Goal: Transaction & Acquisition: Purchase product/service

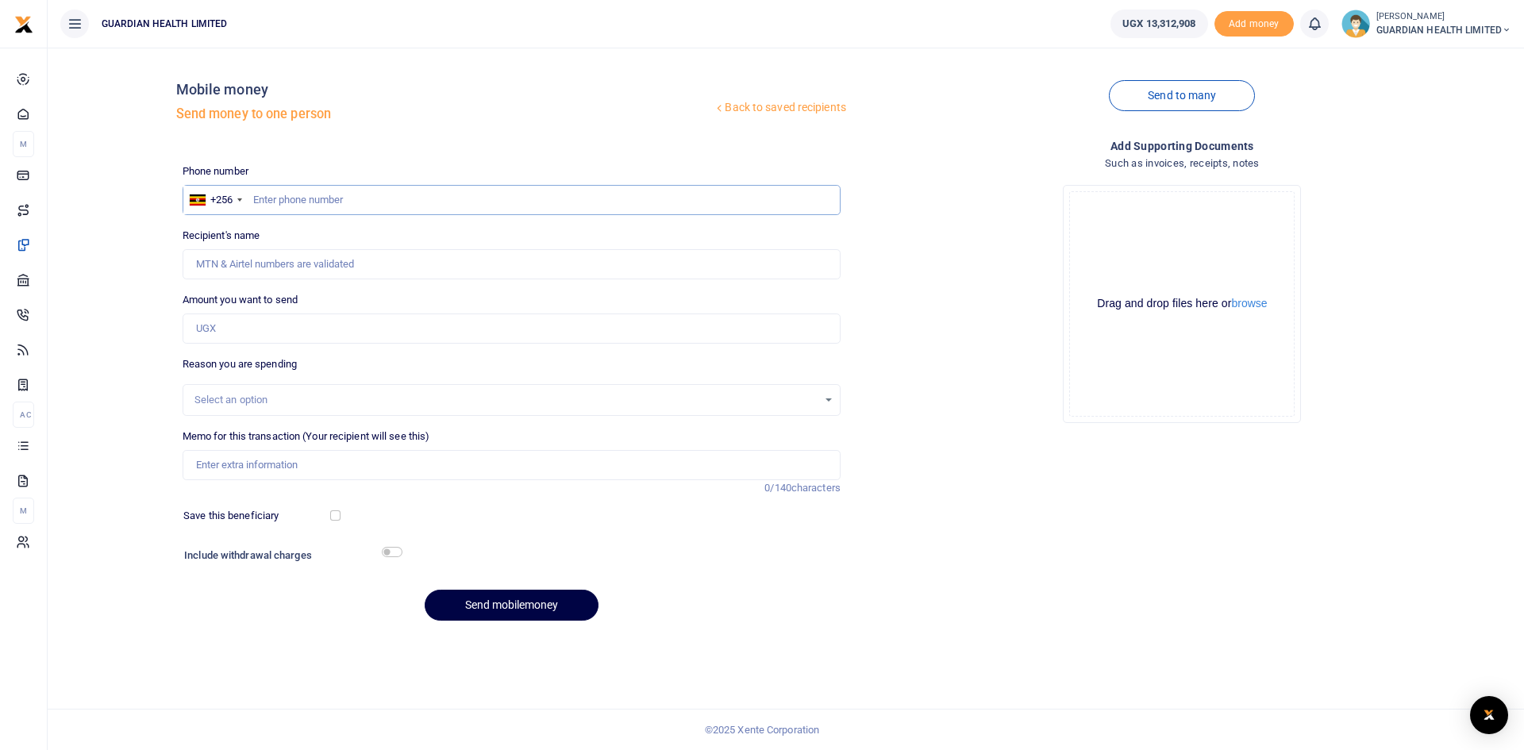
click at [283, 206] on input "text" at bounding box center [512, 200] width 658 height 30
type input "753336761"
click at [249, 338] on input "Amount you want to send" at bounding box center [512, 328] width 658 height 30
type input "90,000"
click at [252, 398] on div "Select an option" at bounding box center [505, 400] width 623 height 16
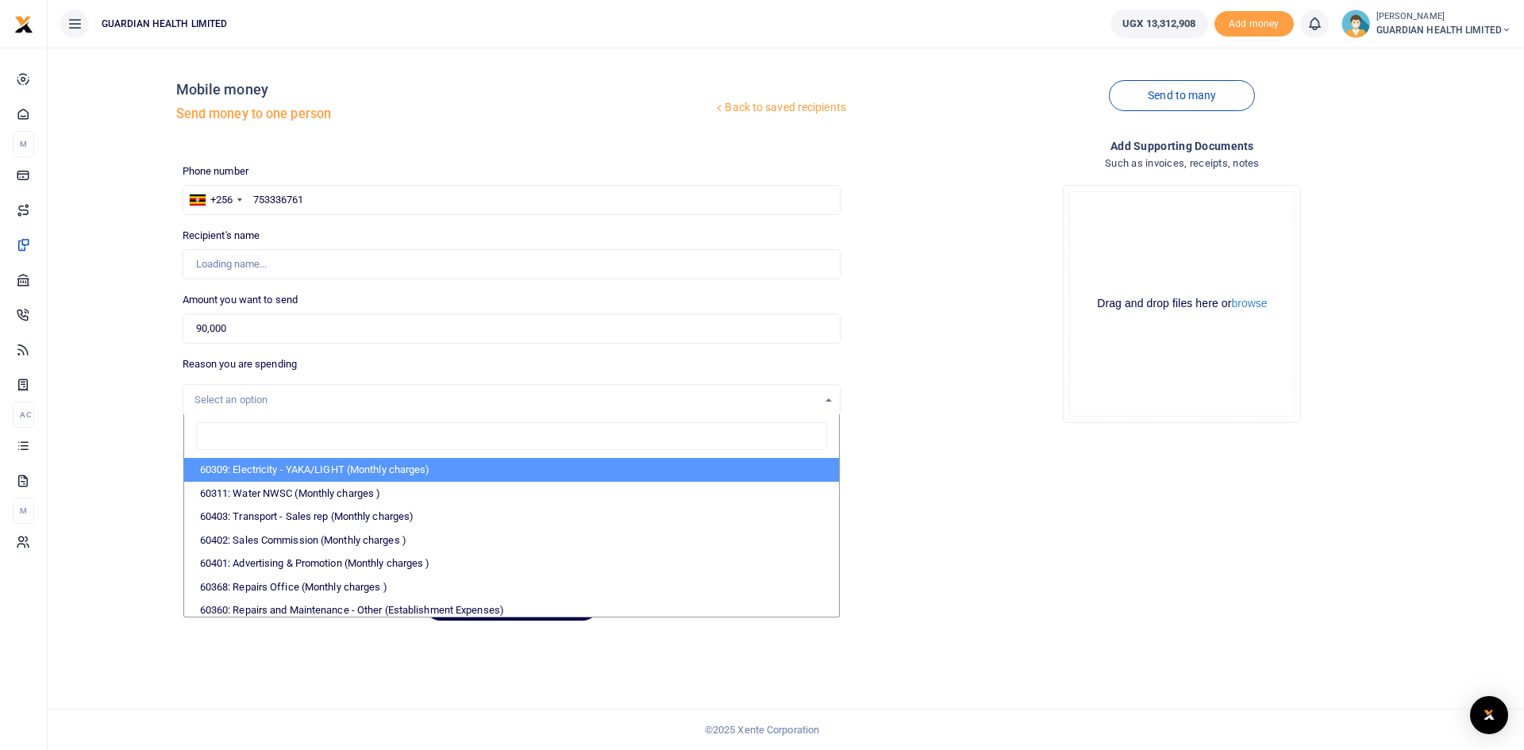
type input "t"
type input "Francis Kiberu"
type input "tran"
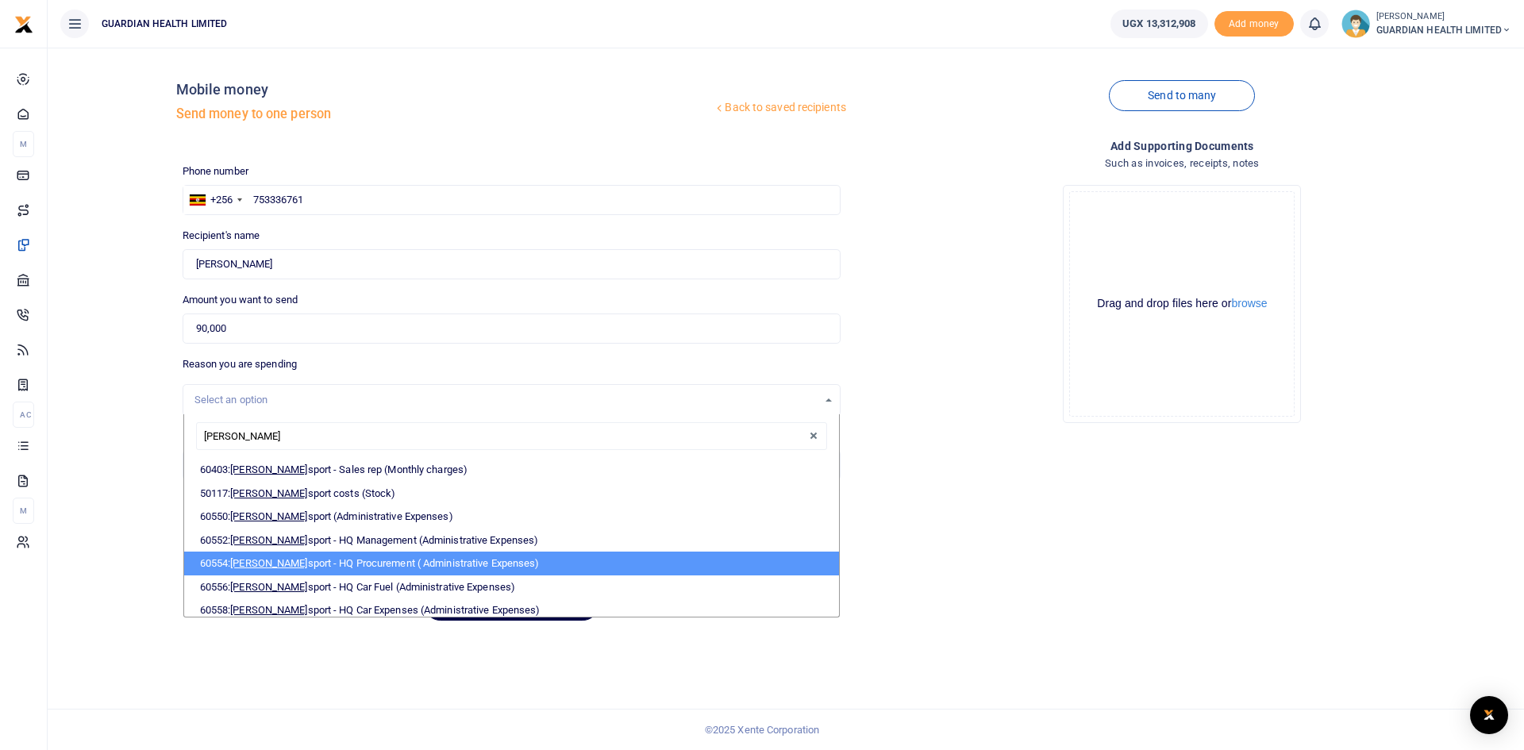
click at [301, 555] on li "60554: Tran sport - HQ Procurement ( Administrative Expenses)" at bounding box center [511, 563] width 655 height 24
select select "5424"
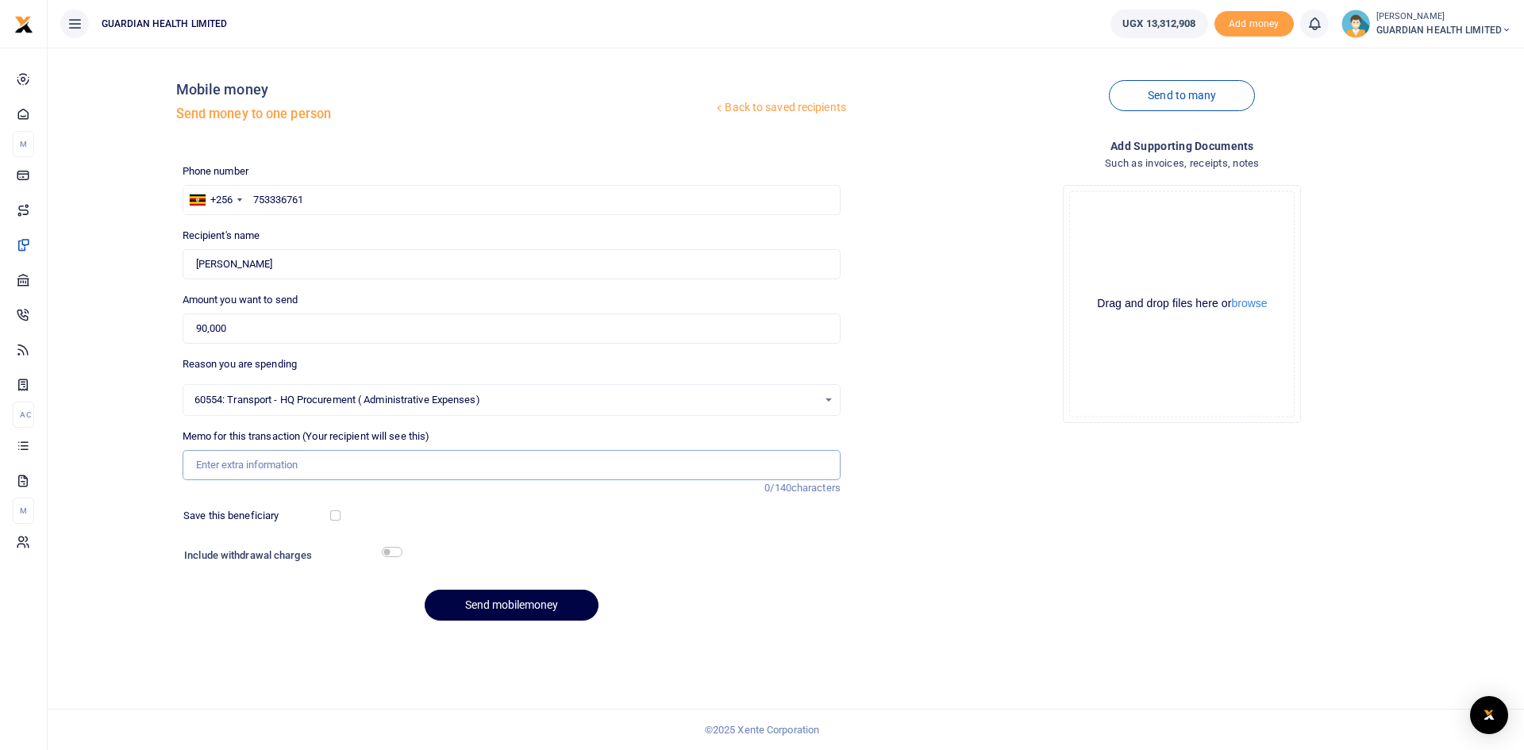
click at [271, 467] on input "Memo for this transaction (Your recipient will see this)" at bounding box center [512, 465] width 658 height 30
type input "Mbarara Stock Delivery"
click at [337, 515] on input "checkbox" at bounding box center [335, 515] width 10 height 10
checkbox input "true"
click at [388, 549] on input "checkbox" at bounding box center [392, 552] width 21 height 10
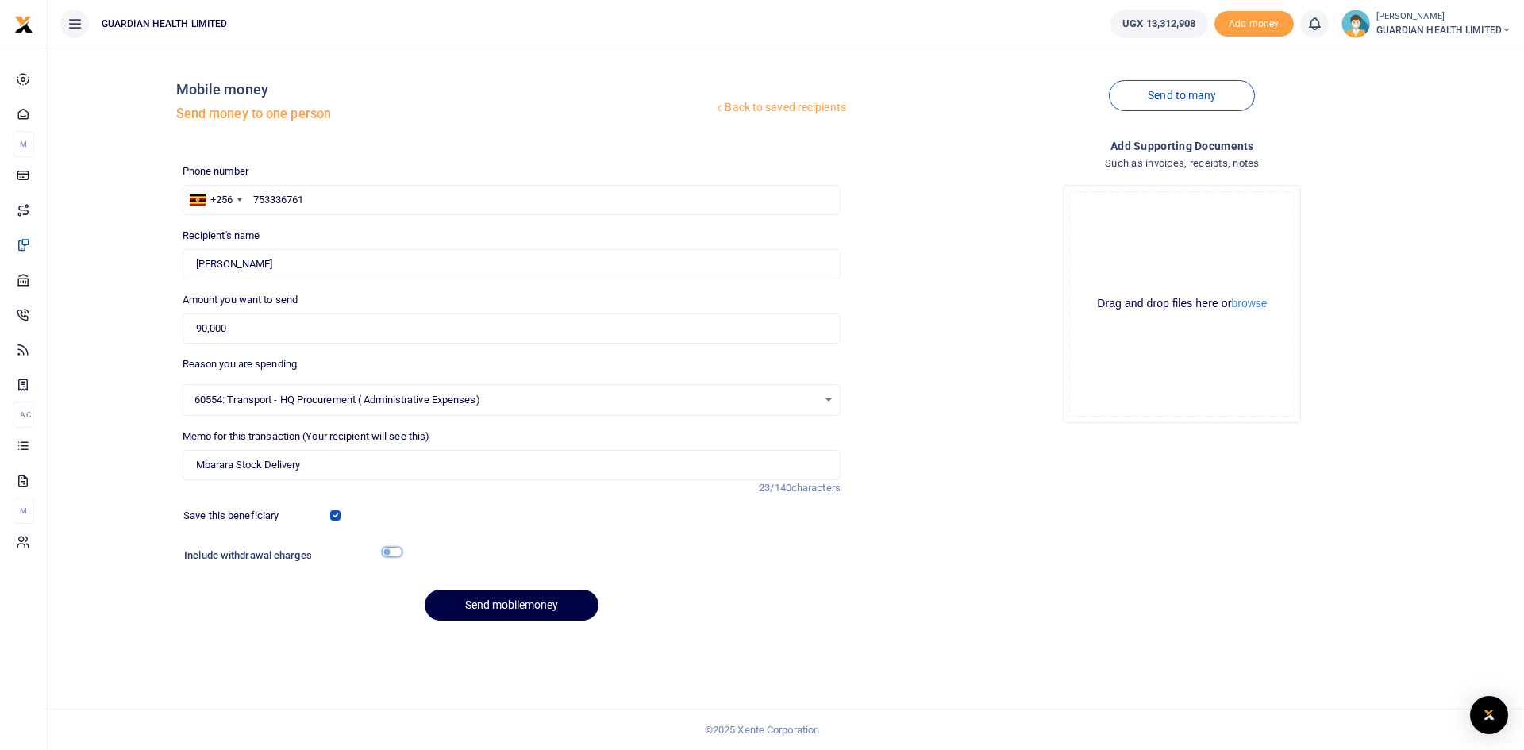
checkbox input "true"
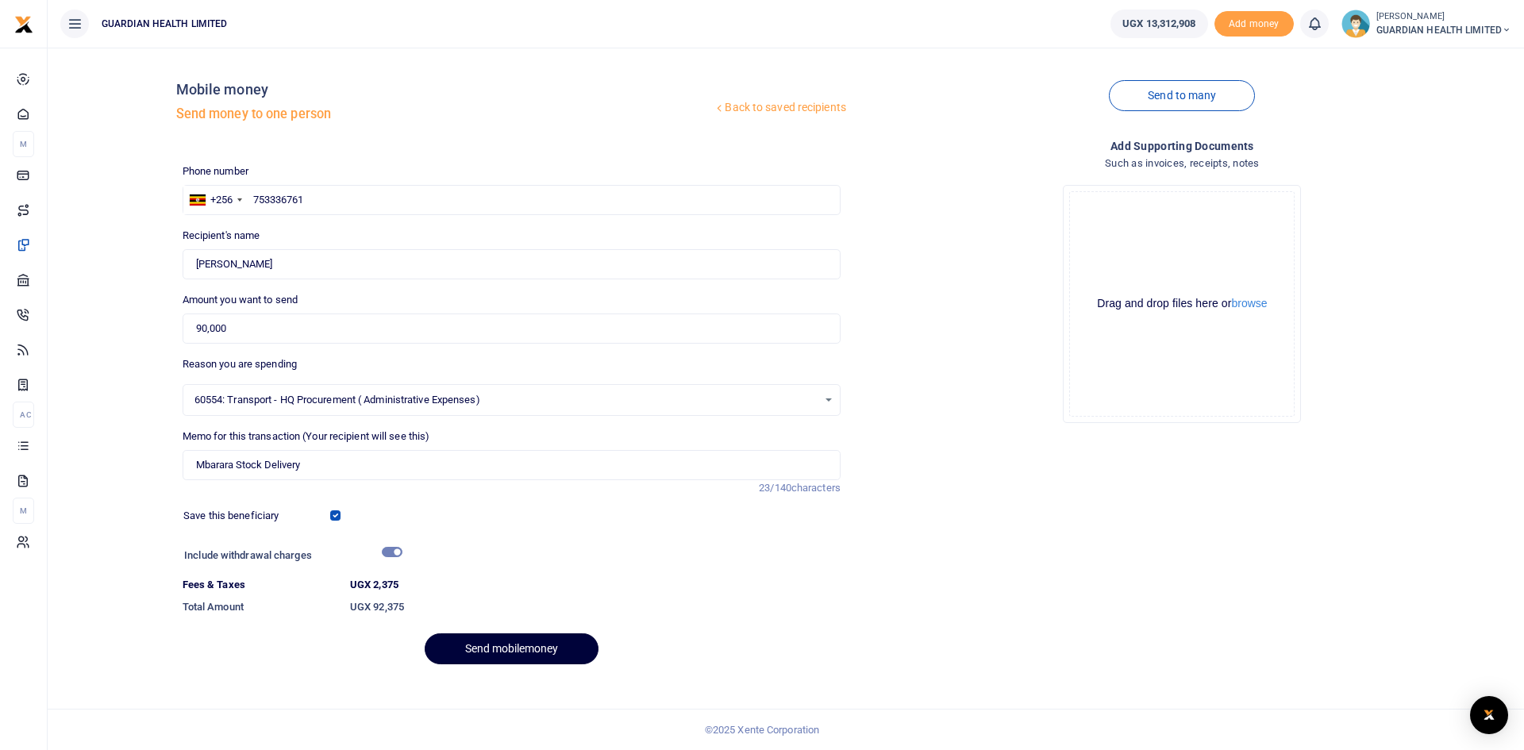
click at [467, 640] on button "Send mobilemoney" at bounding box center [512, 648] width 174 height 31
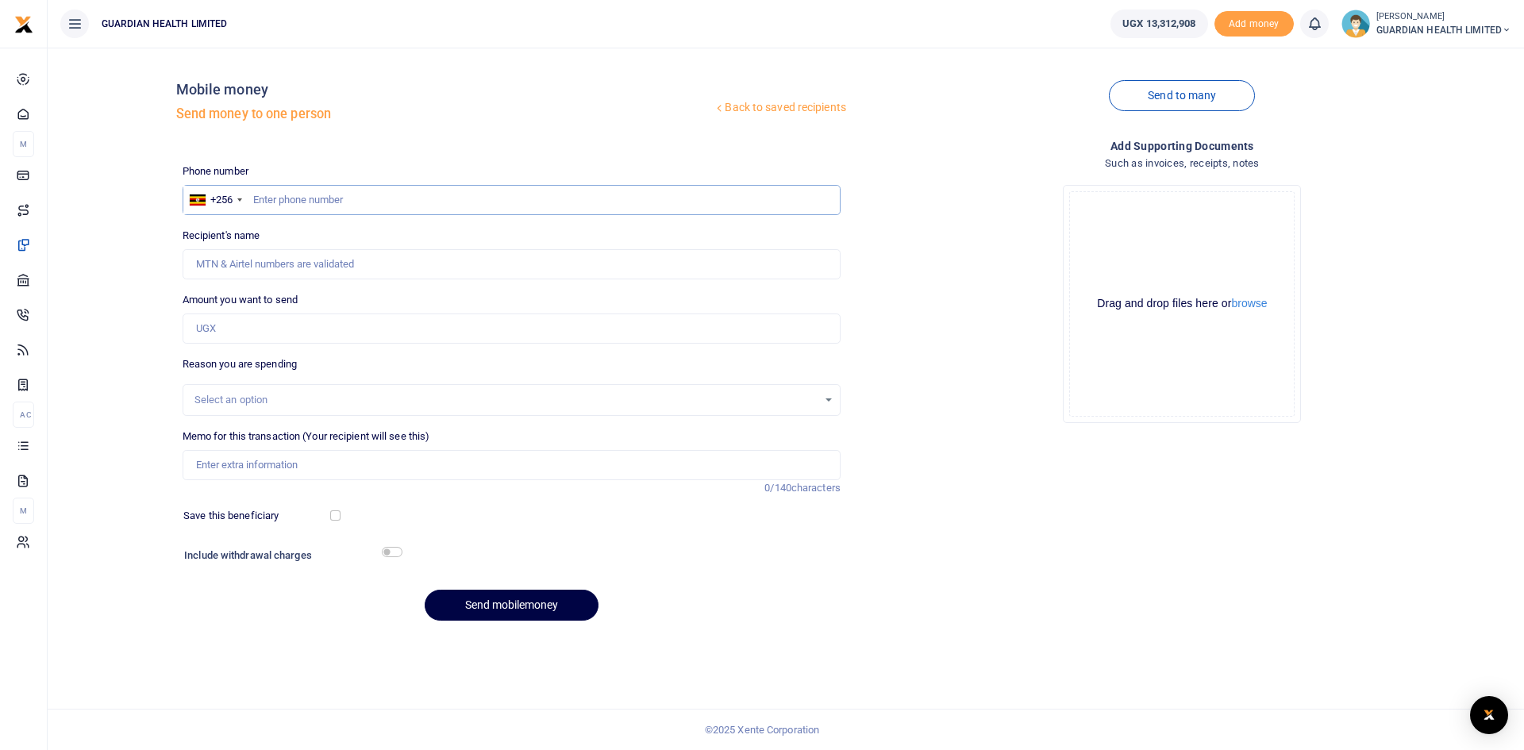
paste input "701119992"
click at [250, 194] on input "701119992" at bounding box center [512, 200] width 658 height 30
type input "701119992"
click at [258, 332] on input "Amount you want to send" at bounding box center [512, 328] width 658 height 30
type input "40,000"
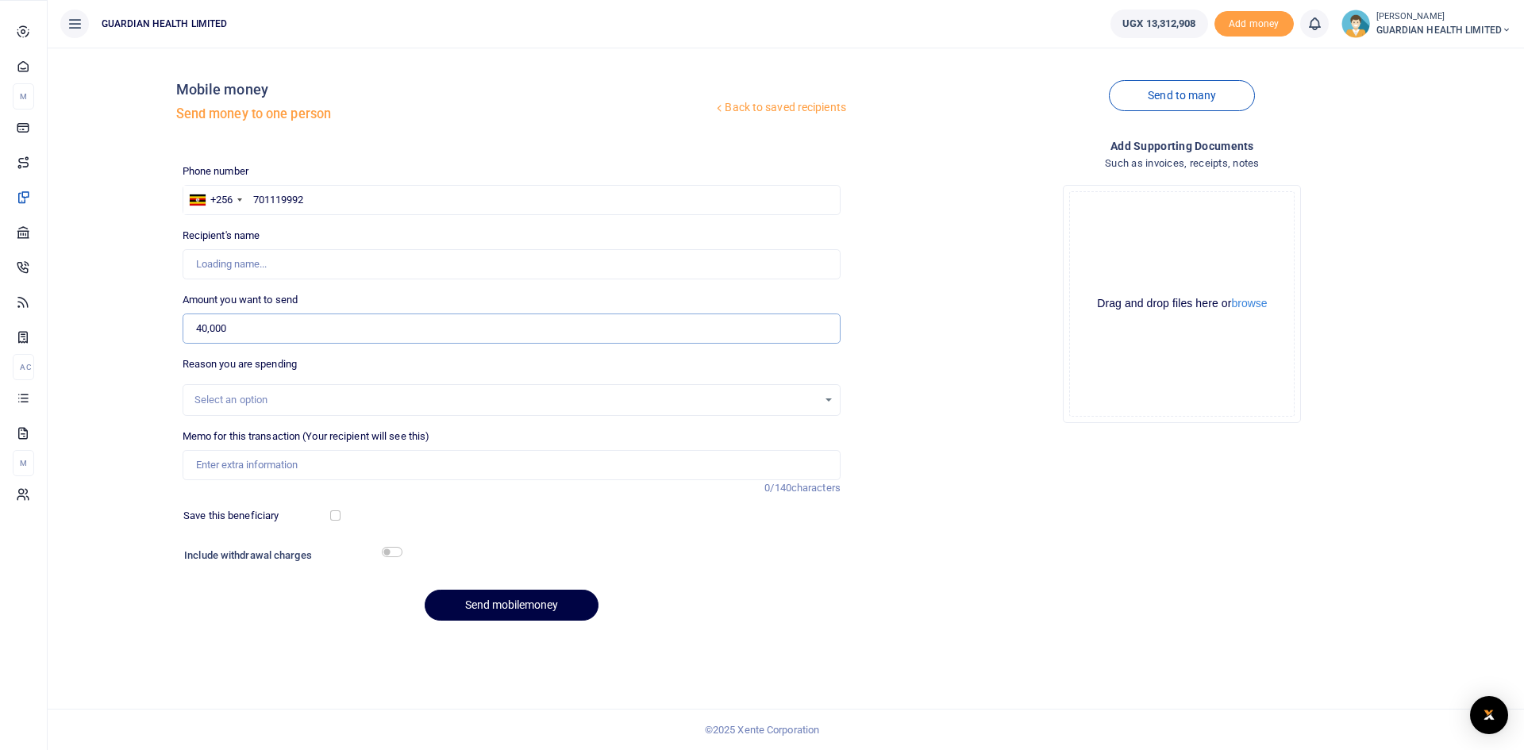
type input "Ibrahimlukanika Bukenya"
type input "40,000"
click at [232, 398] on div "Select an option" at bounding box center [505, 400] width 623 height 16
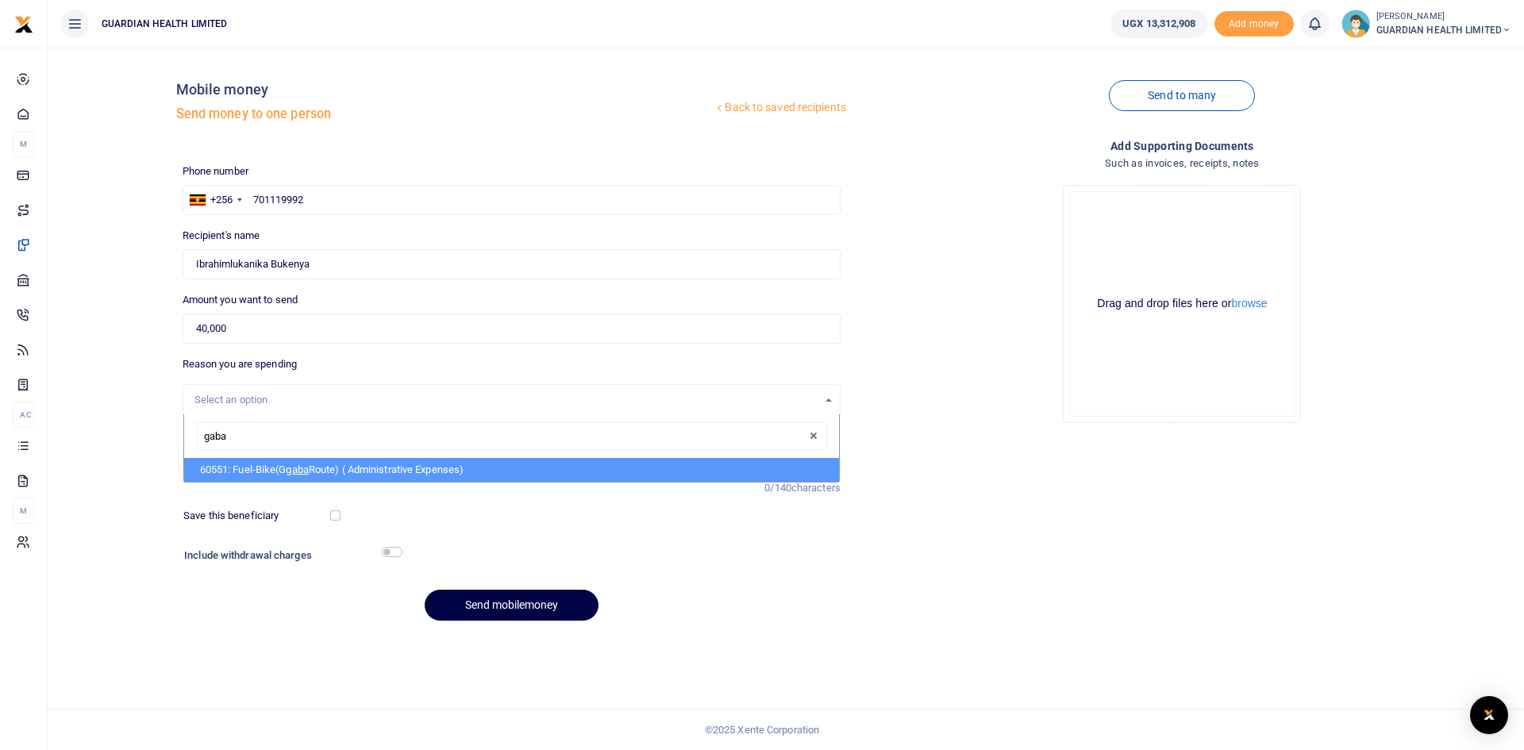
type input "gab"
click at [244, 469] on span "Gab" at bounding box center [239, 469] width 18 height 12
select select "5391"
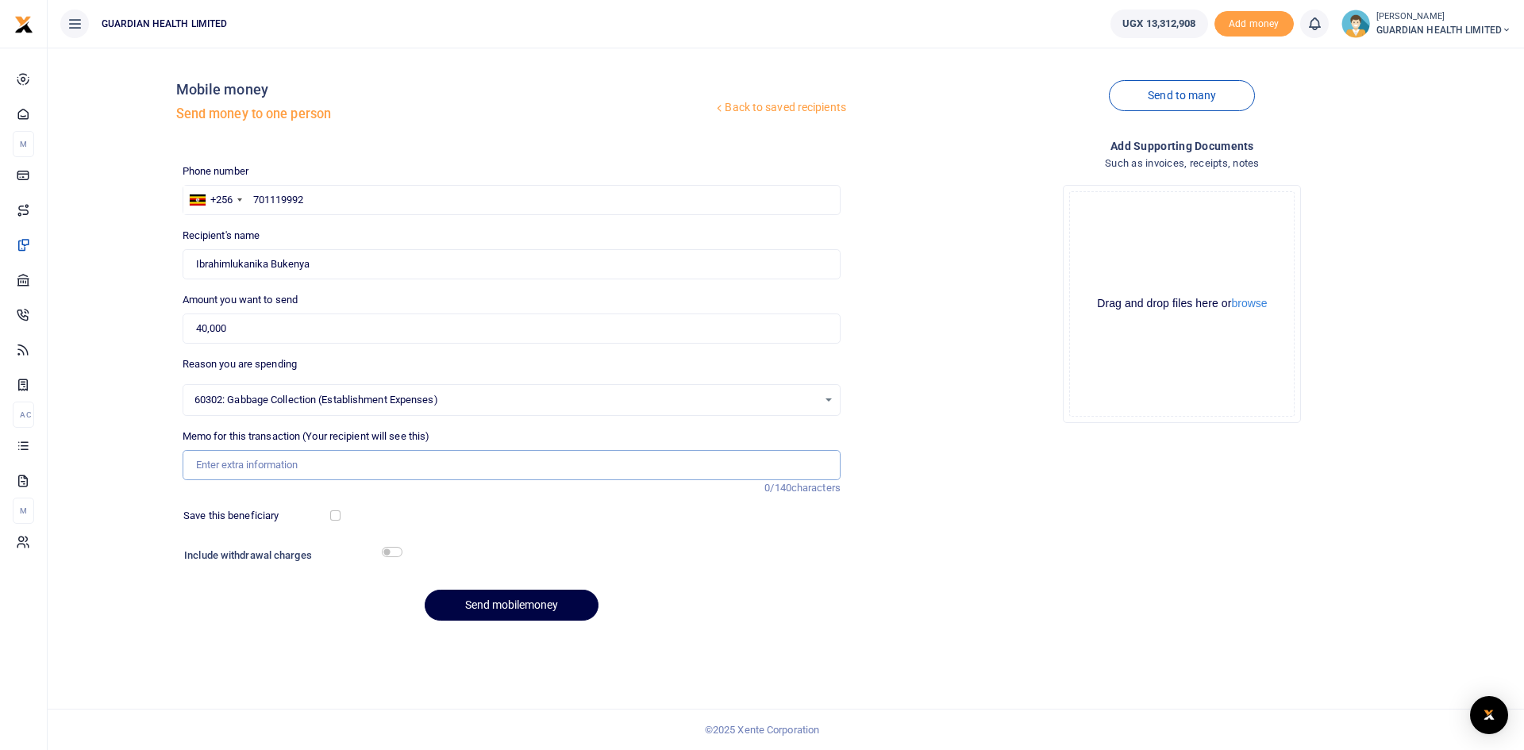
click at [232, 469] on input "Memo for this transaction (Your recipient will see this)" at bounding box center [512, 465] width 658 height 30
drag, startPoint x: 343, startPoint y: 469, endPoint x: 414, endPoint y: 461, distance: 71.9
click at [414, 461] on input "Kitintale Garbage collection for July" at bounding box center [512, 465] width 658 height 30
type input "Kitintale Garbage collection for August"
click at [332, 511] on input "checkbox" at bounding box center [335, 515] width 10 height 10
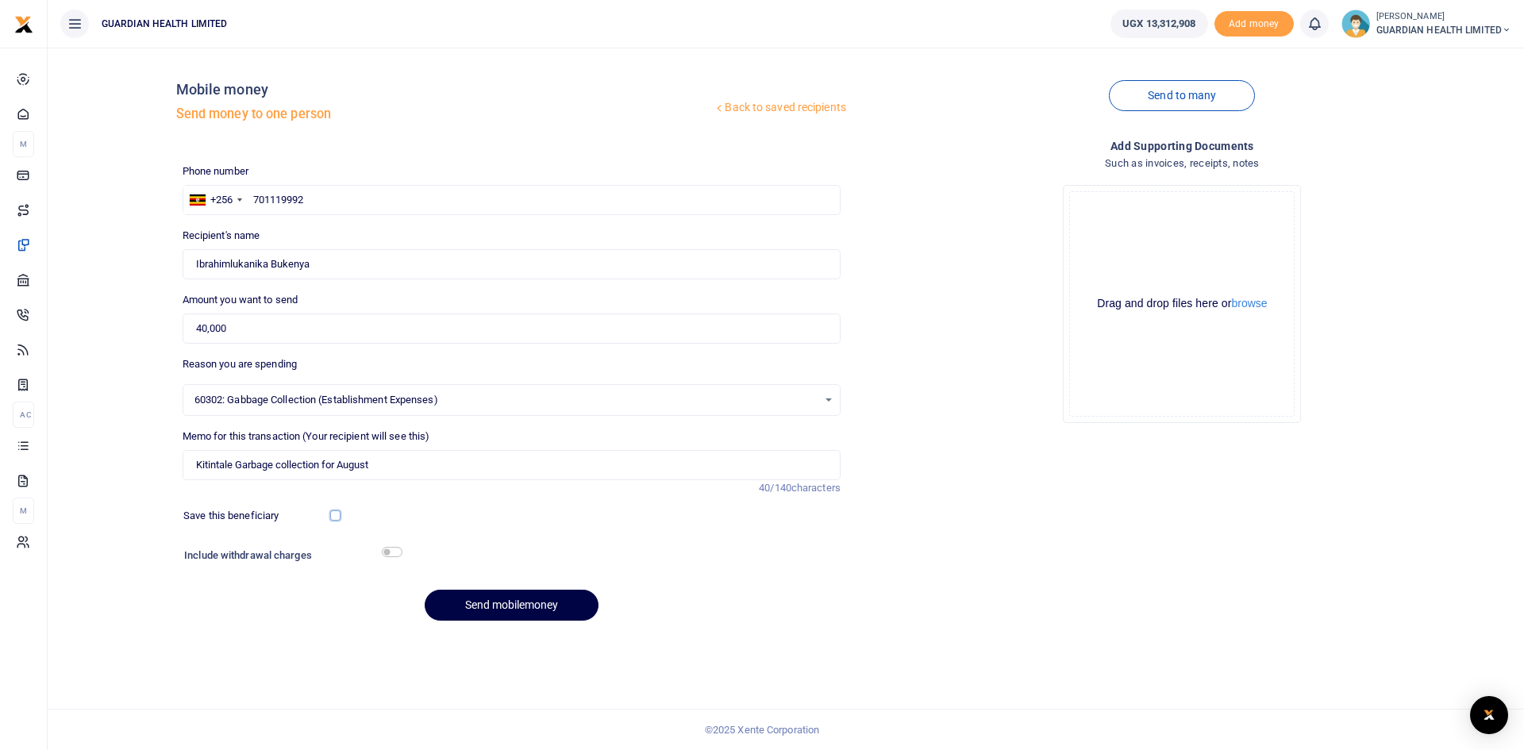
checkbox input "true"
click at [396, 555] on input "checkbox" at bounding box center [392, 552] width 21 height 10
checkbox input "true"
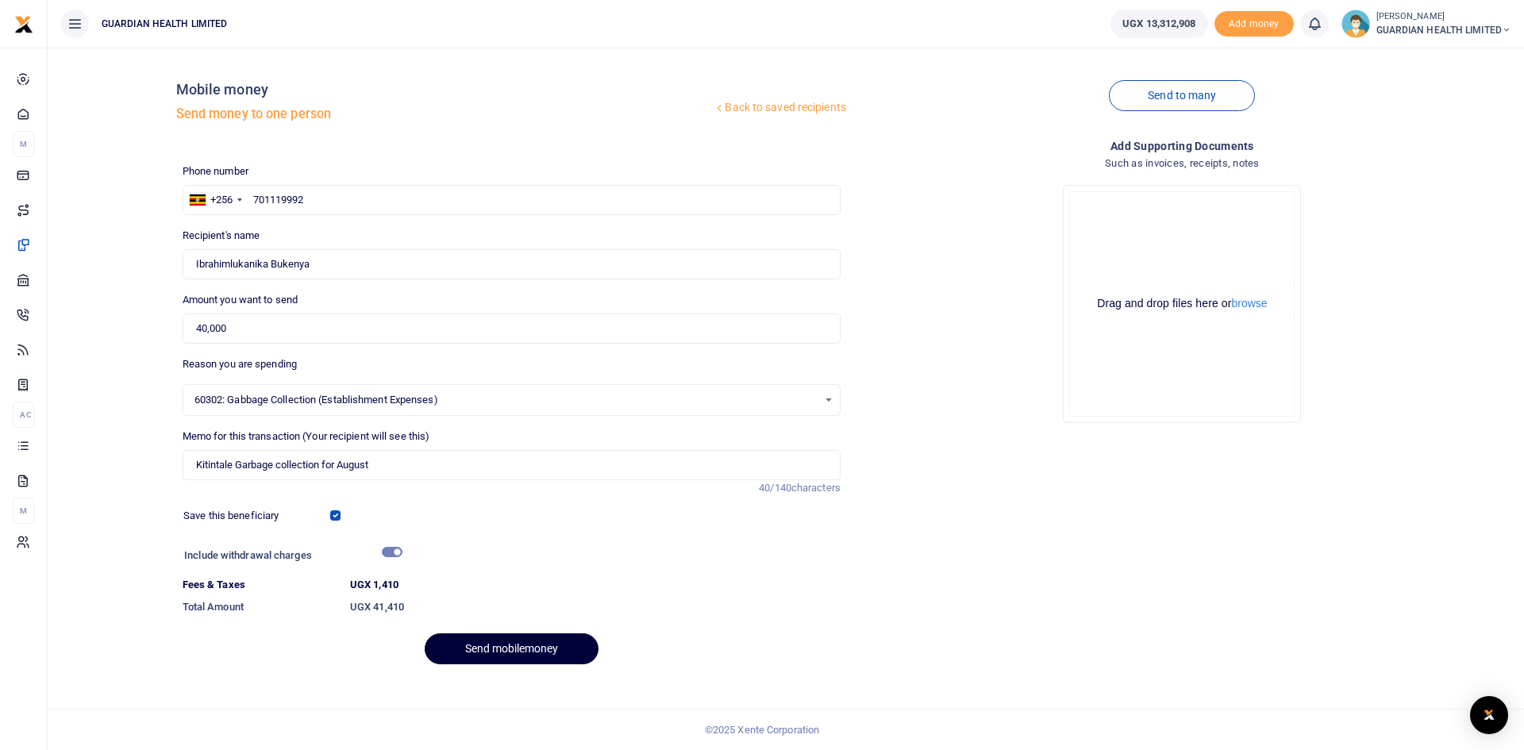
click at [493, 645] on button "Send mobilemoney" at bounding box center [512, 648] width 174 height 31
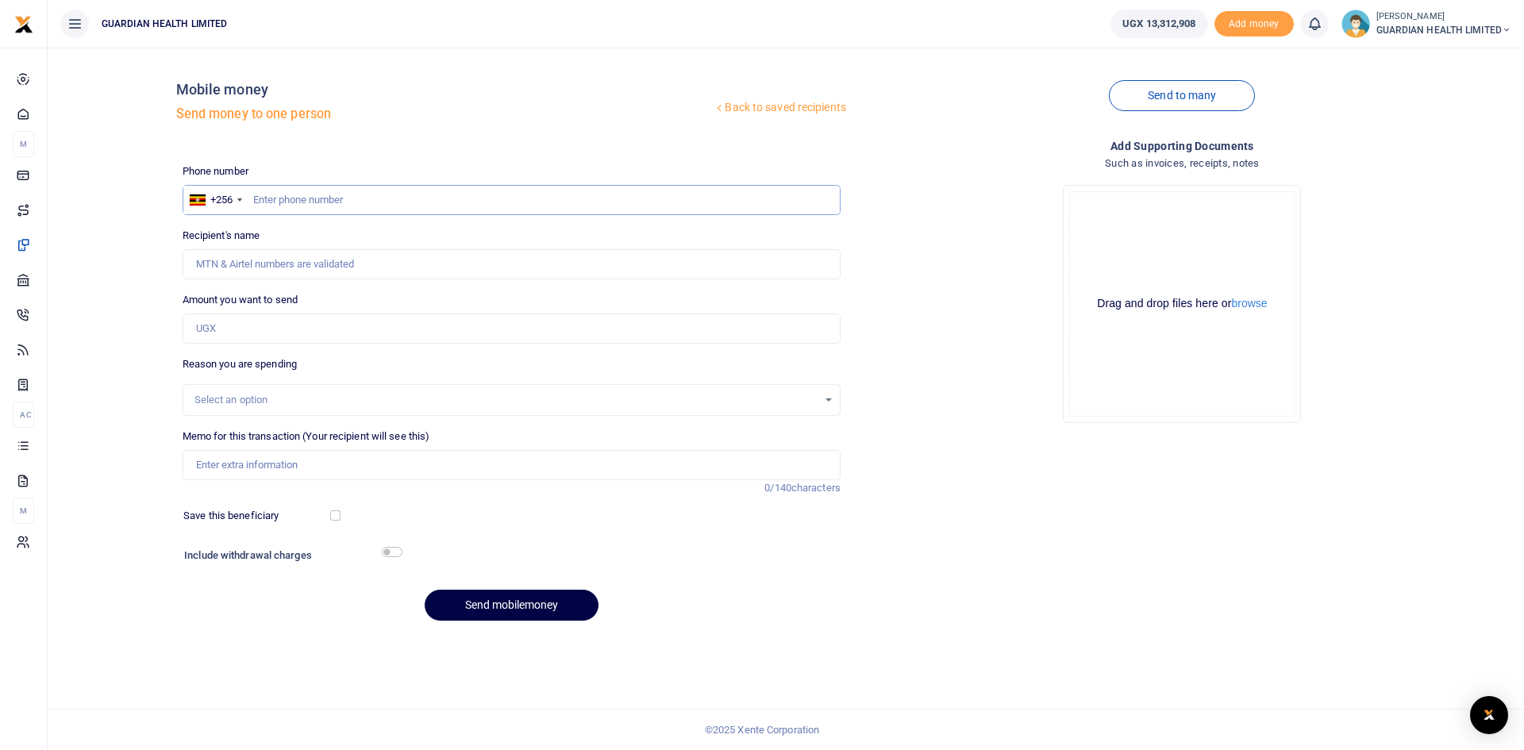
click at [330, 202] on input "text" at bounding box center [512, 200] width 658 height 30
type input "773577534"
click at [235, 330] on input "Amount you want to send" at bounding box center [512, 328] width 658 height 30
type input "Macris Bahemuka"
drag, startPoint x: 333, startPoint y: 196, endPoint x: 208, endPoint y: 193, distance: 125.4
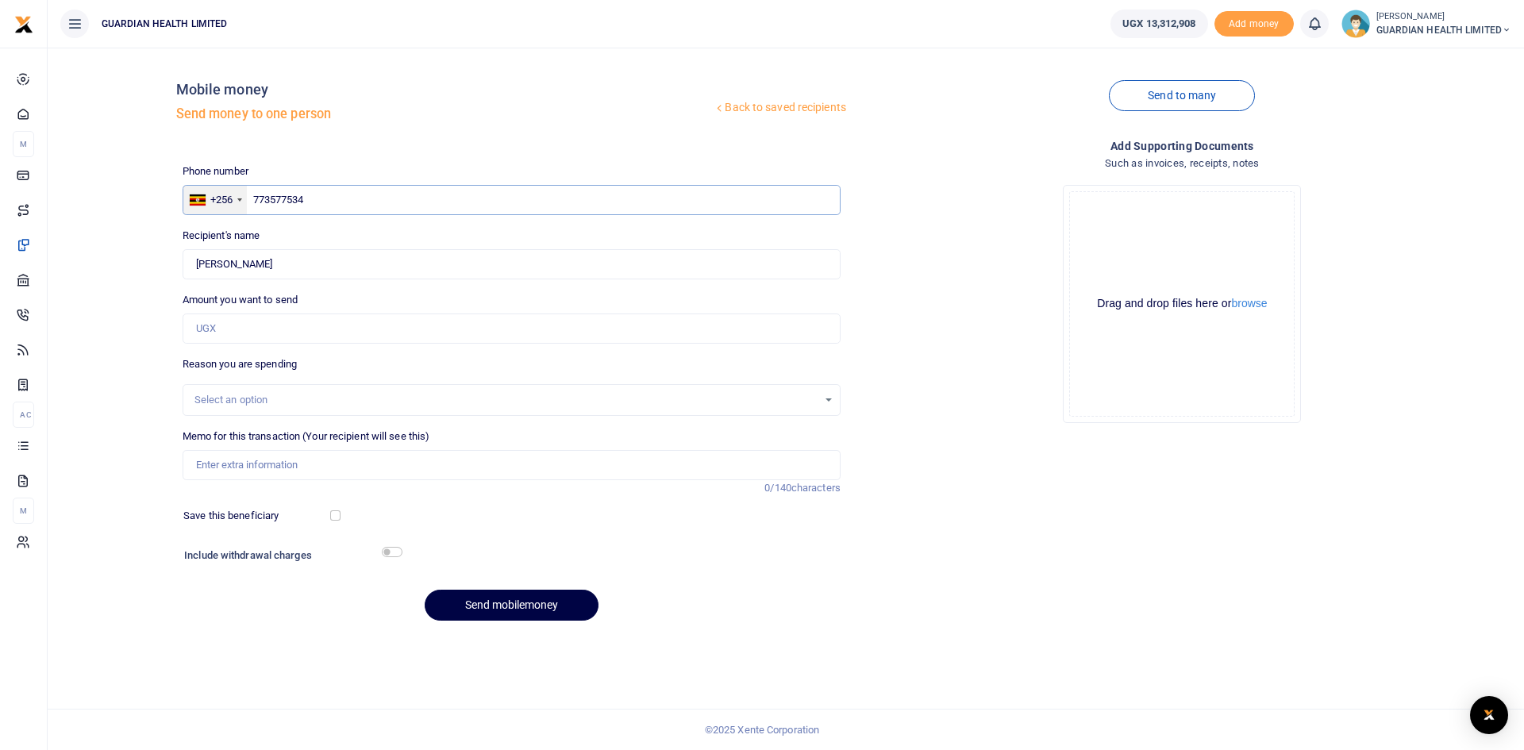
click at [208, 193] on div "+256 Uganda +256 773577534" at bounding box center [512, 200] width 658 height 30
paste input "0757973749"
click at [257, 194] on input "0757973749" at bounding box center [512, 200] width 658 height 30
type input "757973749"
click at [248, 329] on input "Amount you want to send" at bounding box center [512, 328] width 658 height 30
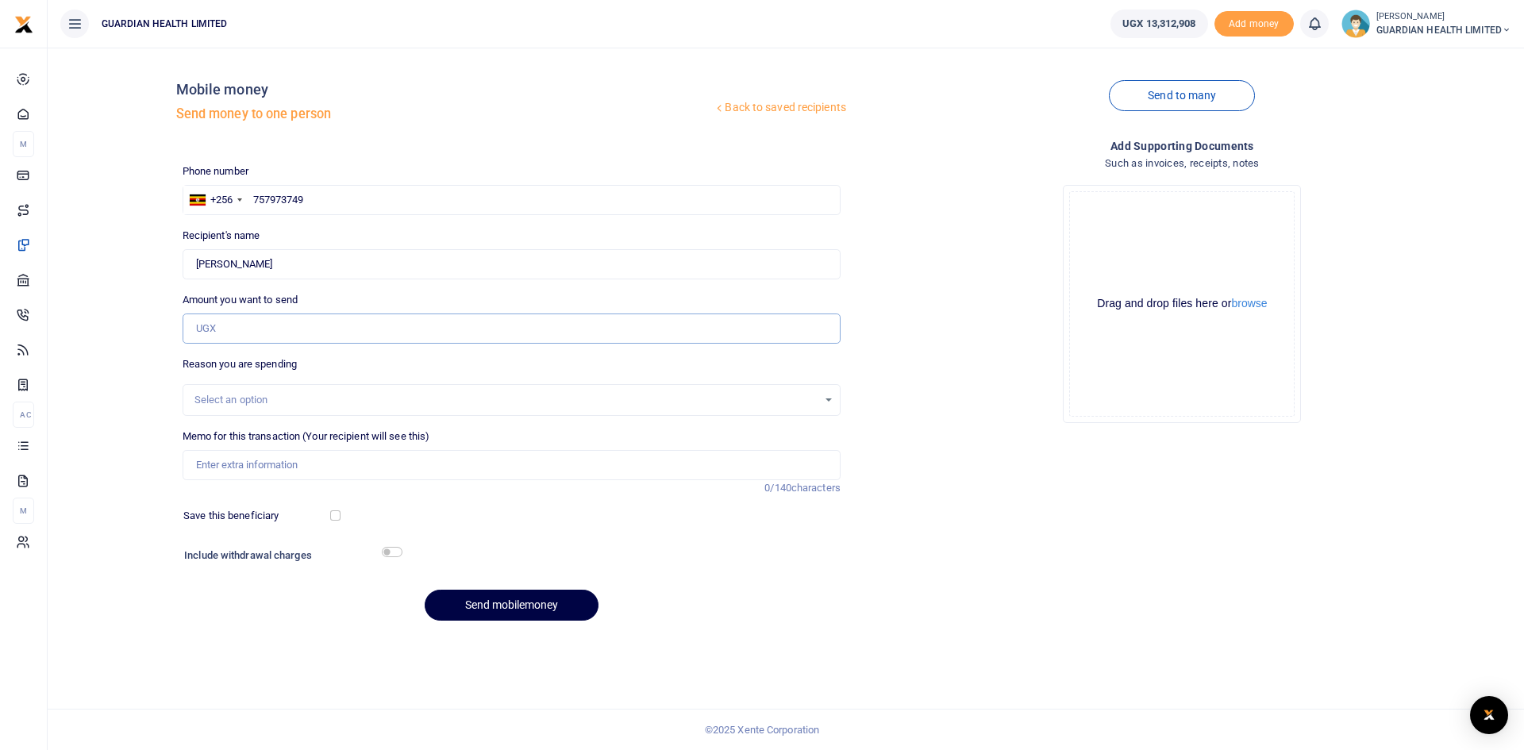
type input "Vasta Ampumuza"
type input "104,000"
click at [307, 459] on input "Memo for this transaction (Your recipient will see this)" at bounding box center [512, 465] width 658 height 30
type input "Mbarara 1 drinking water for August"
click at [333, 514] on input "checkbox" at bounding box center [335, 515] width 10 height 10
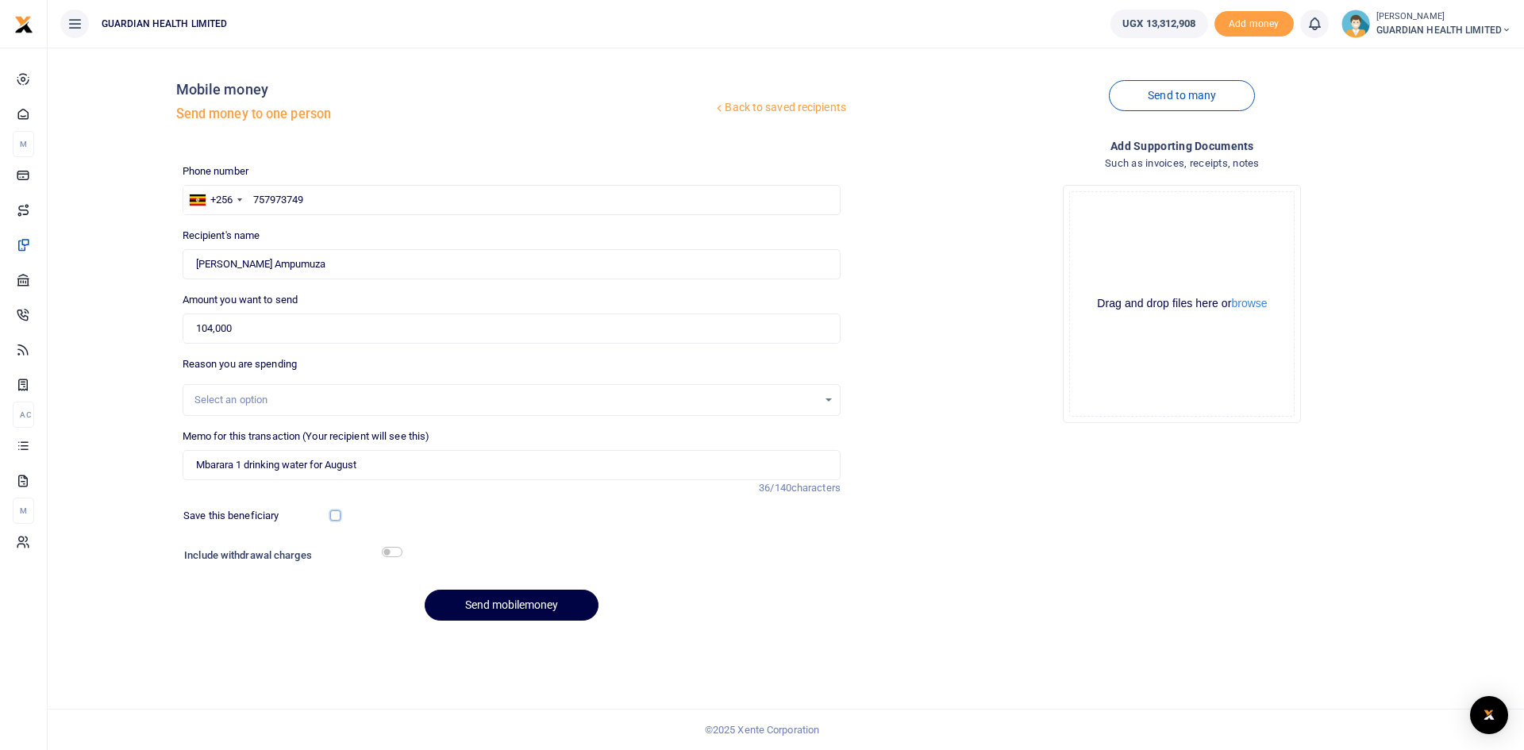
checkbox input "true"
click at [391, 552] on input "checkbox" at bounding box center [392, 552] width 21 height 10
checkbox input "true"
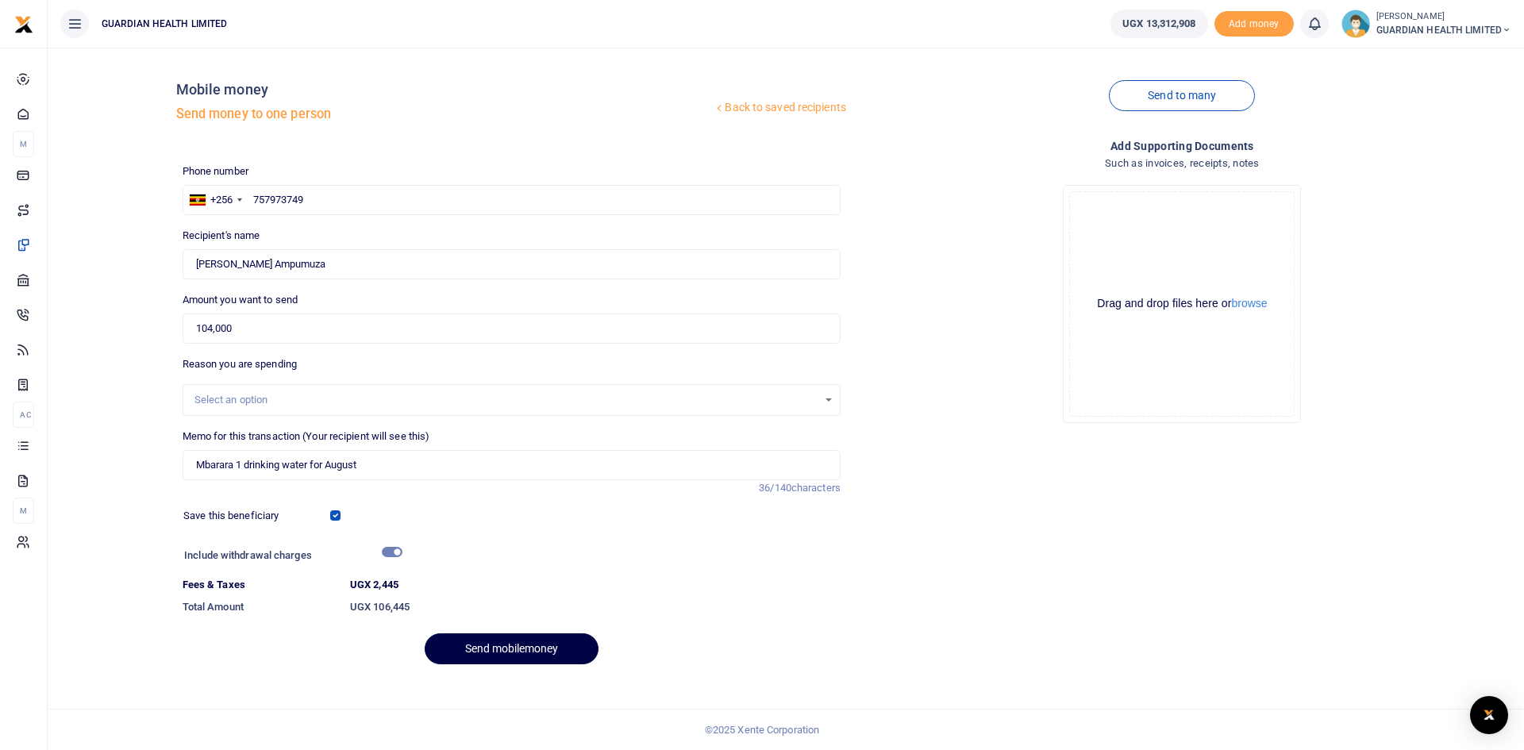
click at [266, 396] on div "Select an option" at bounding box center [505, 400] width 623 height 16
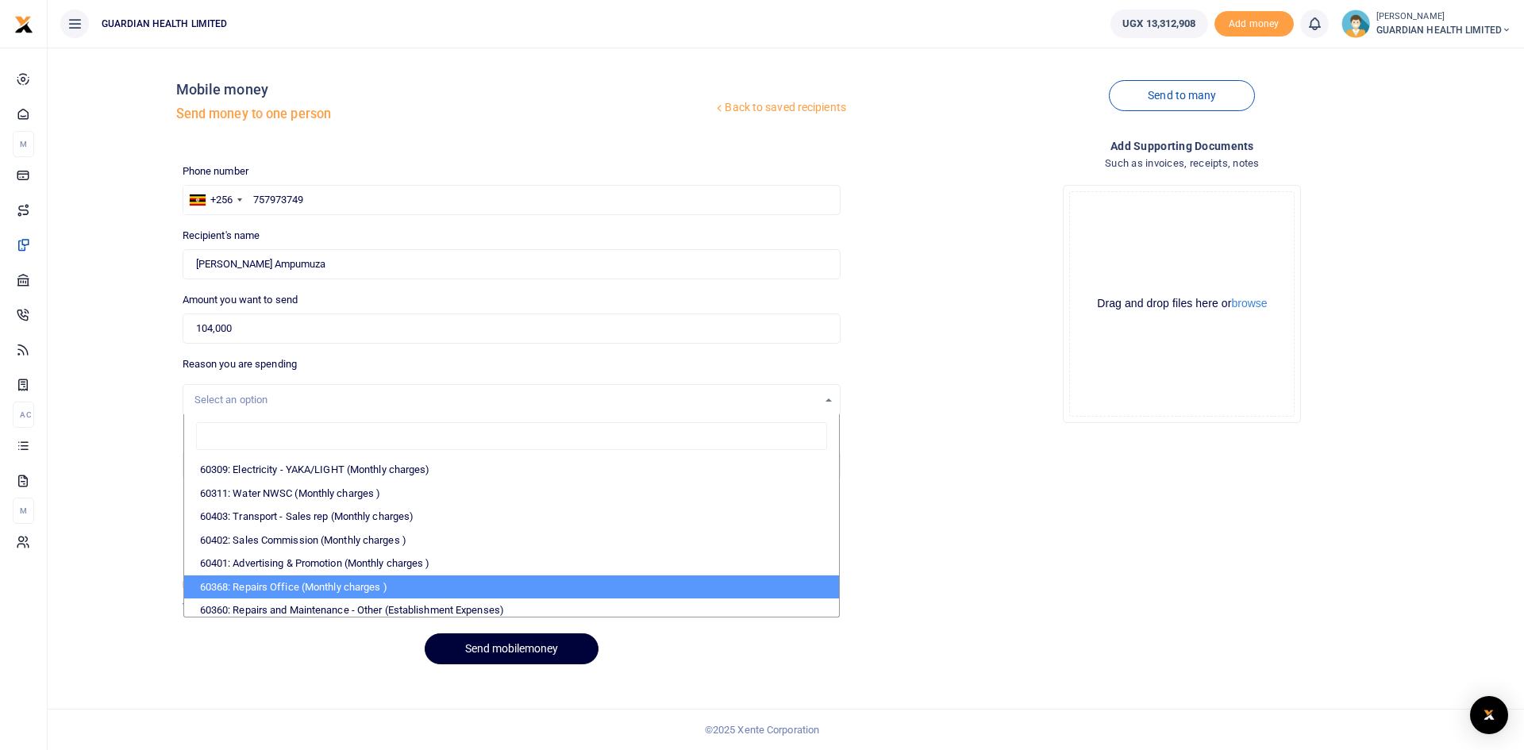
click at [552, 646] on button "Send mobilemoney" at bounding box center [512, 648] width 174 height 31
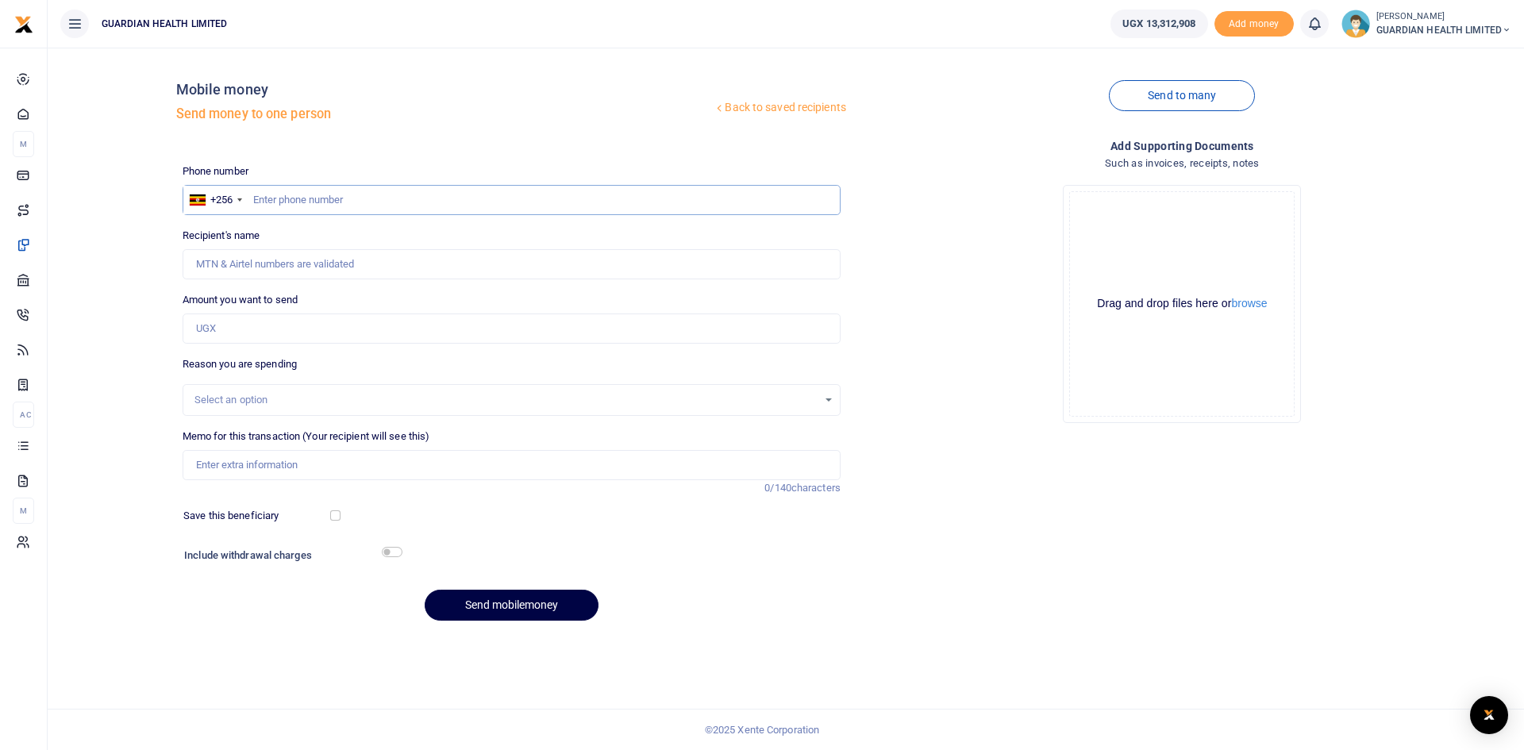
paste input "701162132"
click at [252, 198] on input "701162132" at bounding box center [512, 200] width 658 height 30
type input "701162132"
type input "Jennifer Nabukeera"
click at [232, 318] on input "Amount you want to send" at bounding box center [512, 328] width 658 height 30
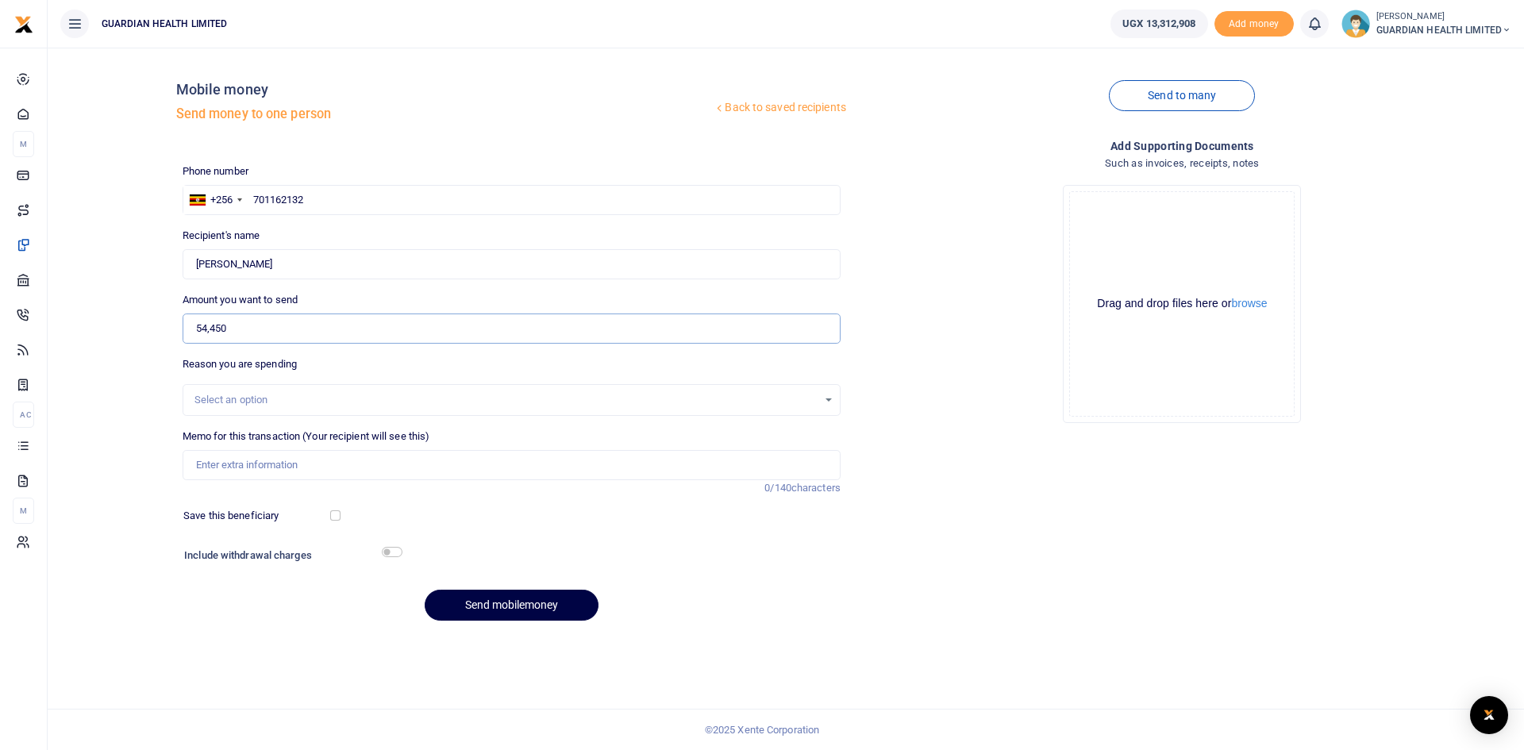
type input "54,450"
click at [223, 403] on div "Select an option" at bounding box center [505, 400] width 623 height 16
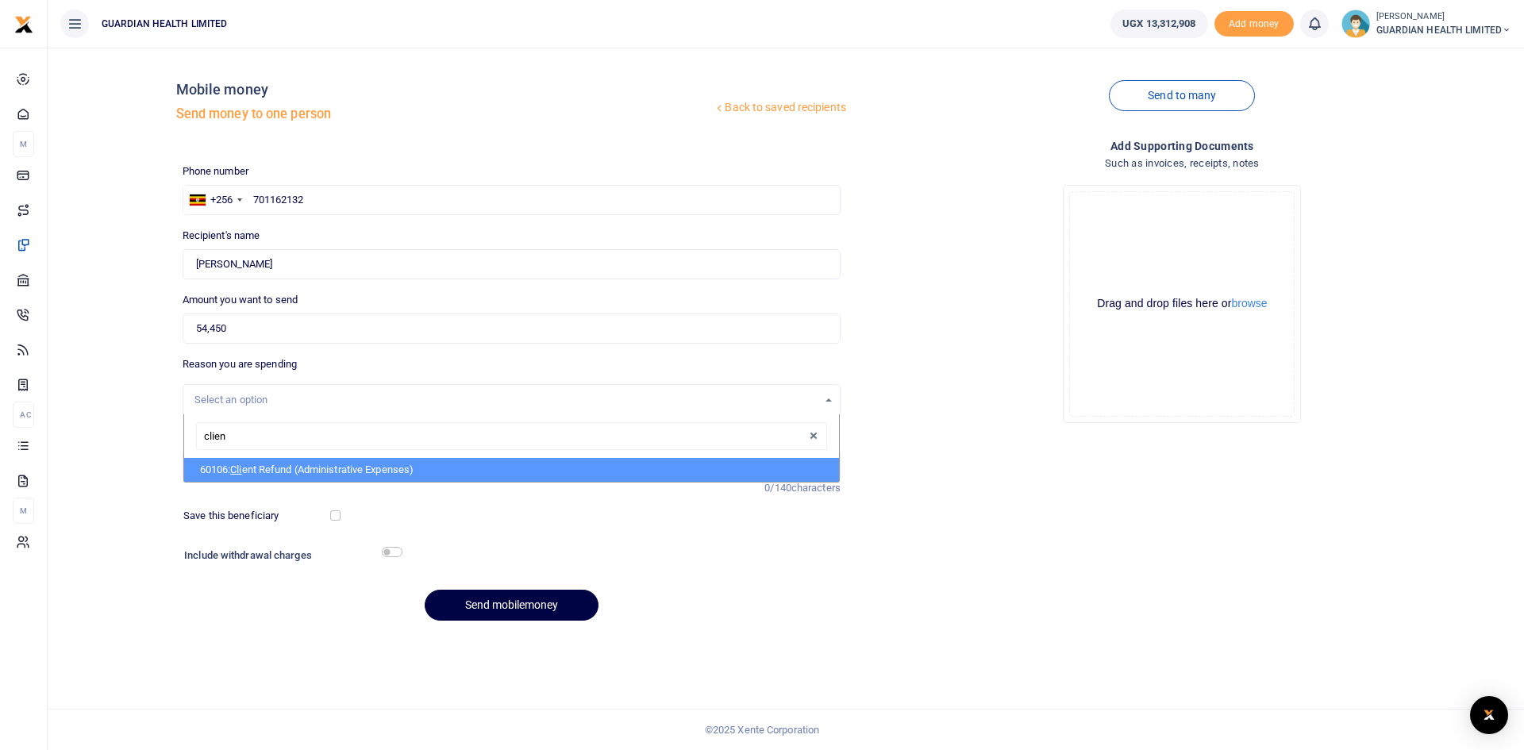
type input "client"
click at [283, 465] on li "60106: Client Refund (Administrative Expenses)" at bounding box center [511, 470] width 655 height 24
select select "5411"
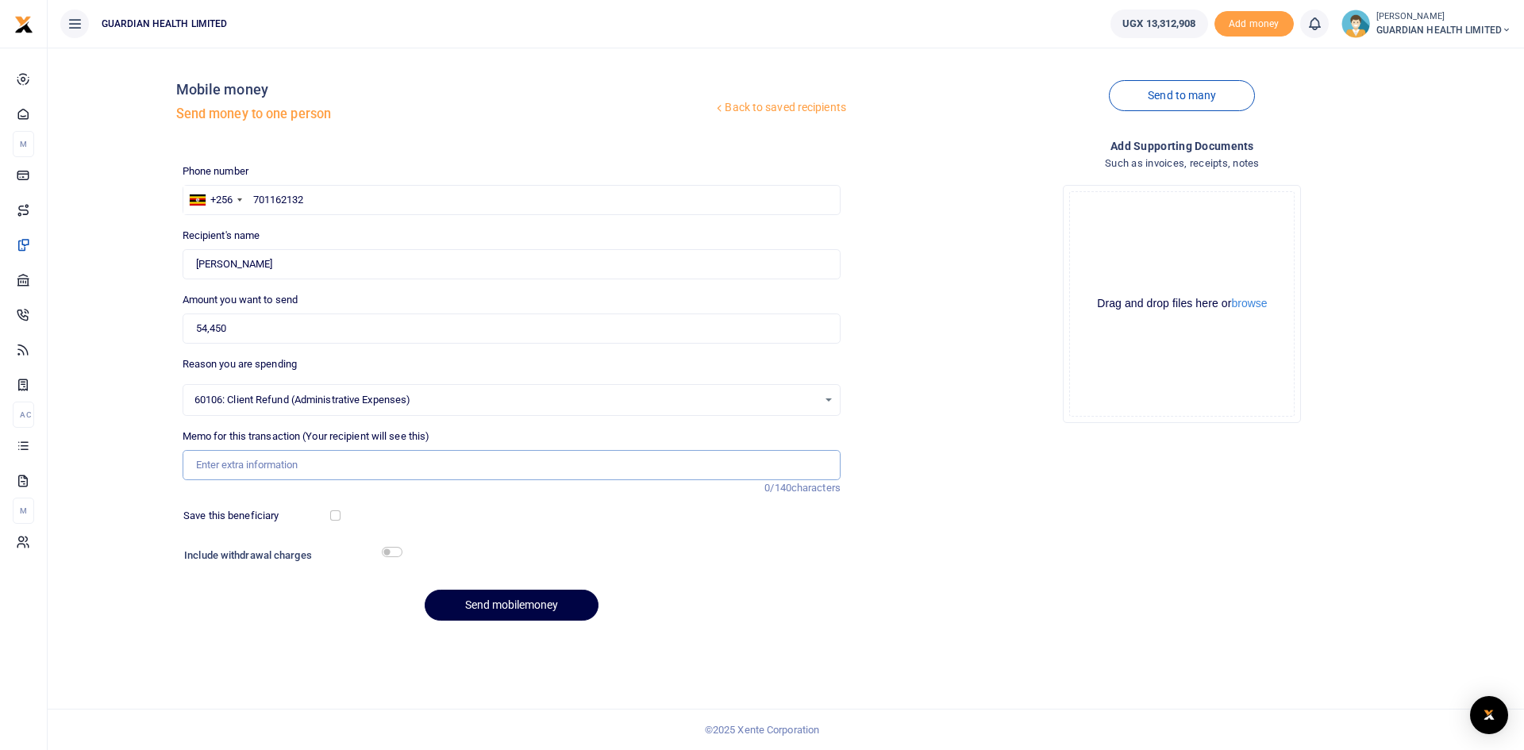
click at [249, 462] on input "Memo for this transaction (Your recipient will see this)" at bounding box center [512, 465] width 658 height 30
type input "Jinja 2 client refund"
click at [528, 549] on div at bounding box center [596, 556] width 390 height 25
click at [496, 607] on button "Send mobilemoney" at bounding box center [512, 605] width 174 height 31
paste input "701149193"
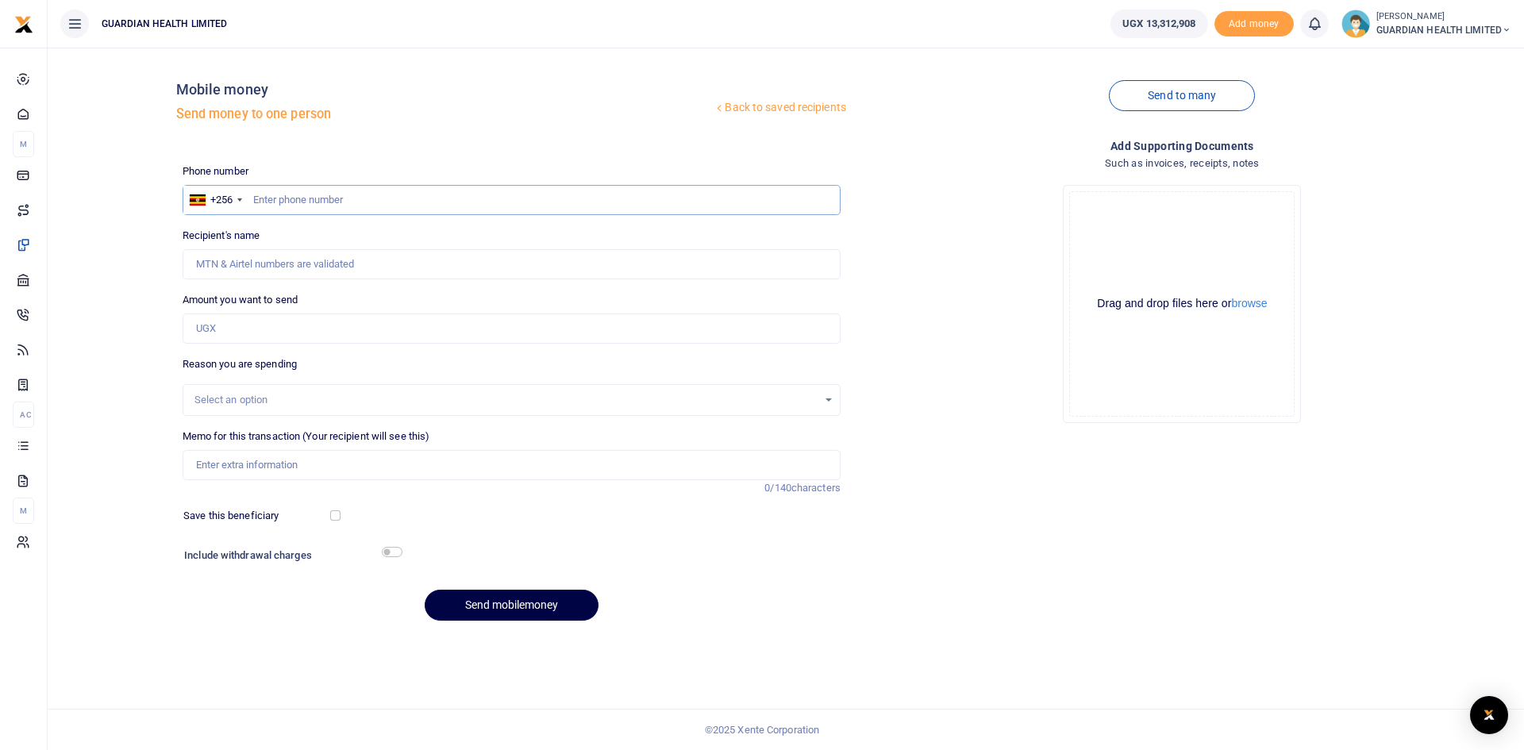
type input "701149193"
click at [252, 200] on input "701149193" at bounding box center [512, 200] width 658 height 30
type input "[PERSON_NAME]"
type input "701149193"
click at [246, 332] on input "Amount you want to send" at bounding box center [512, 328] width 658 height 30
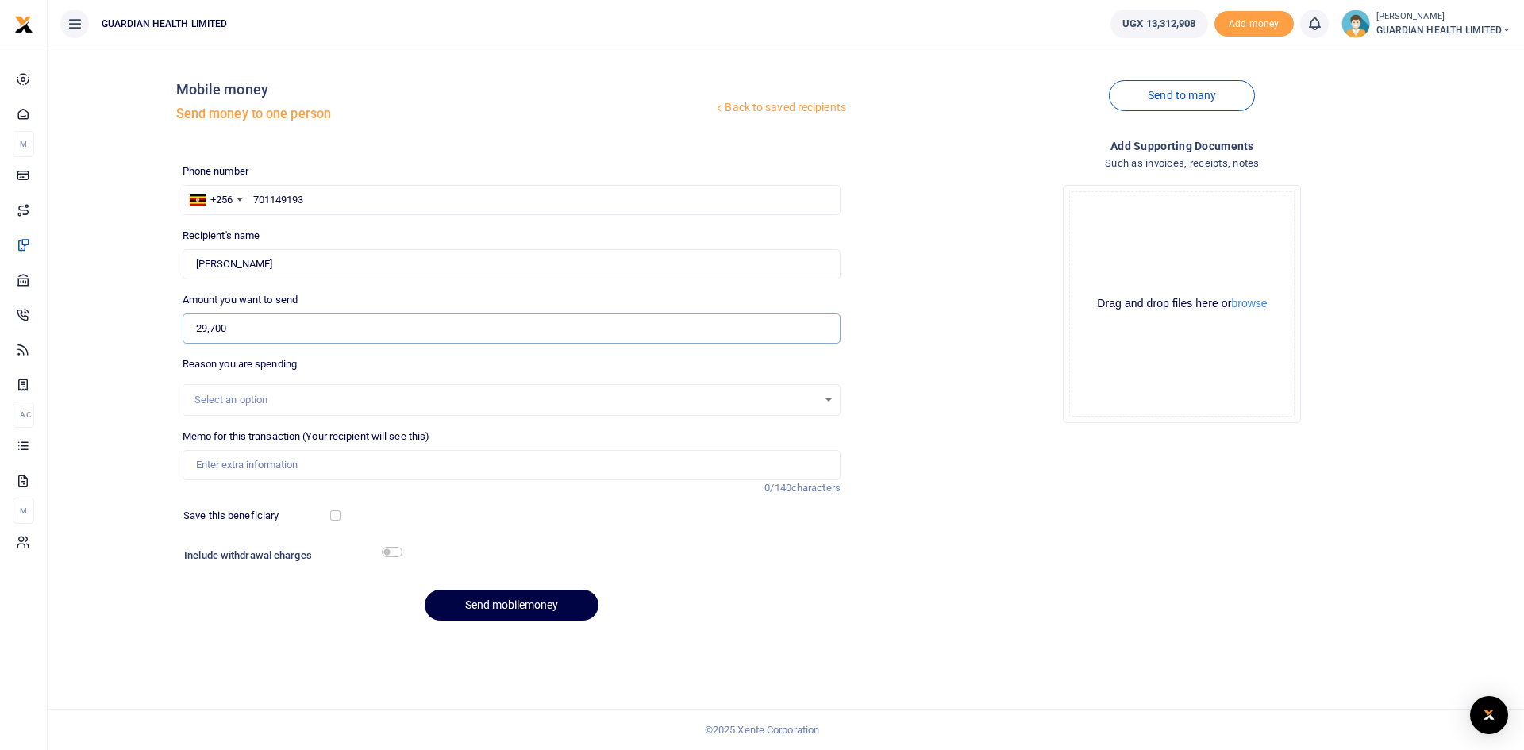
type input "29,700"
click at [241, 462] on input "Memo for this transaction (Your recipient will see this)" at bounding box center [512, 465] width 658 height 30
type input "Wandegeya client refund"
click at [492, 605] on button "Send mobilemoney" at bounding box center [512, 605] width 174 height 31
paste input "0761626101"
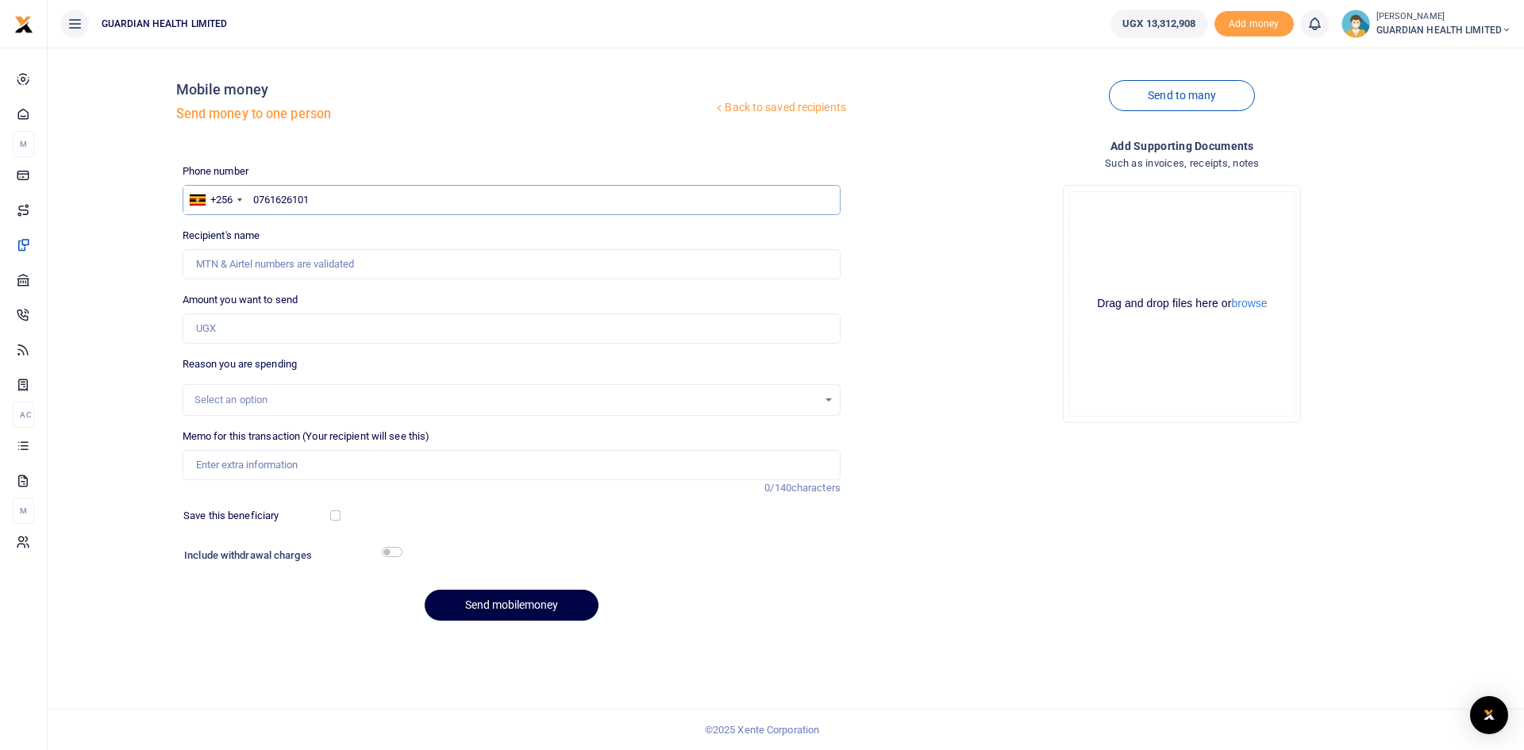
click at [258, 199] on input "0761626101" at bounding box center [512, 200] width 658 height 30
type input "761626101"
type input "[PERSON_NAME]"
type input "761626101"
click at [298, 317] on input "Amount you want to send" at bounding box center [512, 328] width 658 height 30
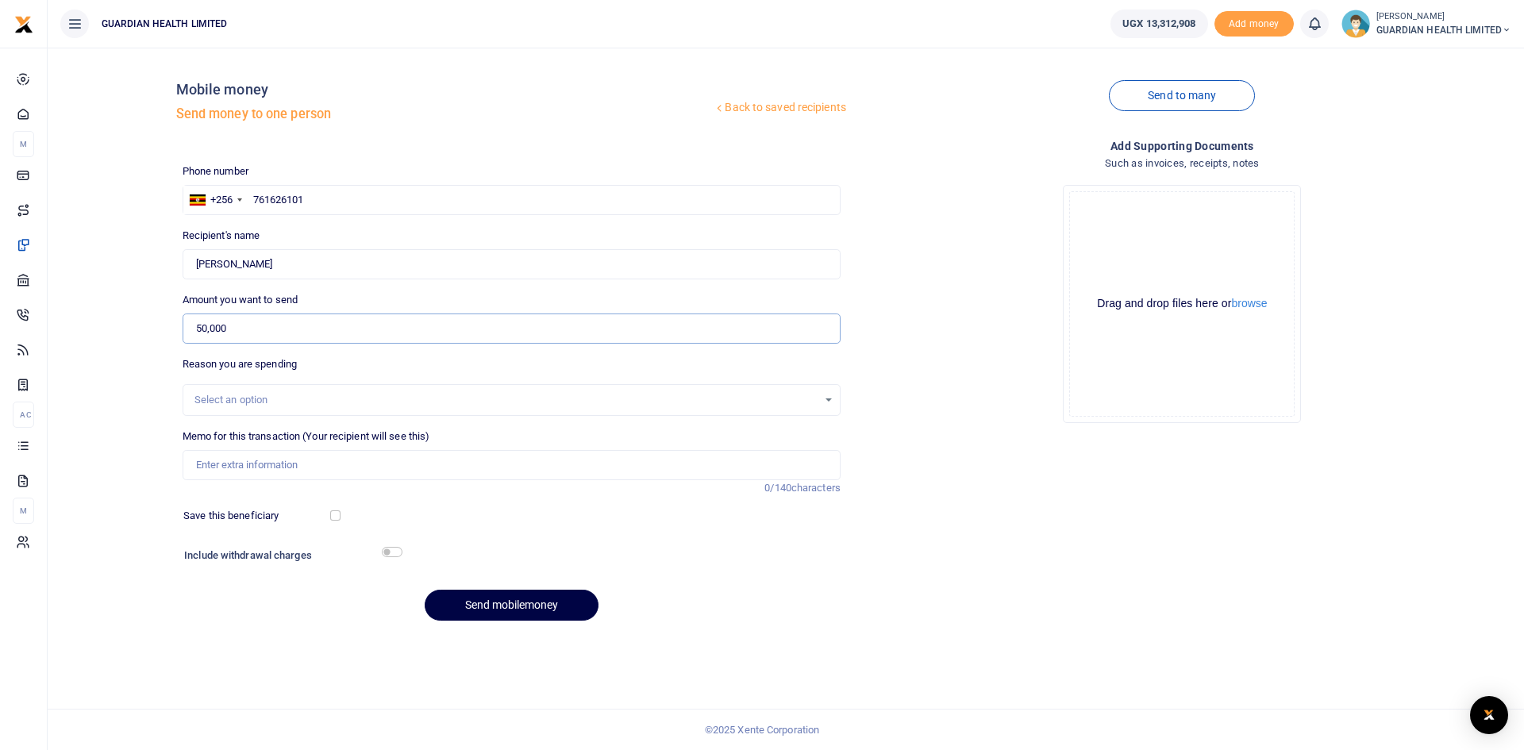
type input "50,000"
click at [267, 399] on div "Select an option" at bounding box center [505, 400] width 623 height 16
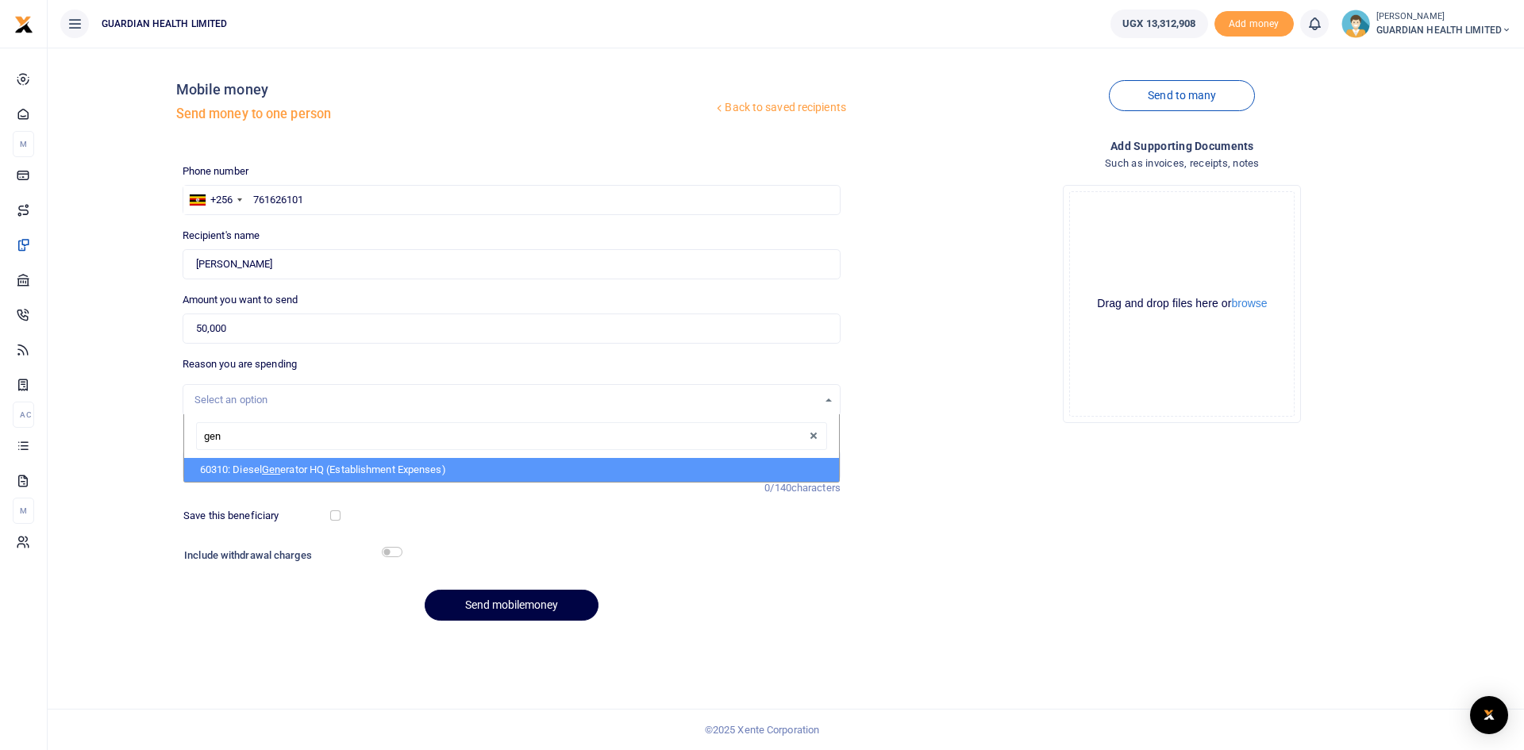
type input "gene"
click at [305, 476] on li "60310: Diesel Gene rator HQ (Establishment Expenses)" at bounding box center [511, 470] width 655 height 24
select select "5388"
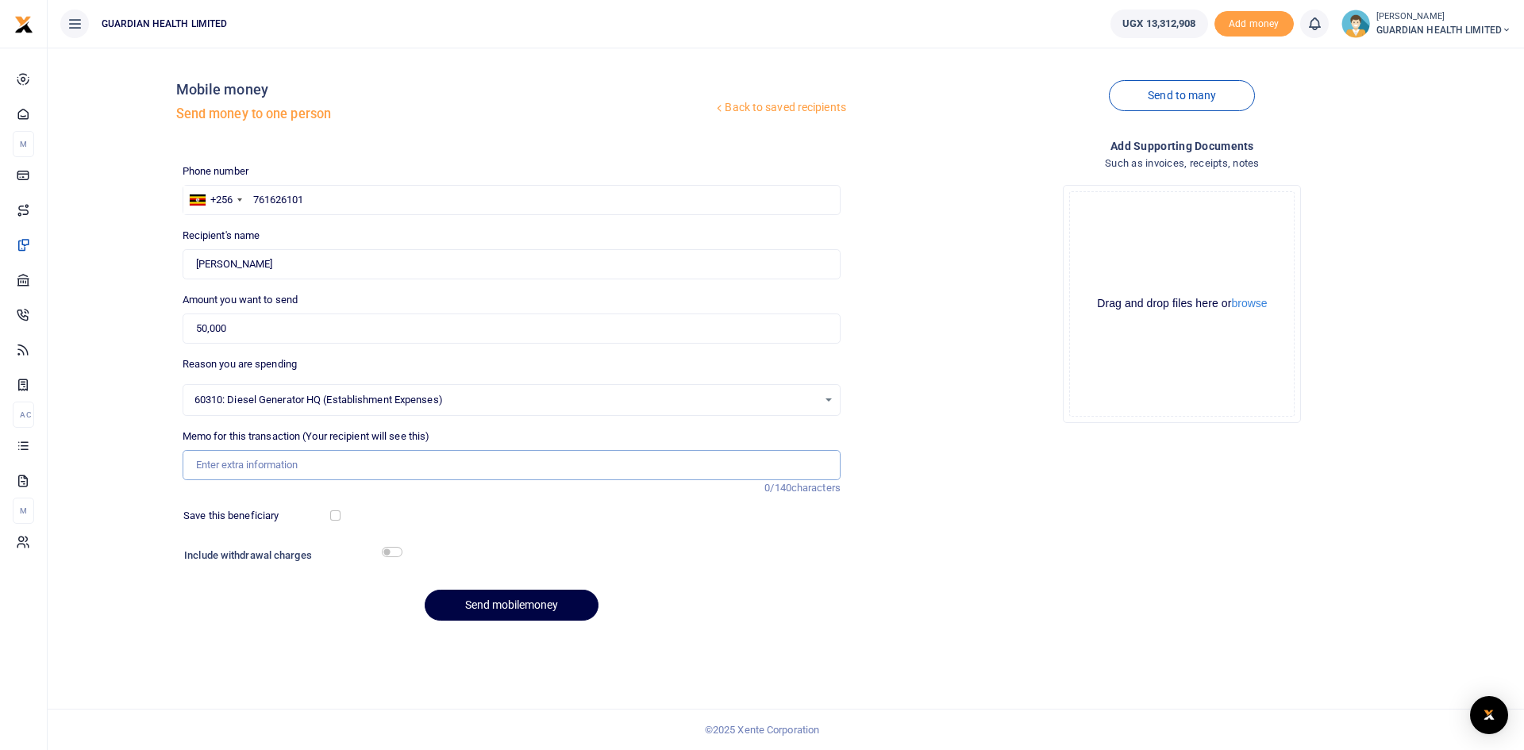
click at [271, 457] on input "Memo for this transaction (Your recipient will see this)" at bounding box center [512, 465] width 658 height 30
type input "Ntinda generator Fuel"
click at [337, 513] on input "checkbox" at bounding box center [335, 515] width 10 height 10
checkbox input "true"
click at [386, 548] on input "checkbox" at bounding box center [392, 552] width 21 height 10
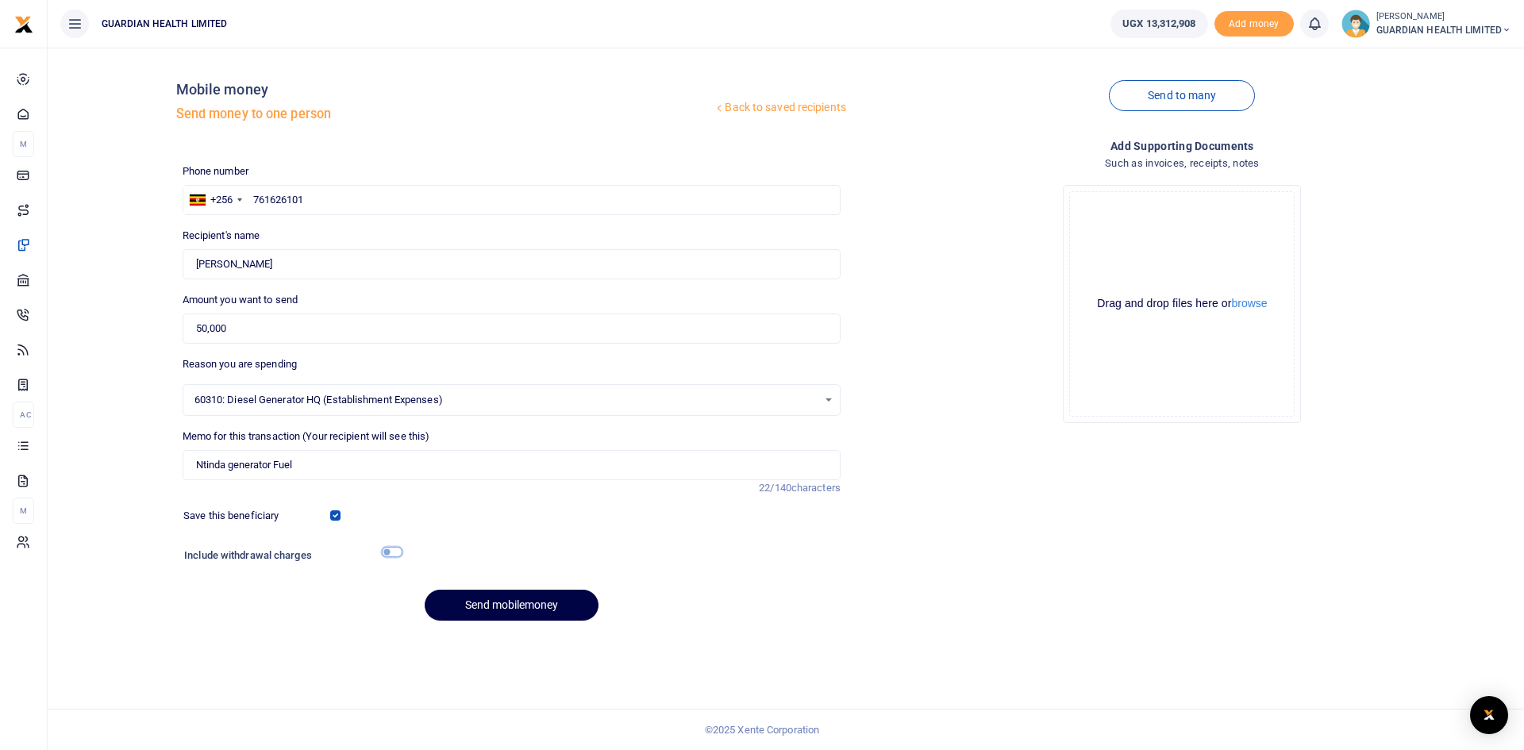
checkbox input "true"
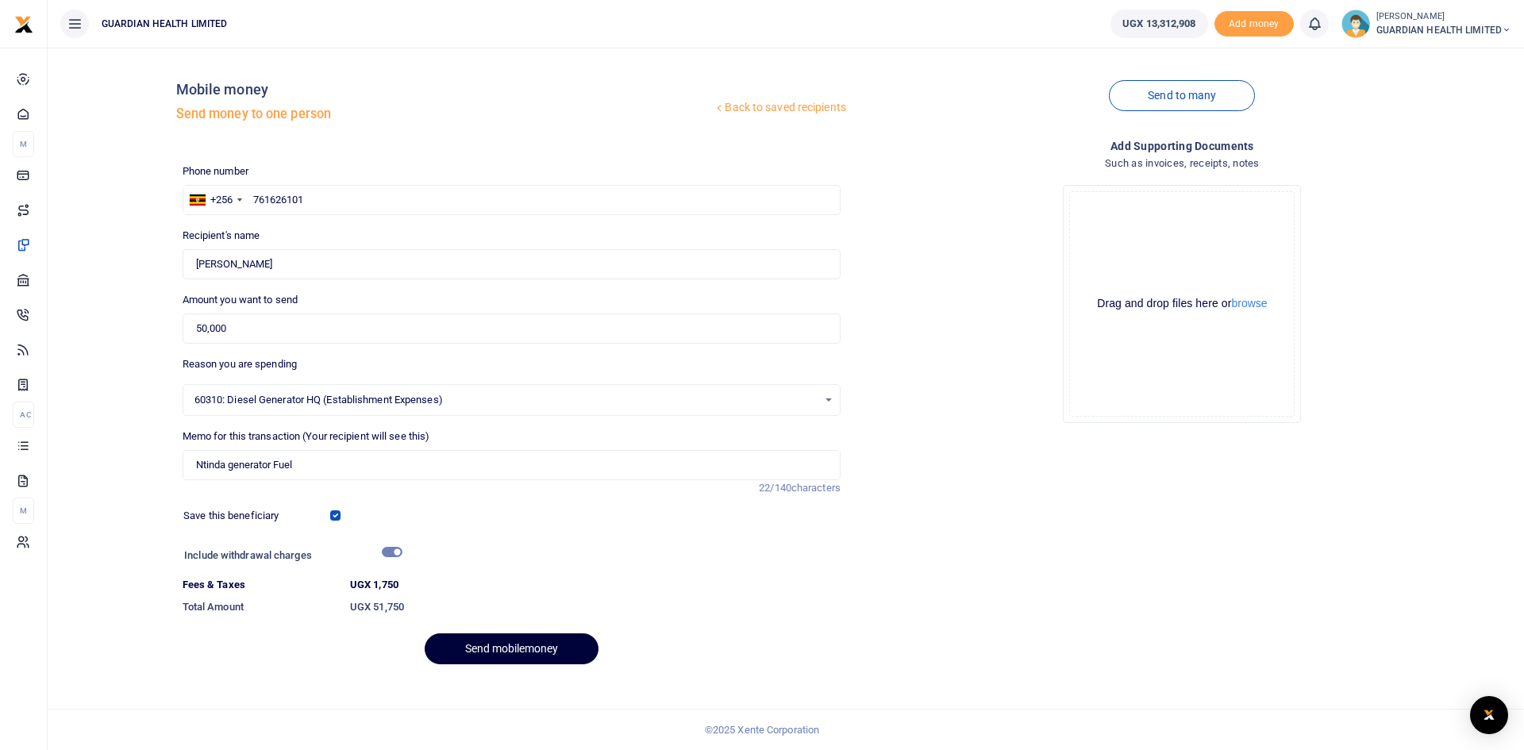
click at [480, 654] on button "Send mobilemoney" at bounding box center [512, 648] width 174 height 31
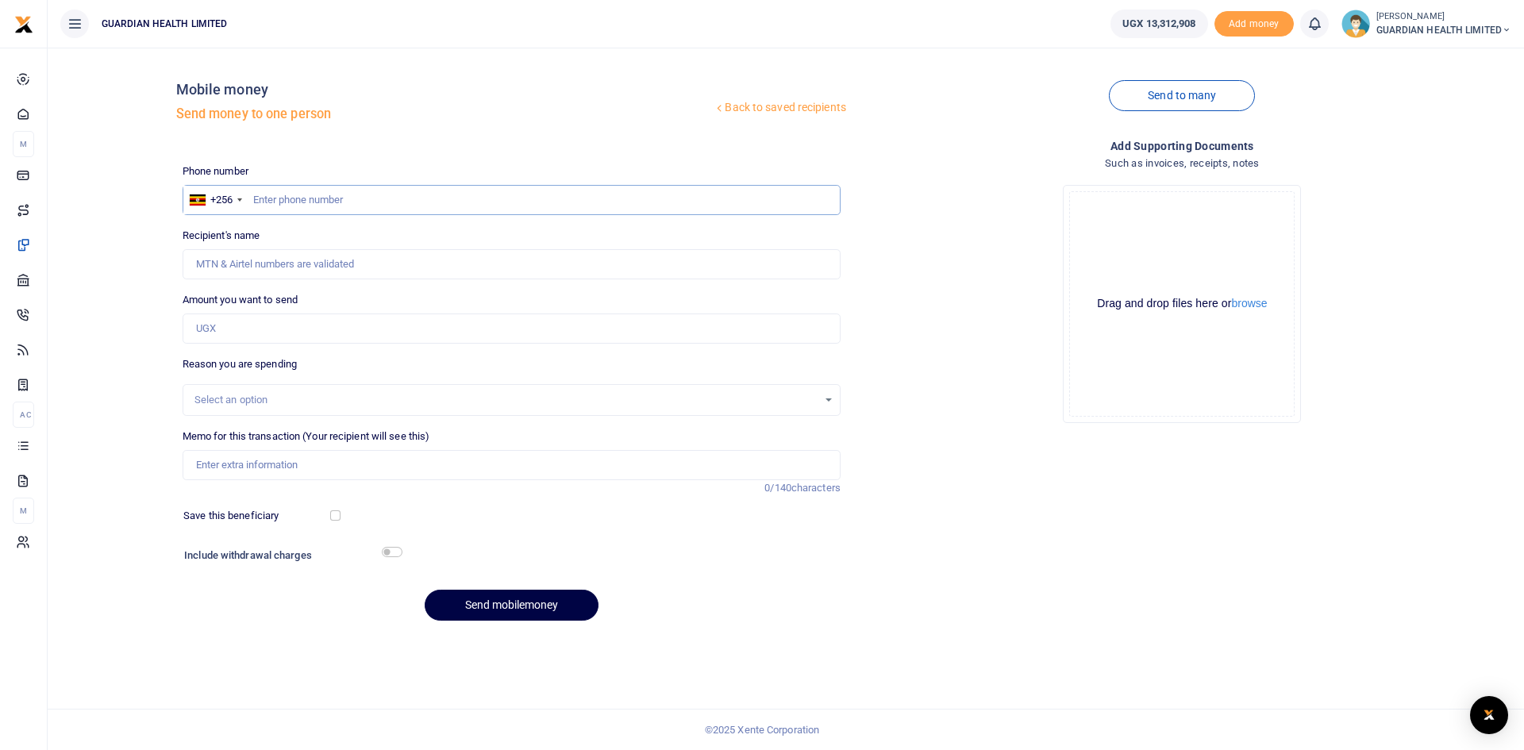
paste input "0778176876"
click at [258, 197] on input "0778176876" at bounding box center [512, 200] width 658 height 30
type input "778176876"
click at [252, 329] on input "Amount you want to send" at bounding box center [512, 328] width 658 height 30
type input "[PERSON_NAME]"
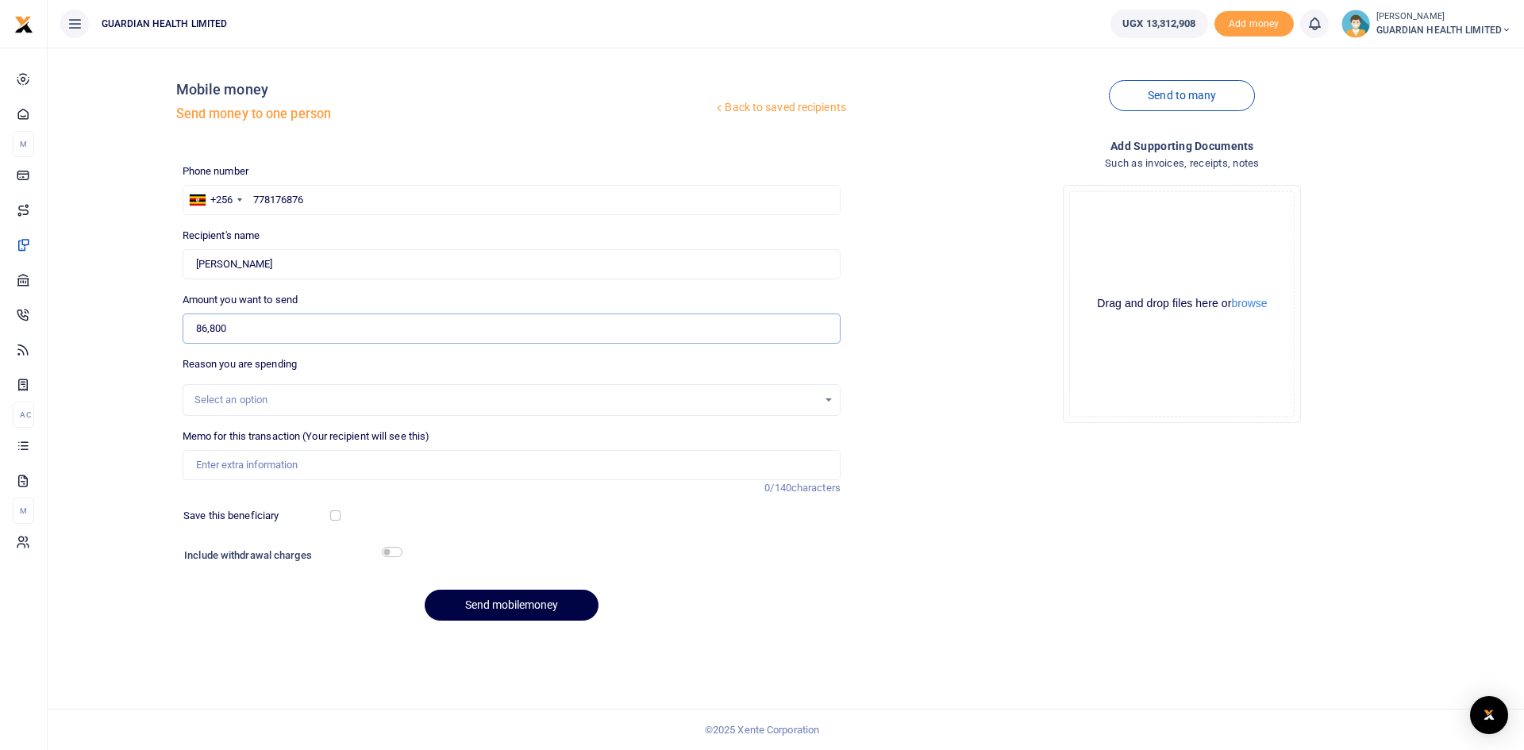
type input "86,800"
click at [247, 457] on input "Memo for this transaction (Your recipient will see this)" at bounding box center [512, 465] width 658 height 30
type input "[PERSON_NAME] cash"
drag, startPoint x: 332, startPoint y: 513, endPoint x: 355, endPoint y: 540, distance: 35.0
click at [332, 513] on input "checkbox" at bounding box center [335, 515] width 10 height 10
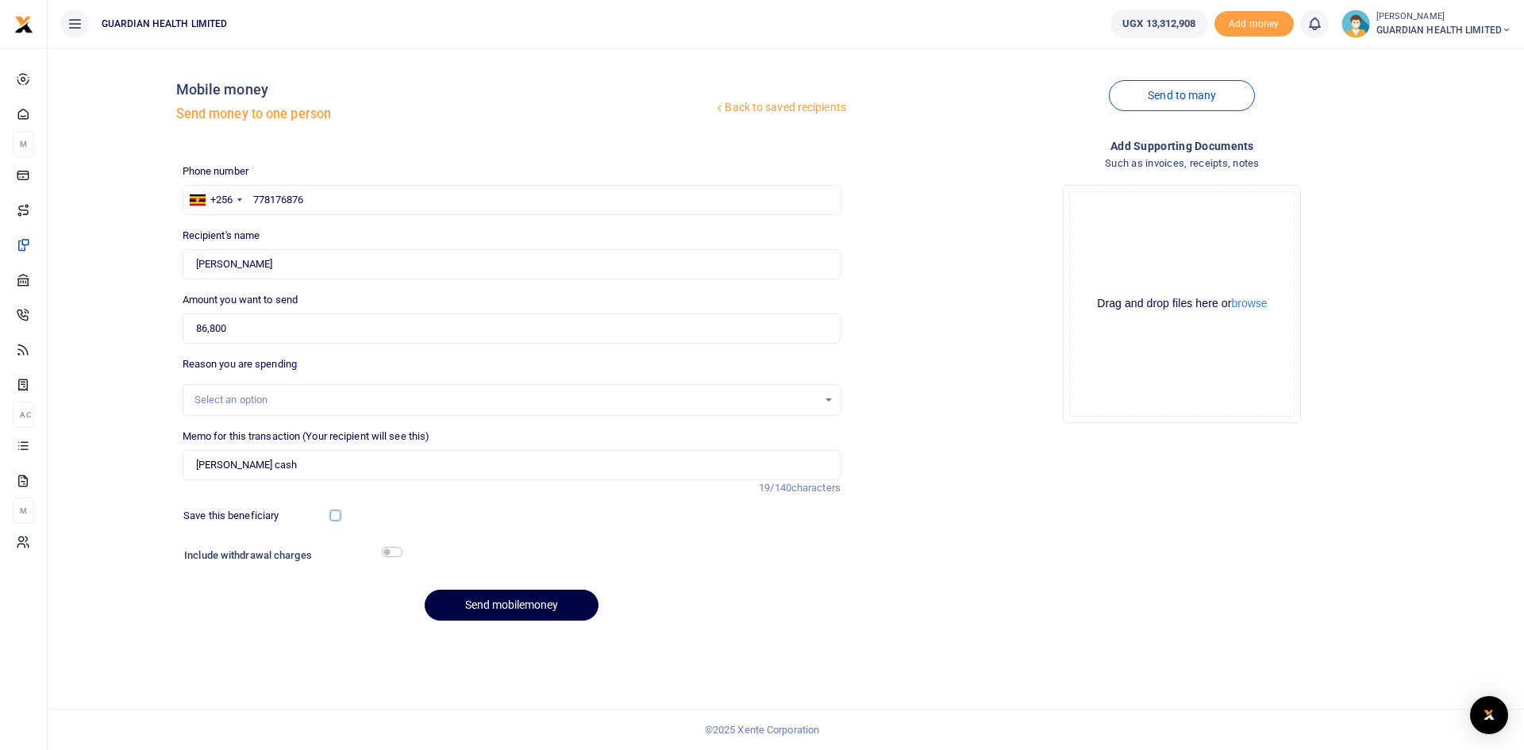
checkbox input "true"
click at [389, 553] on input "checkbox" at bounding box center [392, 552] width 21 height 10
checkbox input "true"
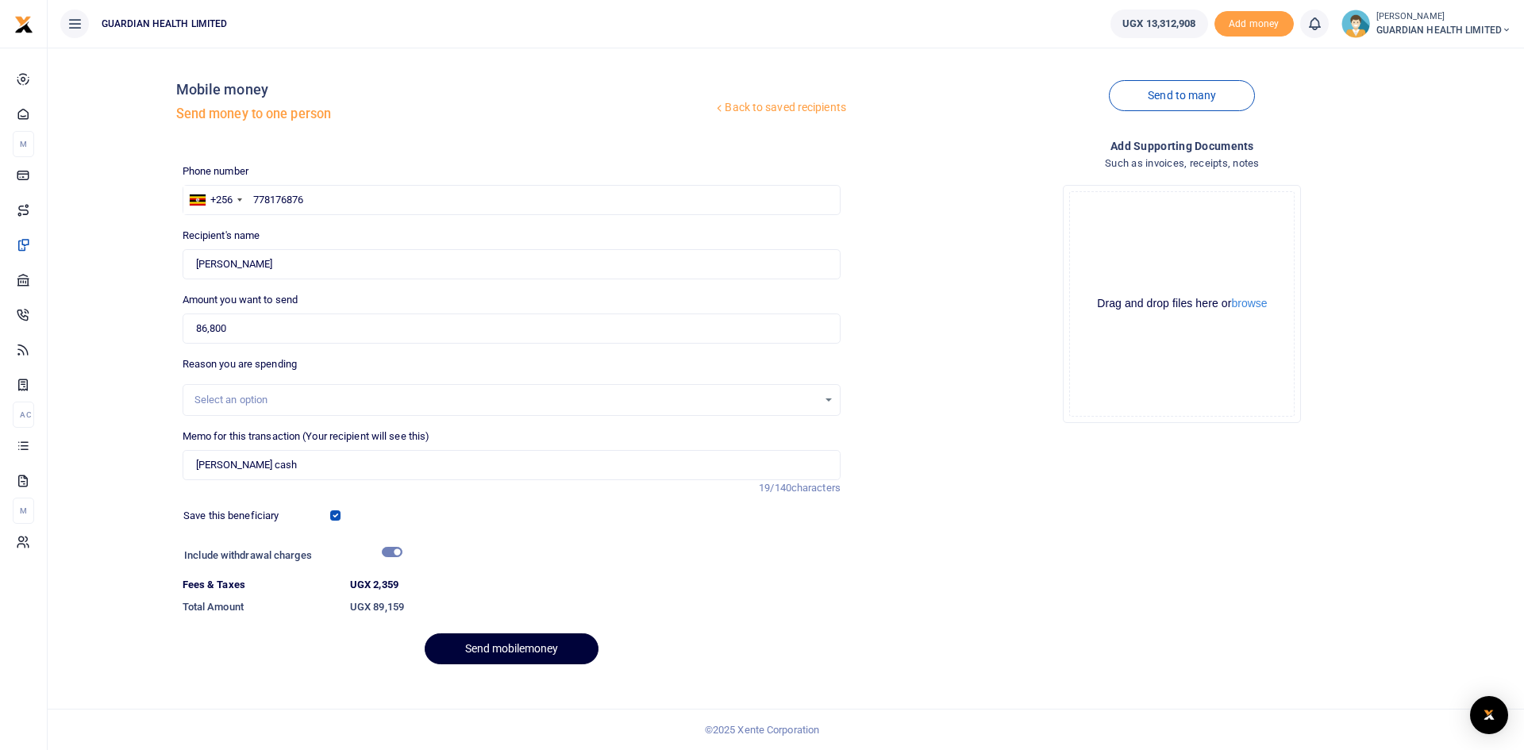
click at [480, 641] on button "Send mobilemoney" at bounding box center [512, 648] width 174 height 31
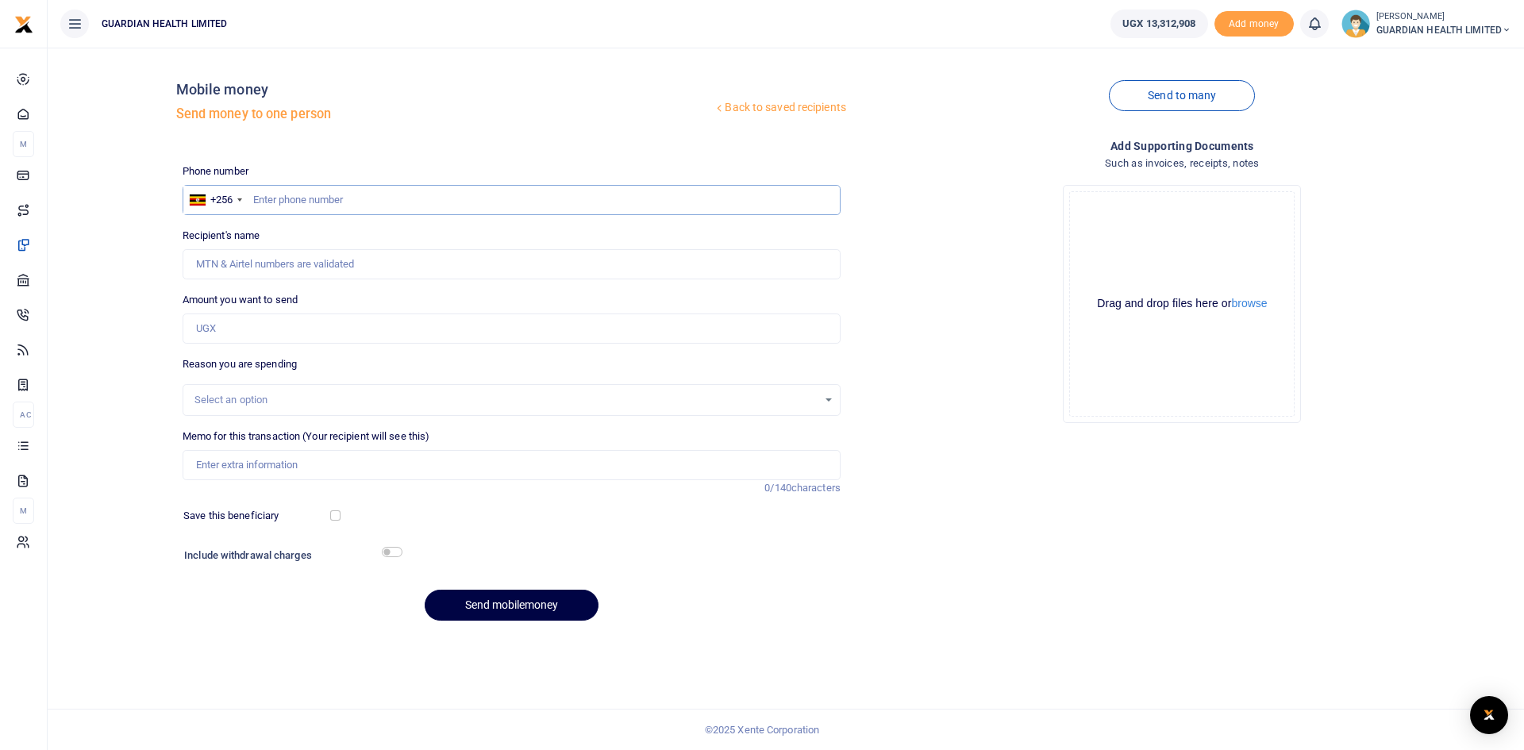
paste input "0761282277"
click at [261, 197] on input "0761282277" at bounding box center [512, 200] width 658 height 30
type input "761282277"
click at [242, 329] on input "Amount you want to send" at bounding box center [512, 328] width 658 height 30
type input "[PERSON_NAME] Kyalikoba"
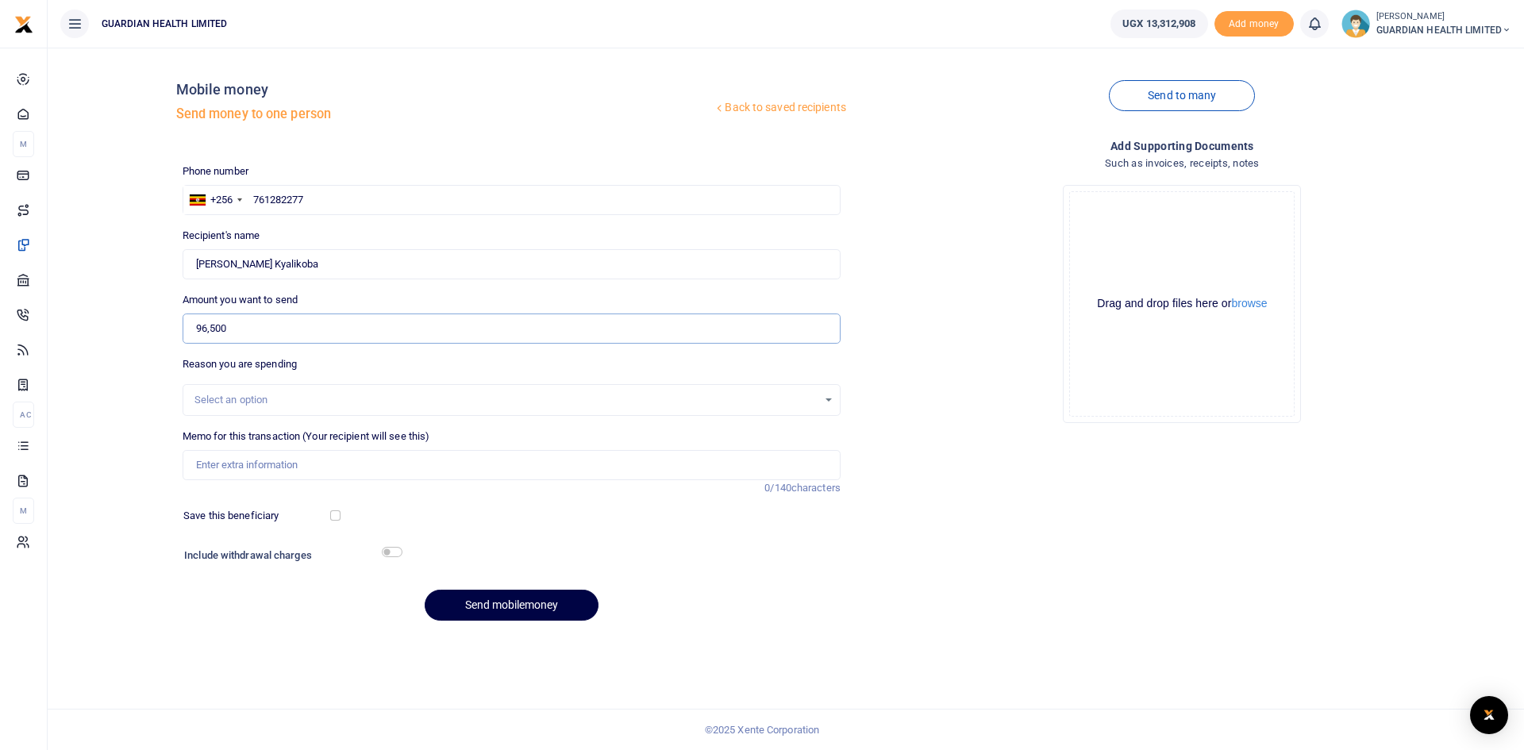
type input "96,500"
click at [223, 467] on input "Memo for this transaction (Your recipient will see this)" at bounding box center [512, 465] width 658 height 30
type input "kabalagala petty cash"
click at [336, 514] on input "checkbox" at bounding box center [335, 515] width 10 height 10
checkbox input "true"
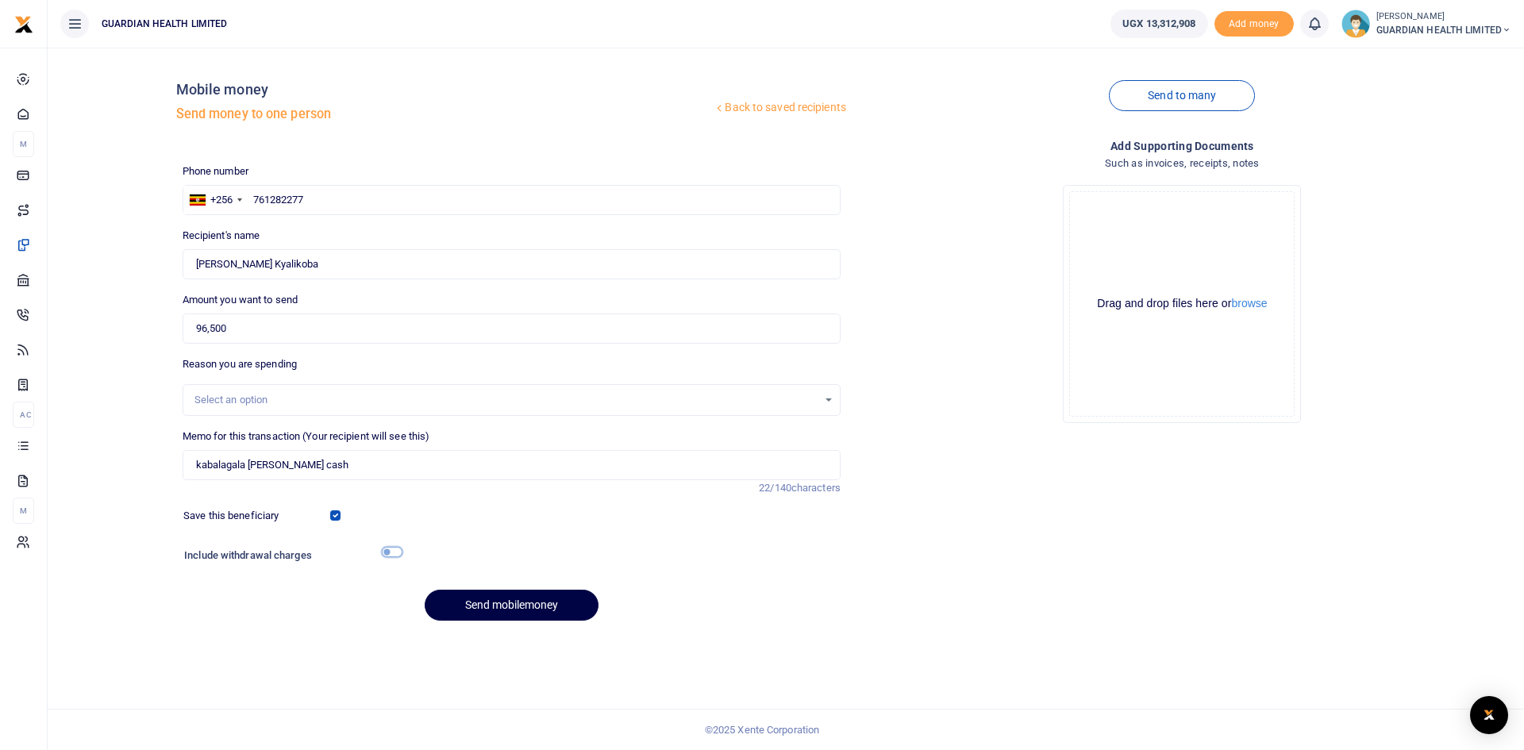
click at [393, 552] on input "checkbox" at bounding box center [392, 552] width 21 height 10
checkbox input "true"
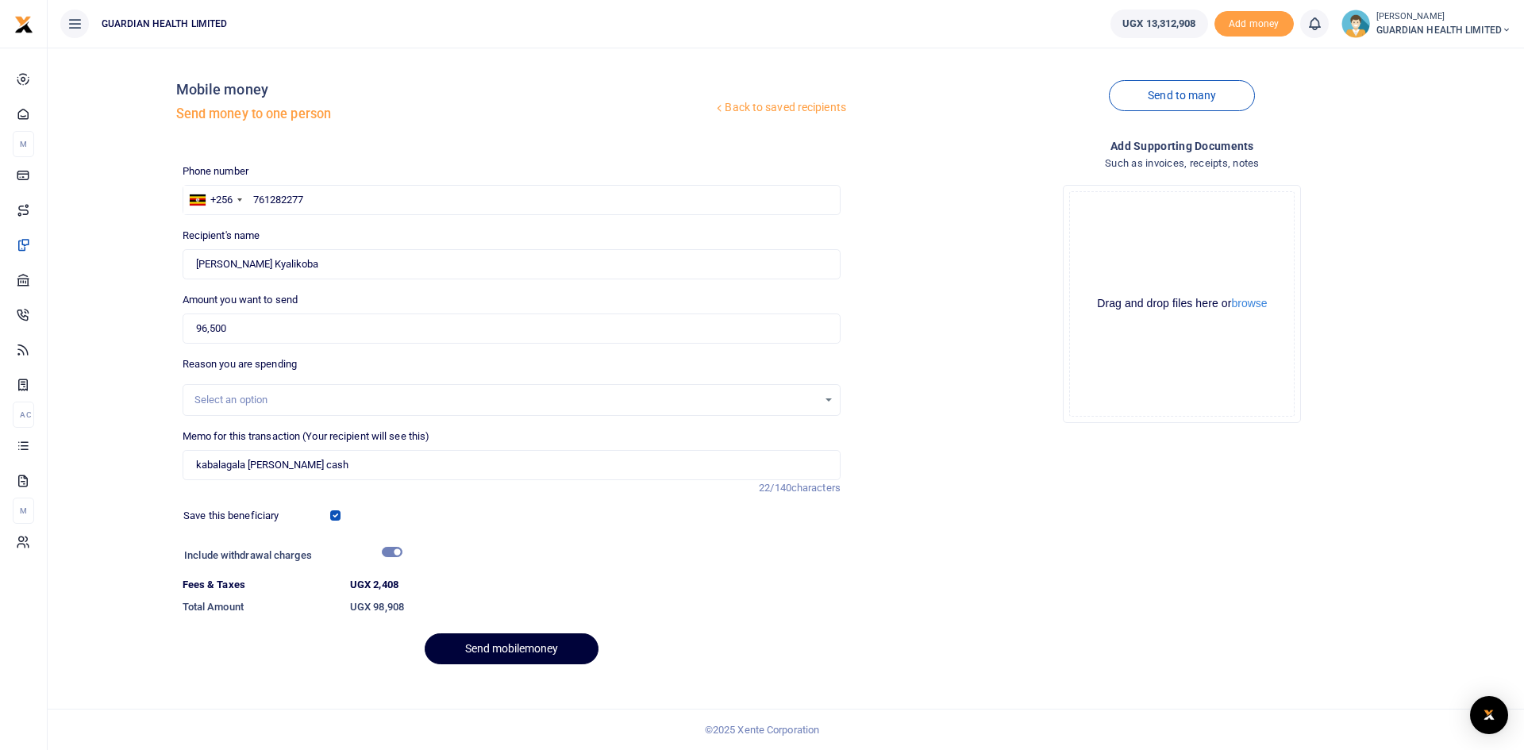
click at [504, 648] on button "Send mobilemoney" at bounding box center [512, 648] width 174 height 31
drag, startPoint x: 308, startPoint y: 194, endPoint x: 147, endPoint y: 156, distance: 165.5
click at [147, 156] on div "Back to saved recipients Mobile money Send money to one person Send to many Pho…" at bounding box center [785, 368] width 1463 height 617
type input "761282277"
click at [486, 636] on button "Send mobilemoney" at bounding box center [512, 648] width 174 height 31
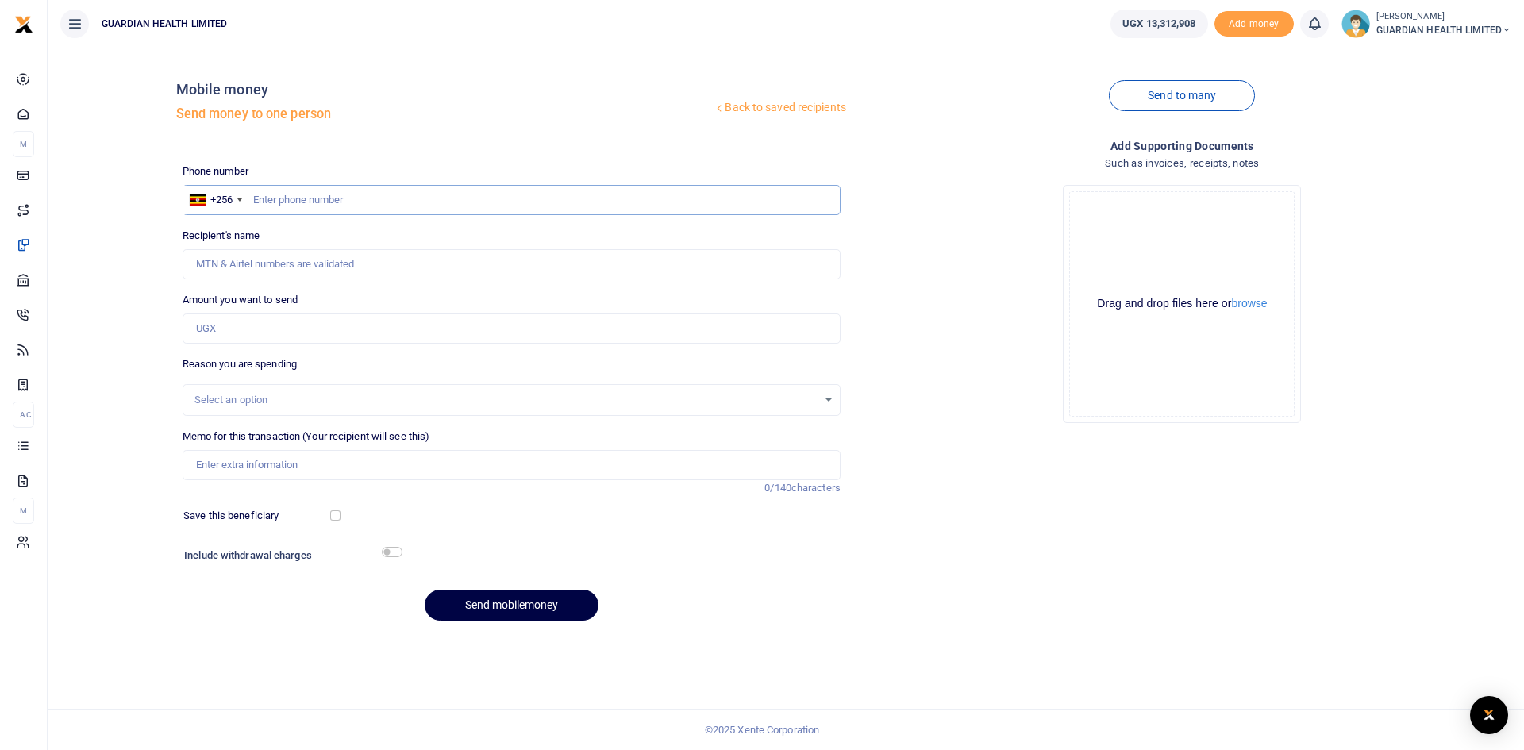
paste input "0763385416"
click at [260, 202] on input "0763385416" at bounding box center [512, 200] width 658 height 30
type input "763385416"
click at [233, 332] on input "Amount you want to send" at bounding box center [512, 328] width 658 height 30
type input "67,400"
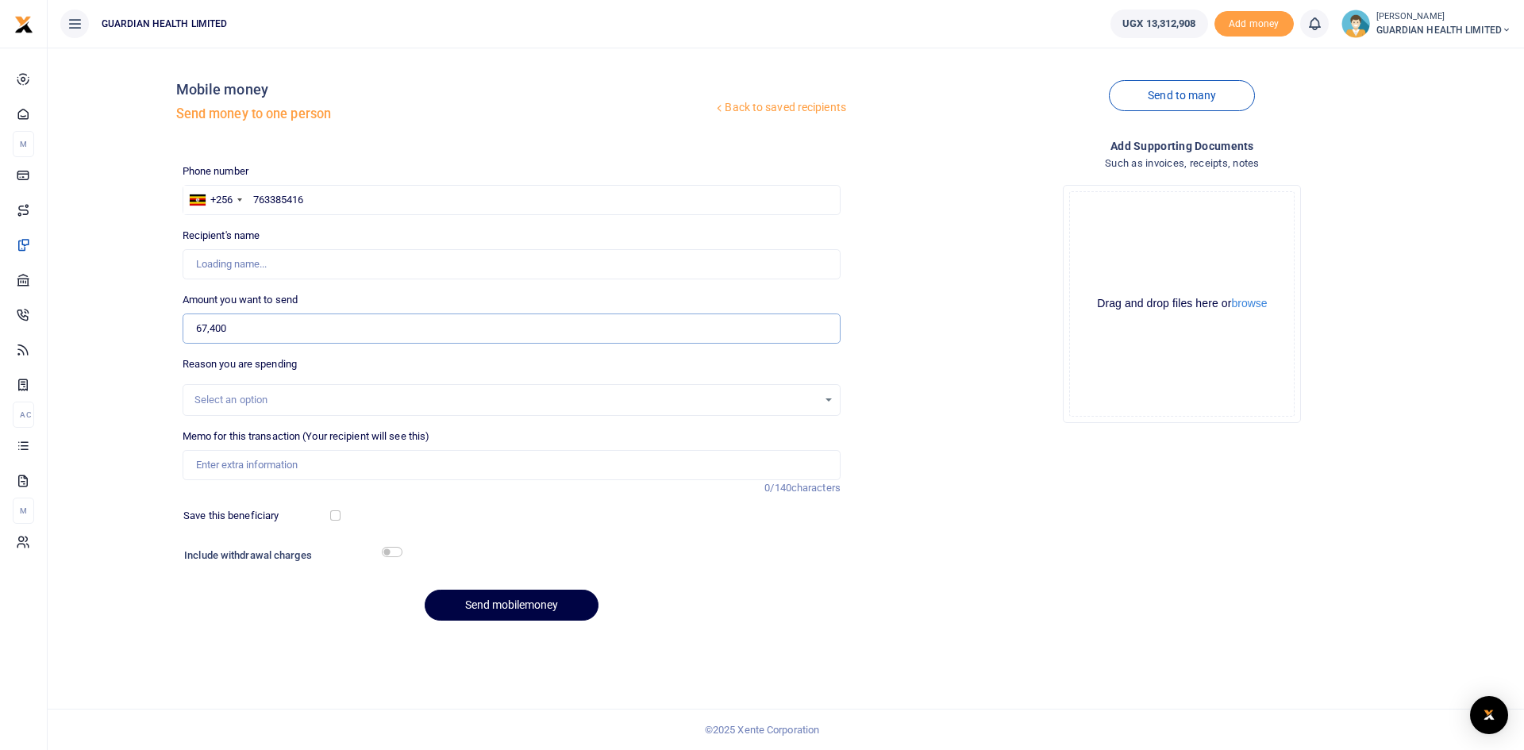
type input "[PERSON_NAME]"
type input "67,400"
click at [267, 463] on input "Memo for this transaction (Your recipient will see this)" at bounding box center [512, 465] width 658 height 30
type input "[PERSON_NAME] cash"
click at [336, 514] on input "checkbox" at bounding box center [335, 515] width 10 height 10
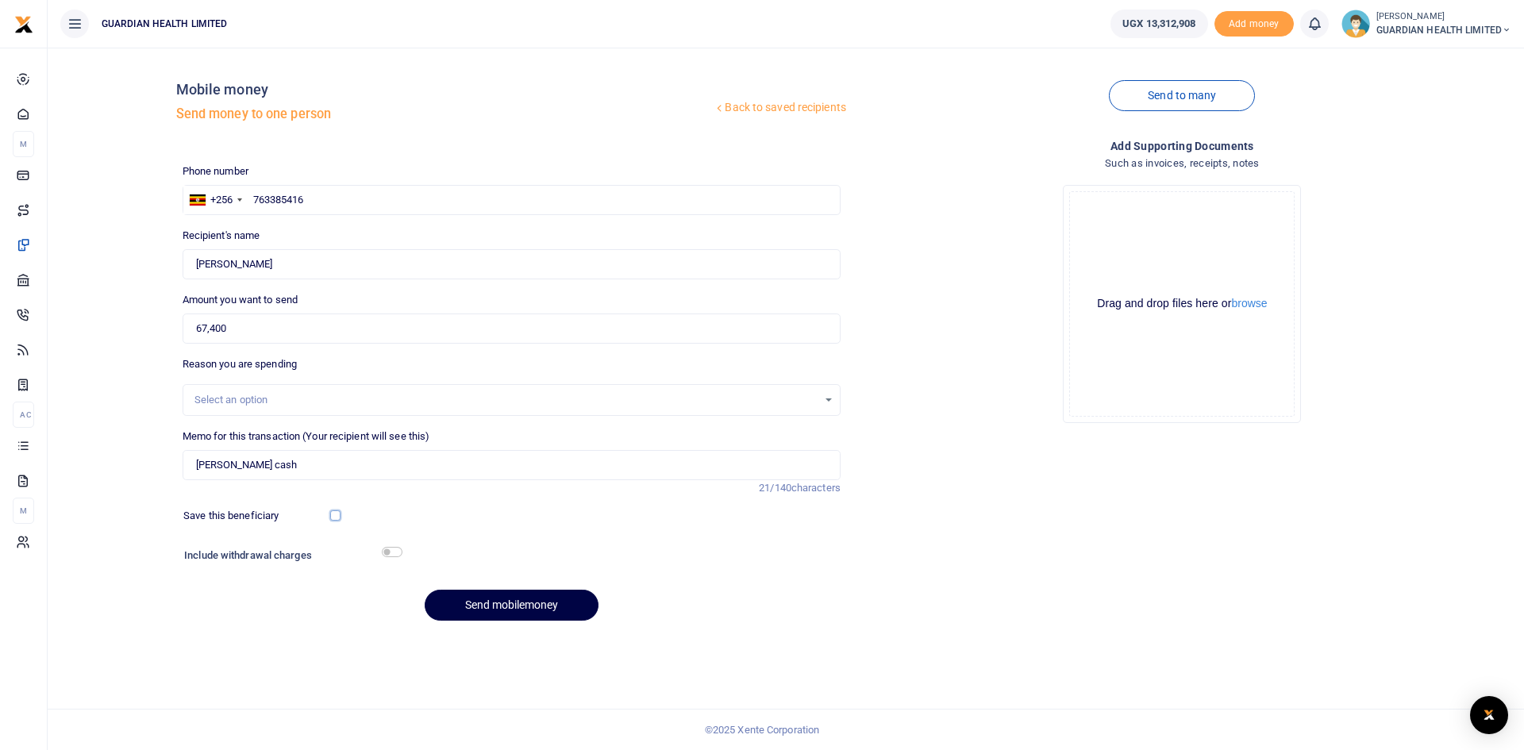
checkbox input "true"
click at [387, 551] on input "checkbox" at bounding box center [392, 552] width 21 height 10
checkbox input "true"
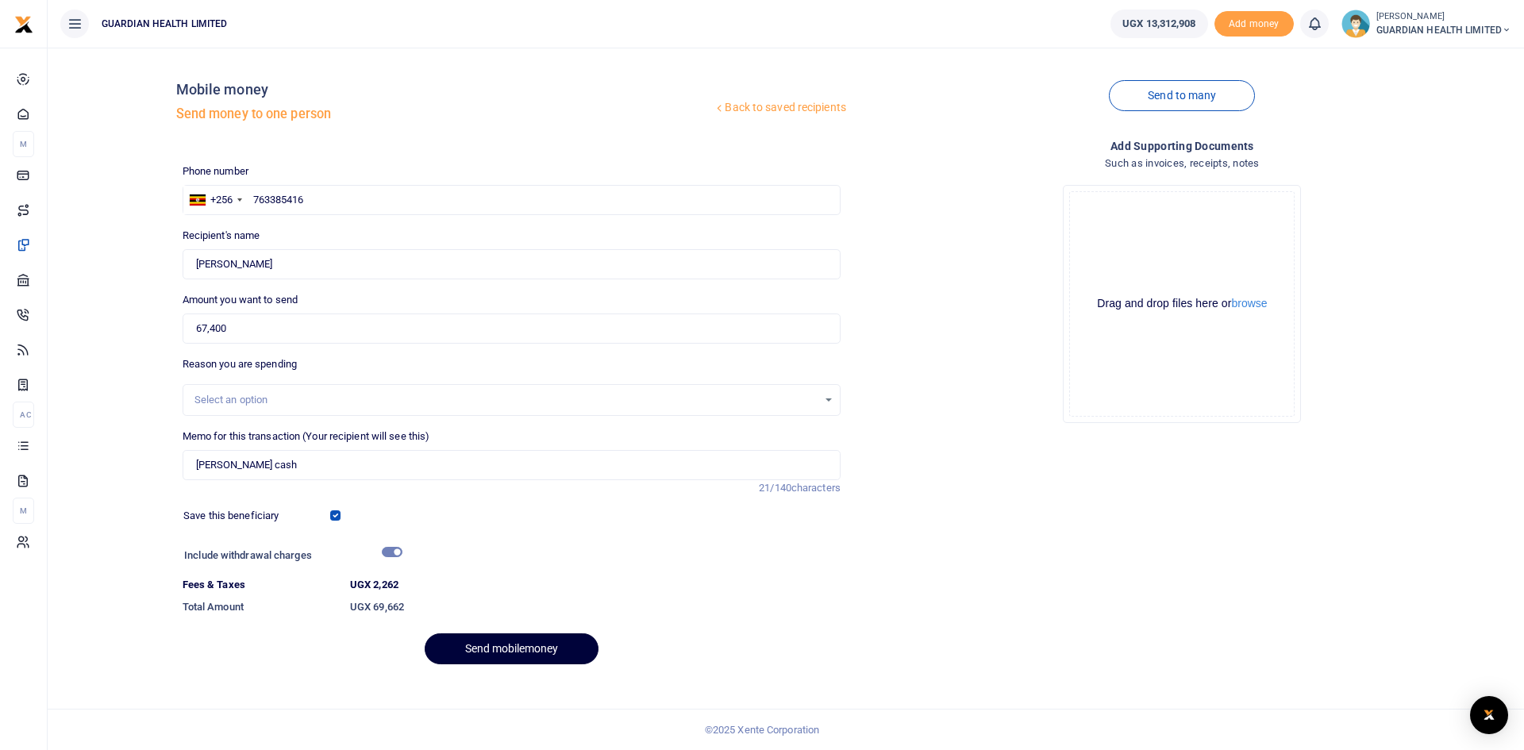
click at [488, 655] on button "Send mobilemoney" at bounding box center [512, 648] width 174 height 31
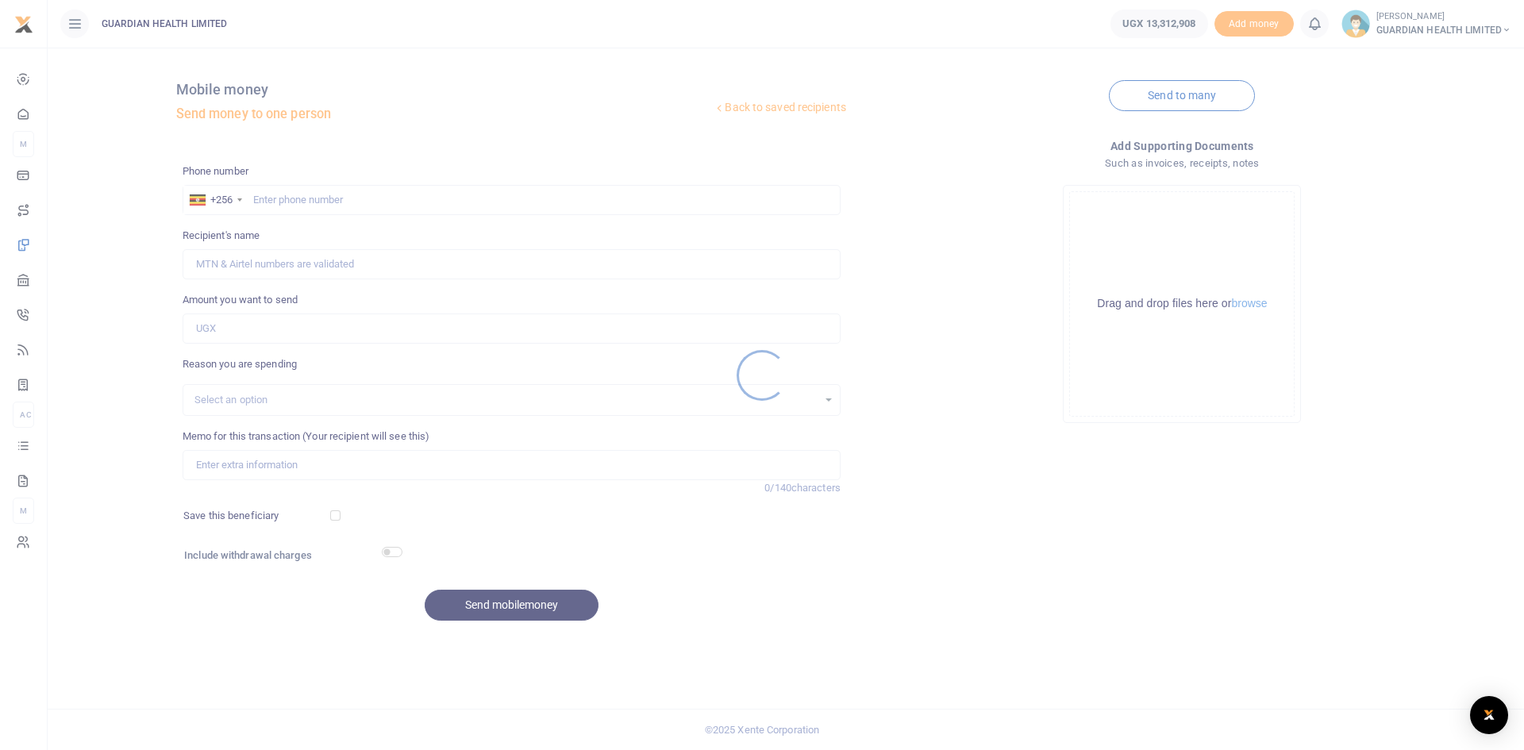
click at [291, 199] on div at bounding box center [762, 375] width 1524 height 750
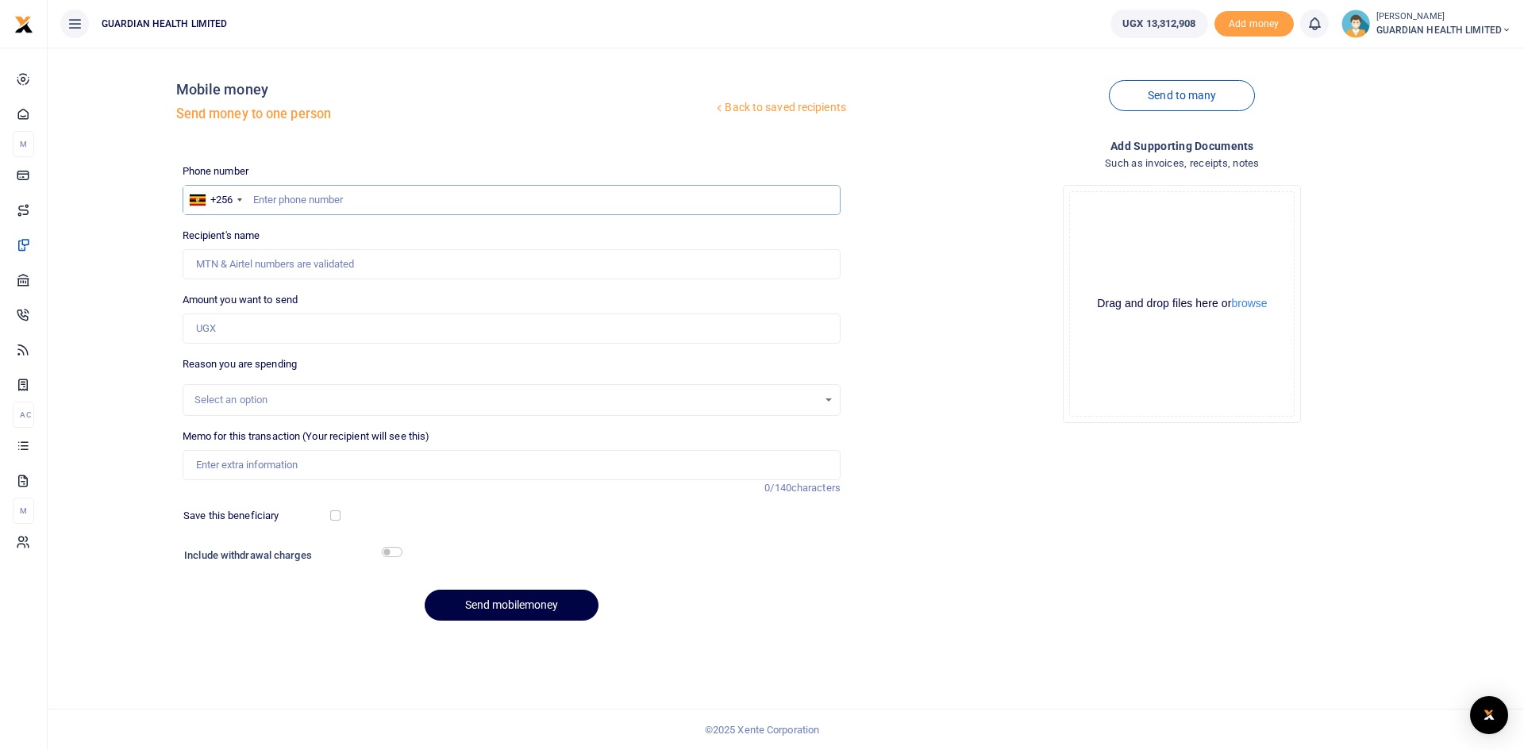
paste input "0780279921"
click at [259, 200] on input "0780279921" at bounding box center [512, 200] width 658 height 30
type input "780279921"
click at [220, 313] on input "Amount you want to send" at bounding box center [512, 328] width 658 height 30
type input "Lilian Mbabazi"
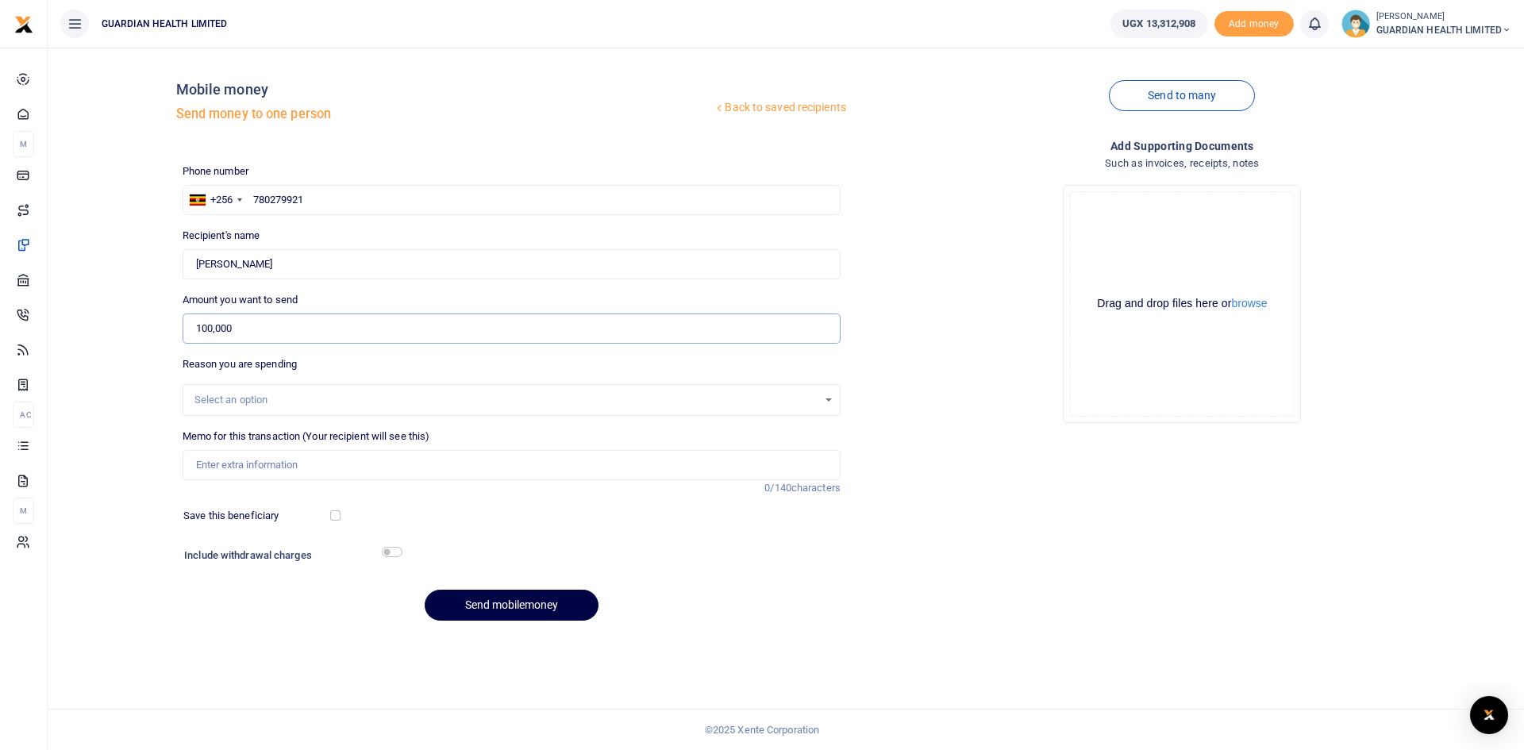
type input "100,000"
click at [252, 464] on input "Memo for this transaction (Your recipient will see this)" at bounding box center [512, 465] width 658 height 30
type input "Hoima petty cash"
click at [340, 520] on input "checkbox" at bounding box center [335, 515] width 10 height 10
checkbox input "true"
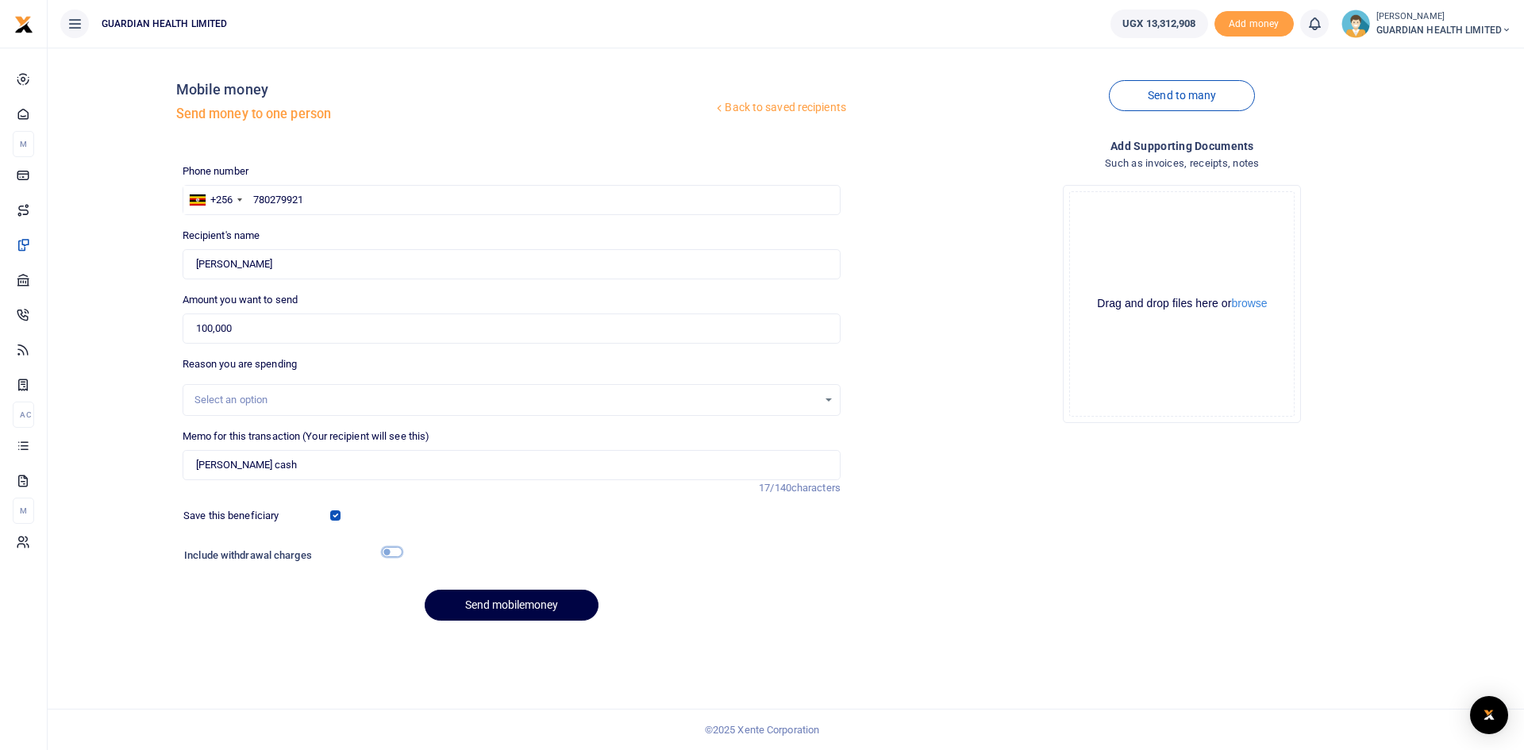
click at [390, 555] on input "checkbox" at bounding box center [392, 552] width 21 height 10
checkbox input "true"
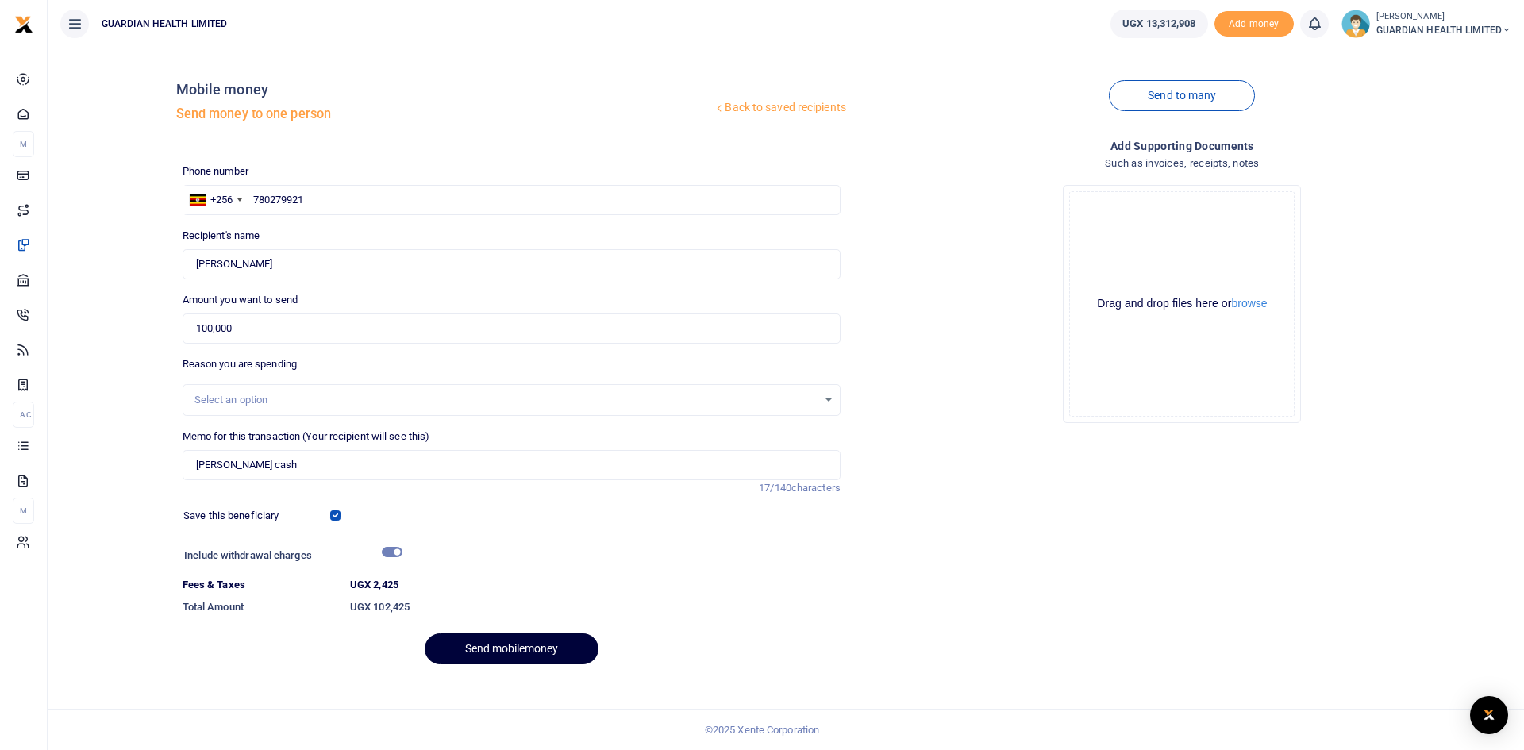
click at [478, 646] on button "Send mobilemoney" at bounding box center [512, 648] width 174 height 31
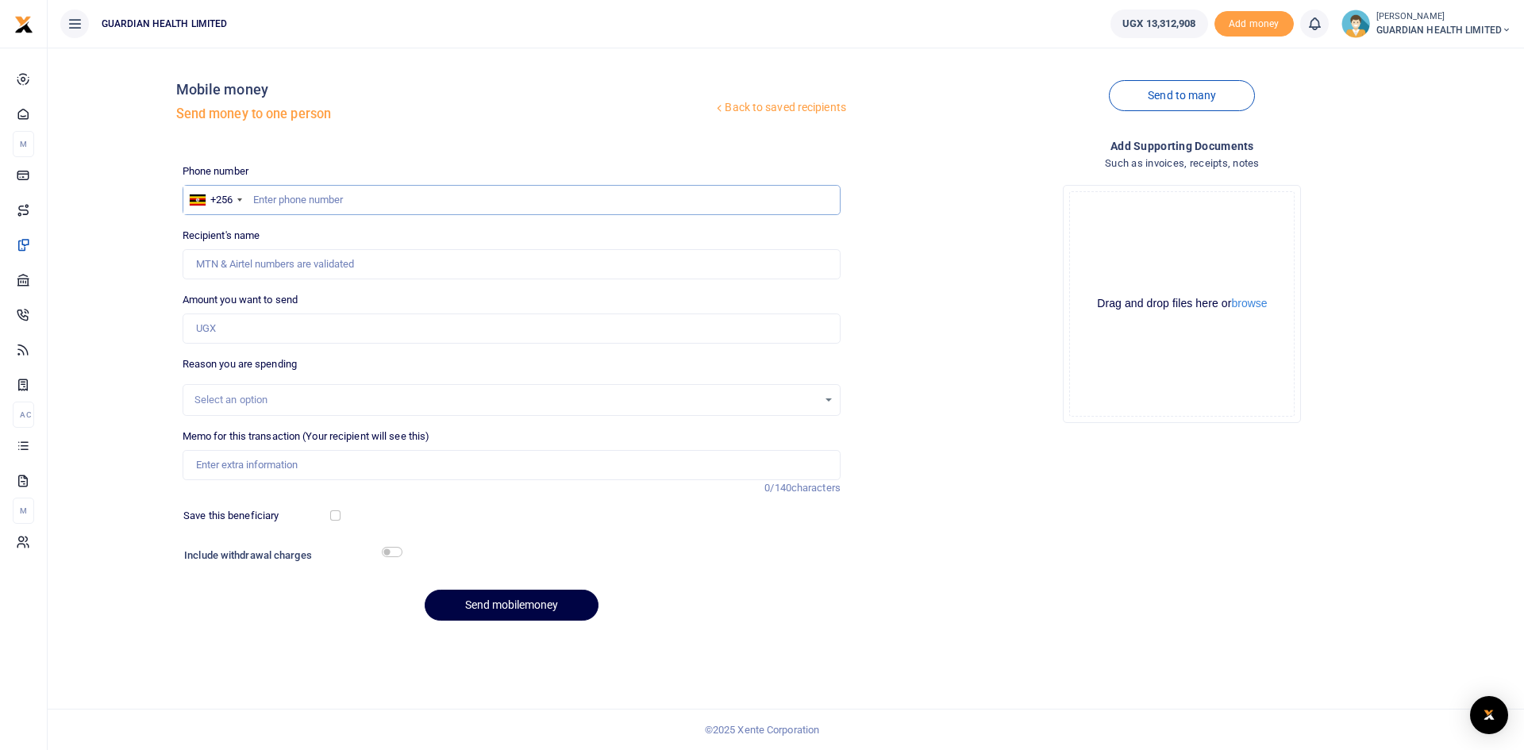
click at [294, 185] on input "text" at bounding box center [512, 200] width 658 height 30
click at [298, 200] on input "text" at bounding box center [512, 200] width 658 height 30
type input "777802933"
type input "[PERSON_NAME]"
click at [263, 329] on input "Amount you want to send" at bounding box center [512, 328] width 658 height 30
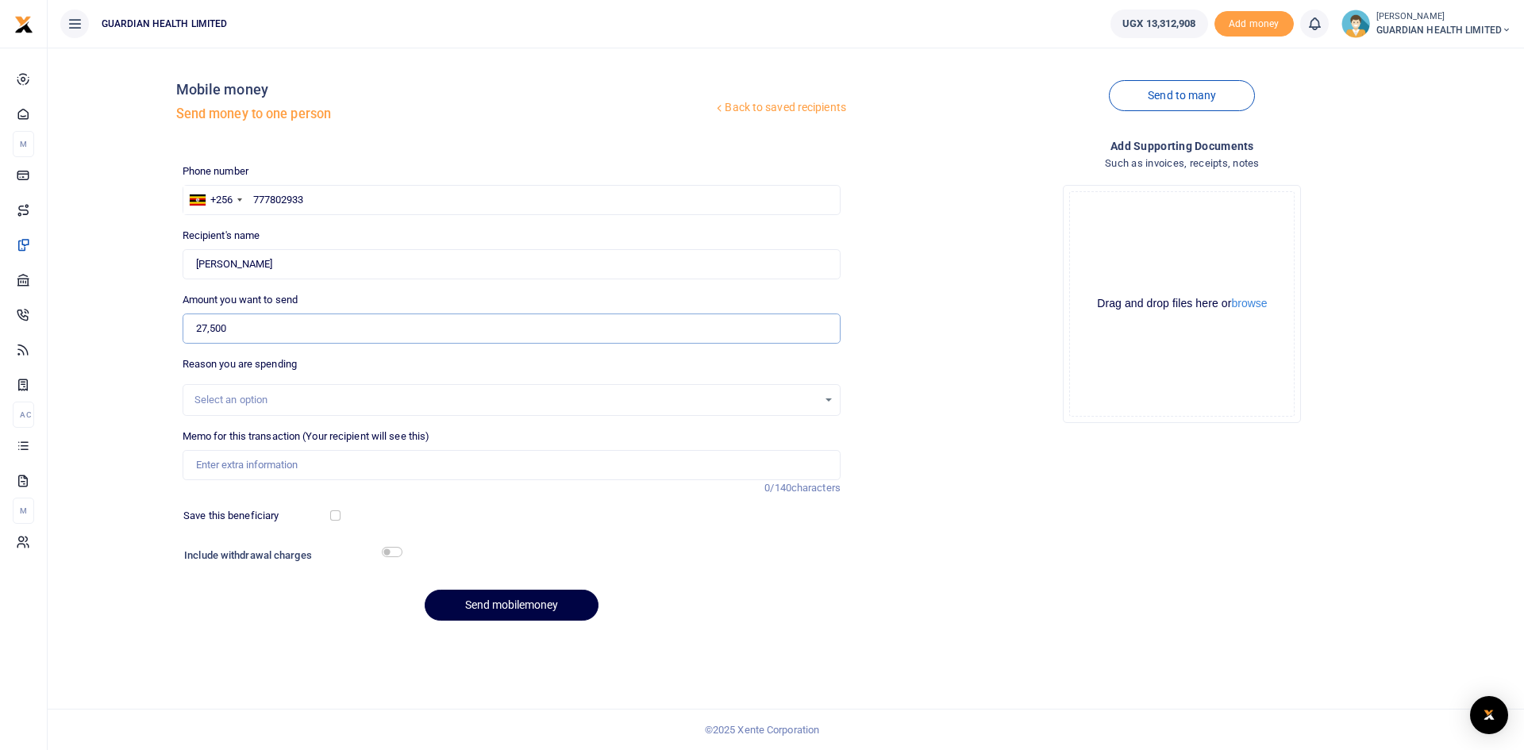
type input "27,500"
click at [392, 465] on input "Memo for this transaction (Your recipient will see this)" at bounding box center [512, 465] width 658 height 30
type input "Mbarara 2 Petty cash"
click at [333, 514] on input "checkbox" at bounding box center [335, 515] width 10 height 10
checkbox input "true"
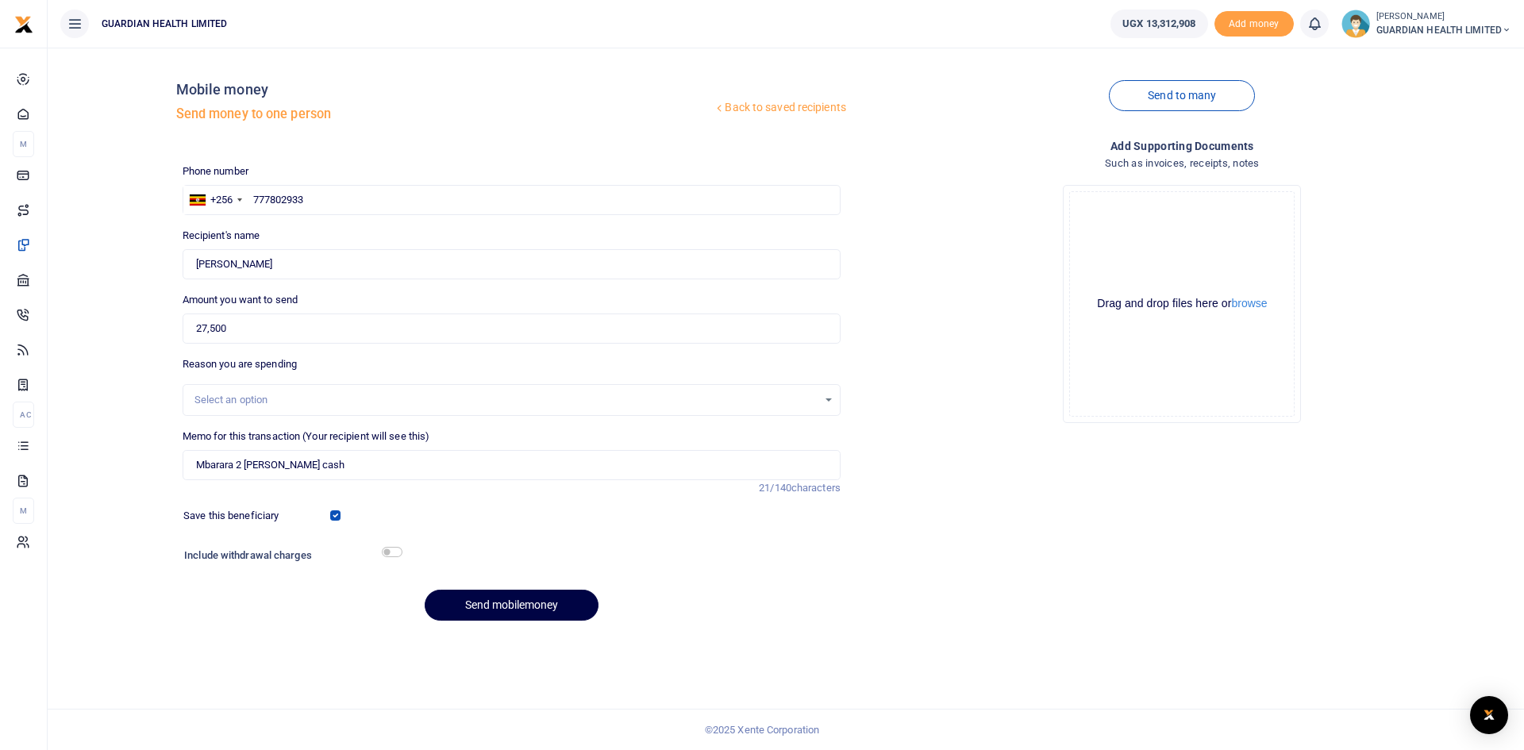
click at [389, 555] on div "Include withdrawal charges" at bounding box center [512, 556] width 669 height 25
click at [391, 551] on input "checkbox" at bounding box center [392, 552] width 21 height 10
checkbox input "true"
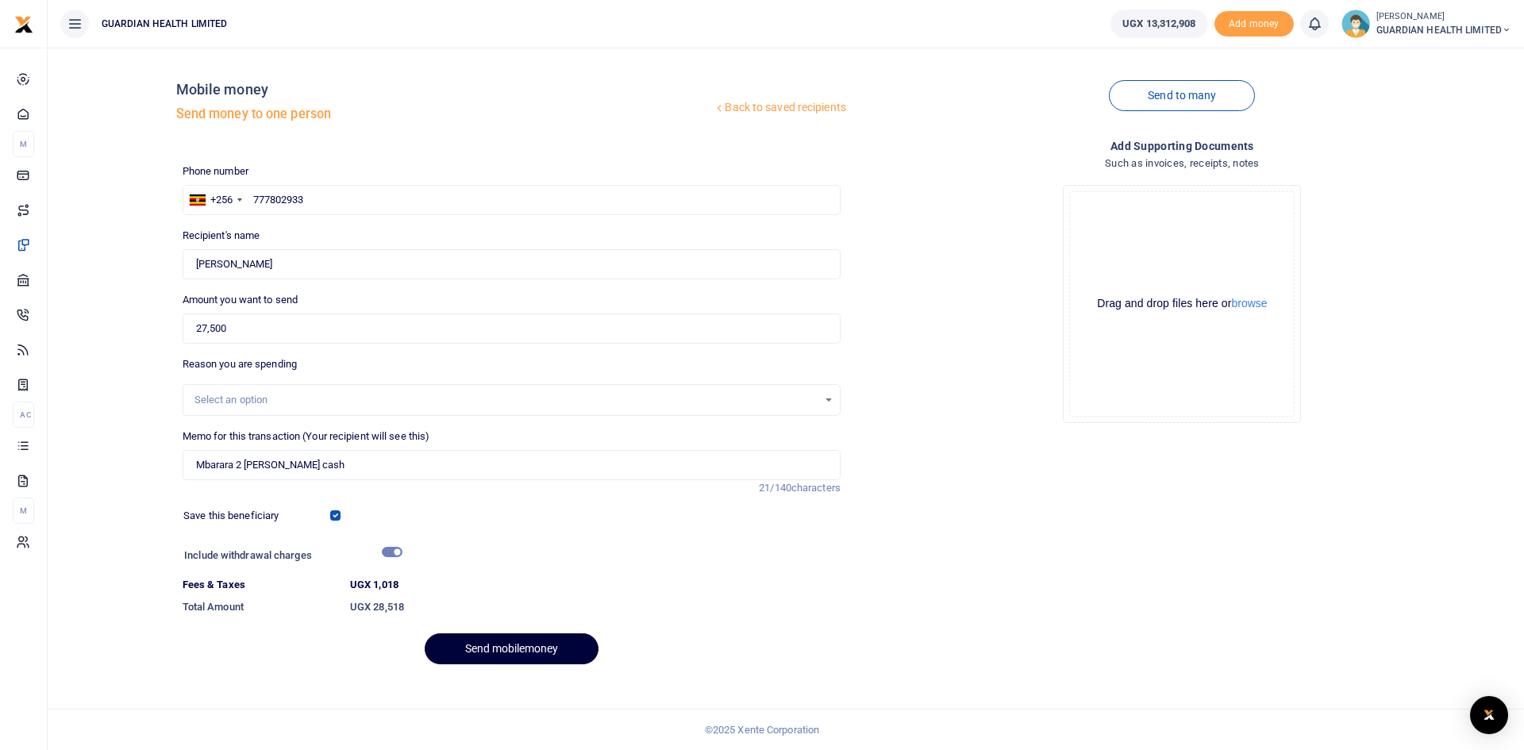
click at [467, 646] on button "Send mobilemoney" at bounding box center [512, 648] width 174 height 31
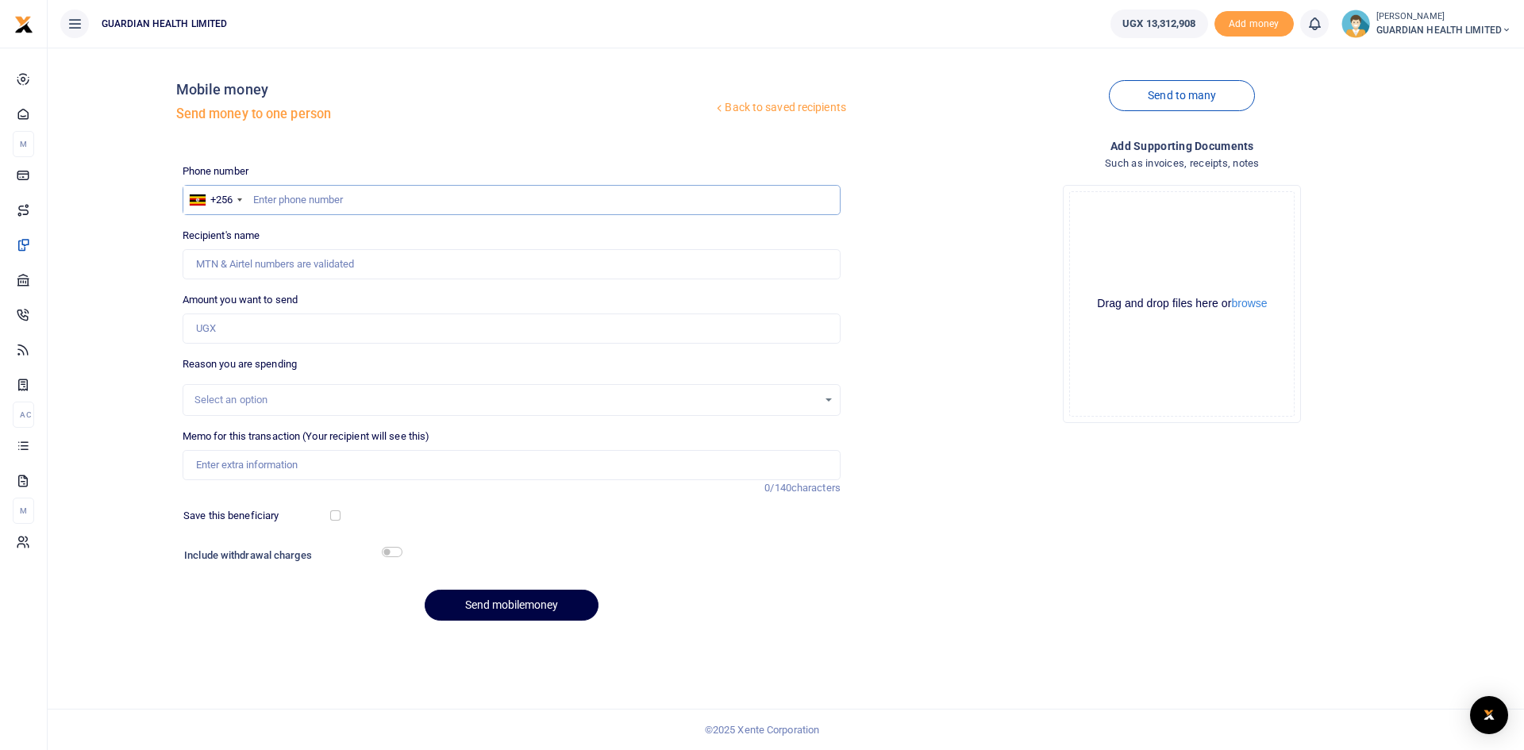
click at [342, 200] on input "text" at bounding box center [512, 200] width 658 height 30
type input "773577534"
click at [328, 334] on input "Amount you want to send" at bounding box center [512, 328] width 658 height 30
type input "[PERSON_NAME]"
type input "5"
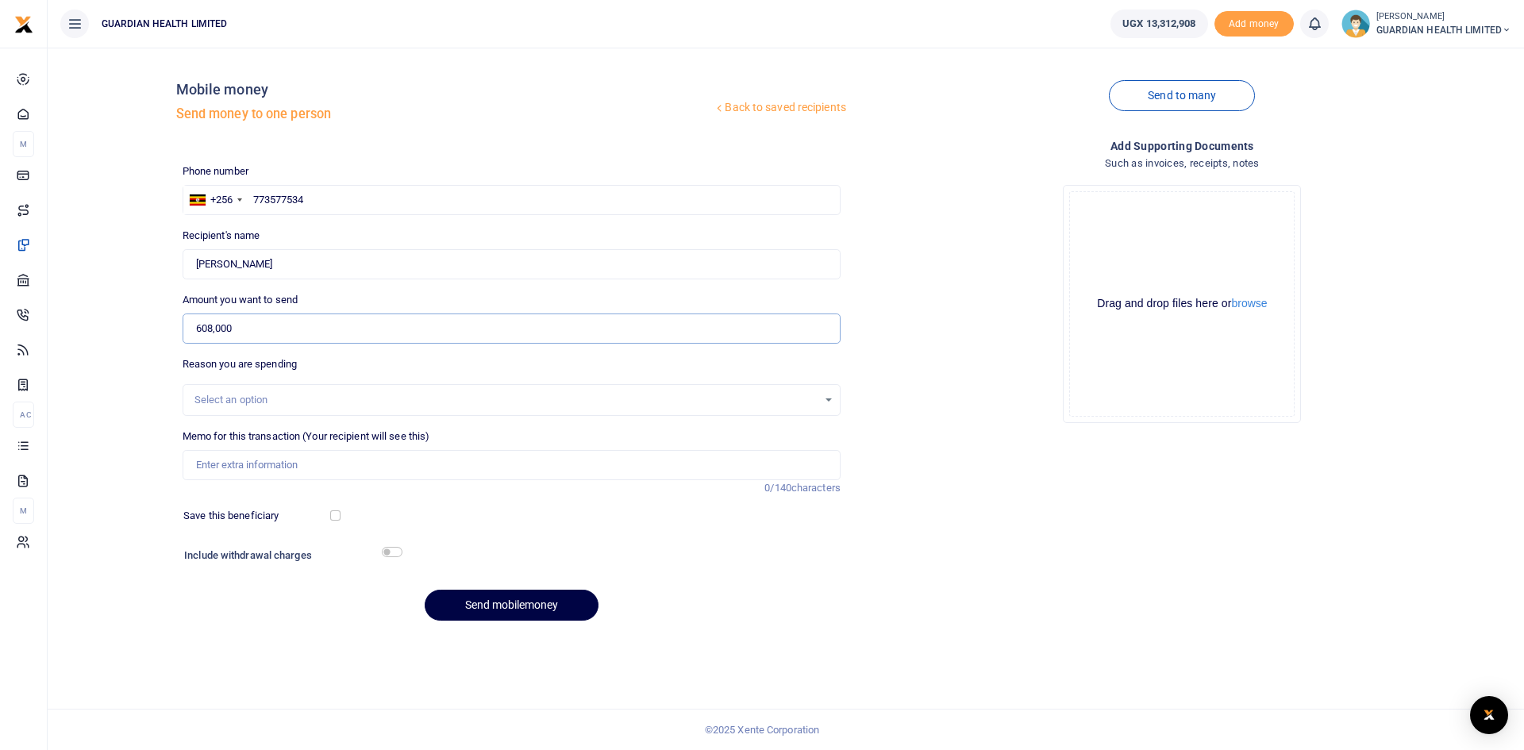
type input "608,000"
click at [284, 406] on div "Select an option" at bounding box center [505, 400] width 623 height 16
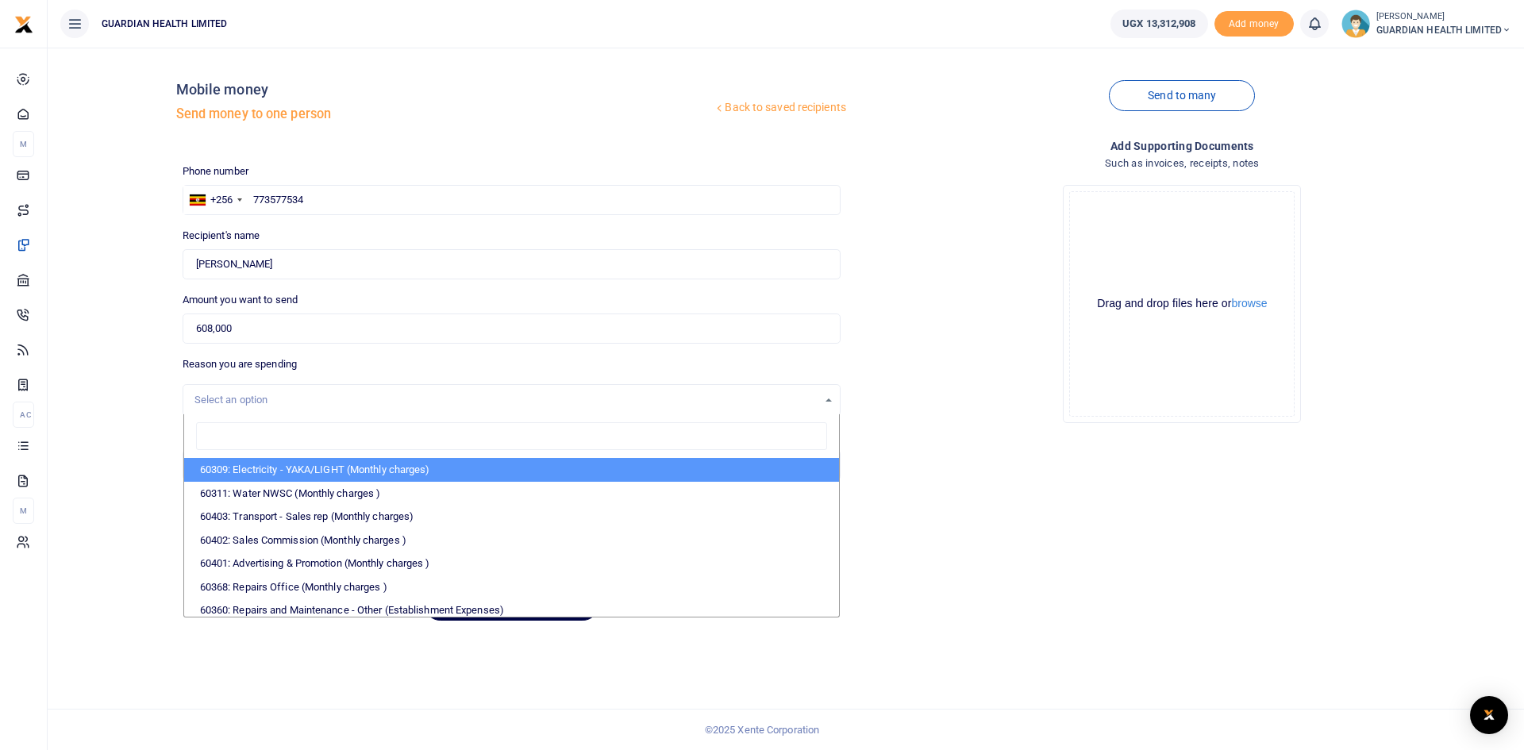
click at [284, 406] on div "Select an option" at bounding box center [505, 400] width 623 height 16
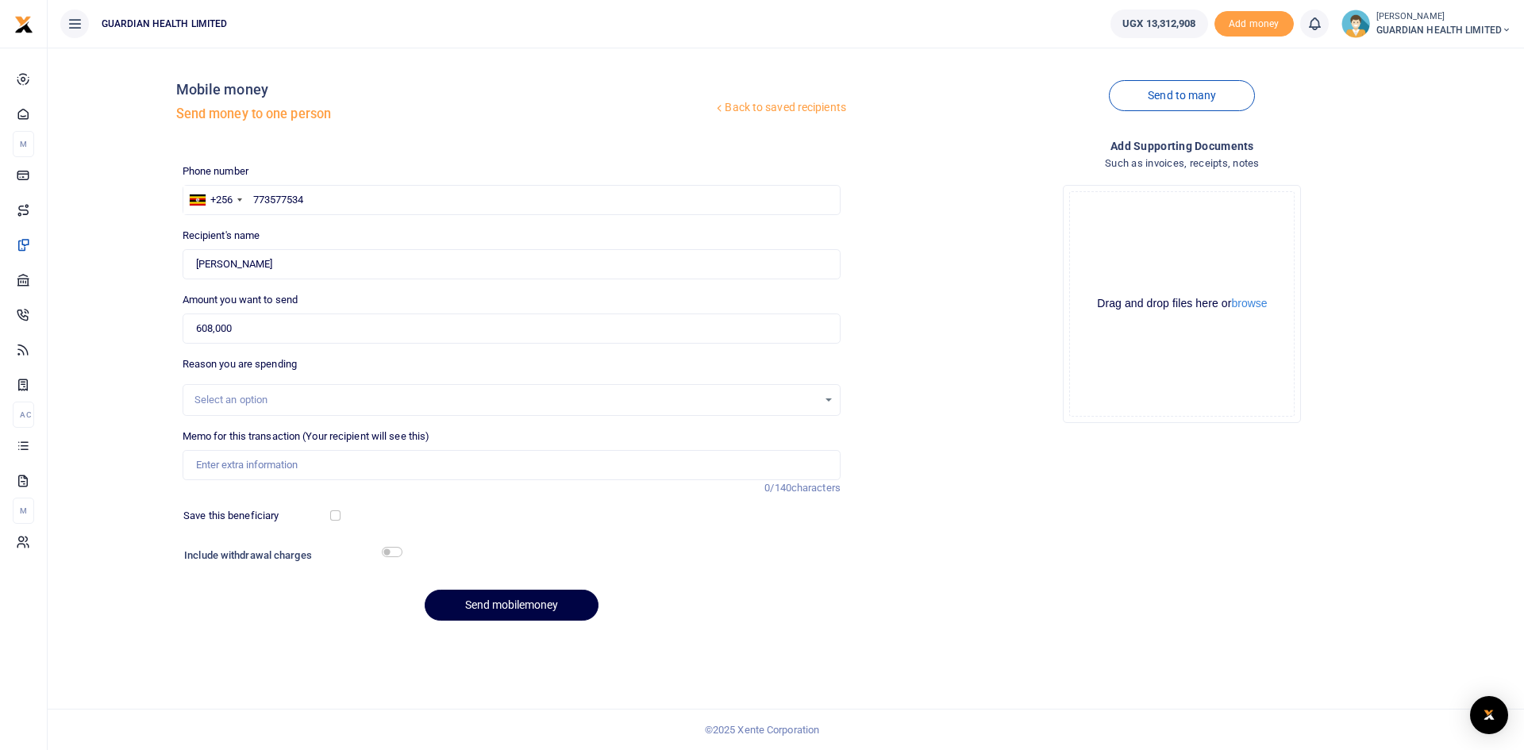
click at [284, 406] on div "Select an option" at bounding box center [505, 400] width 623 height 16
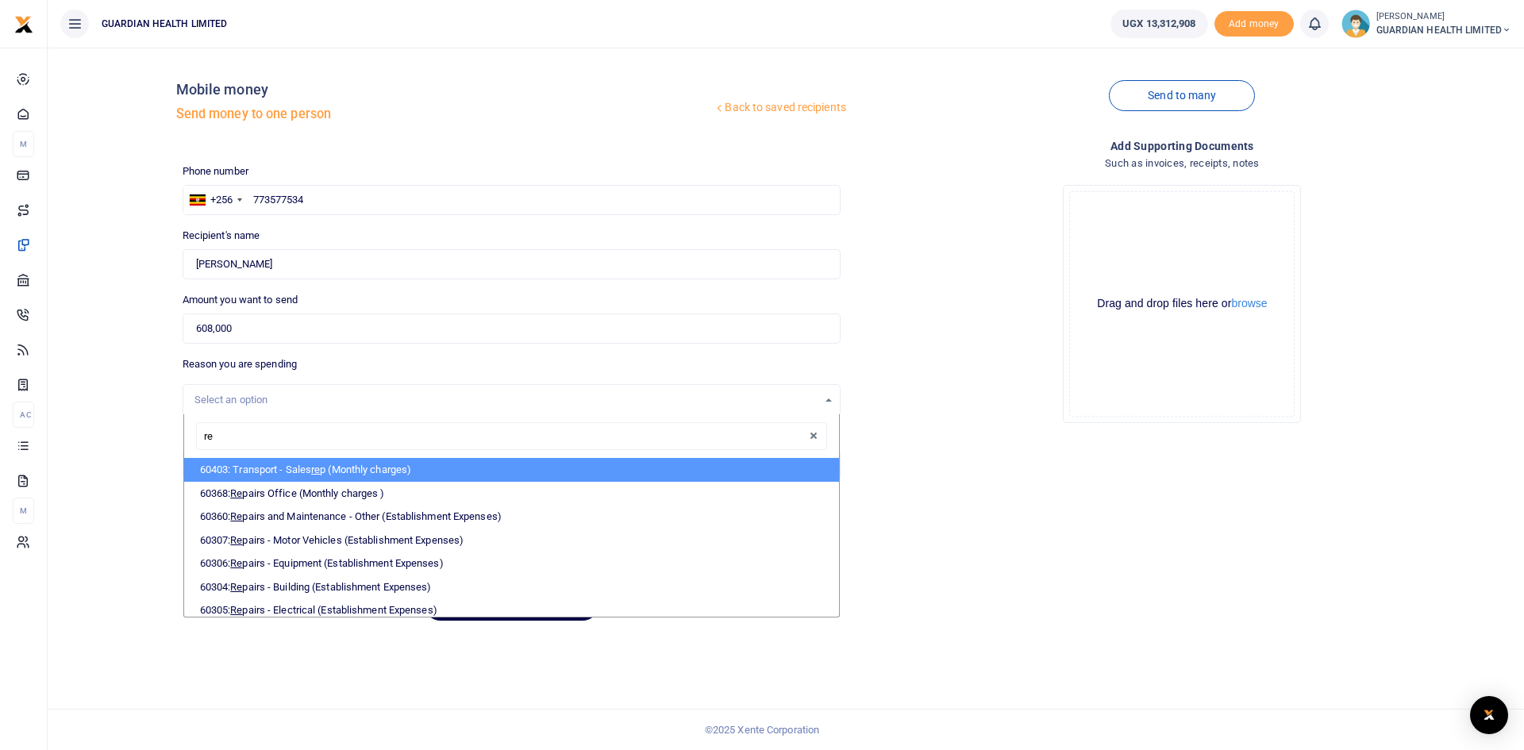
type input "rep"
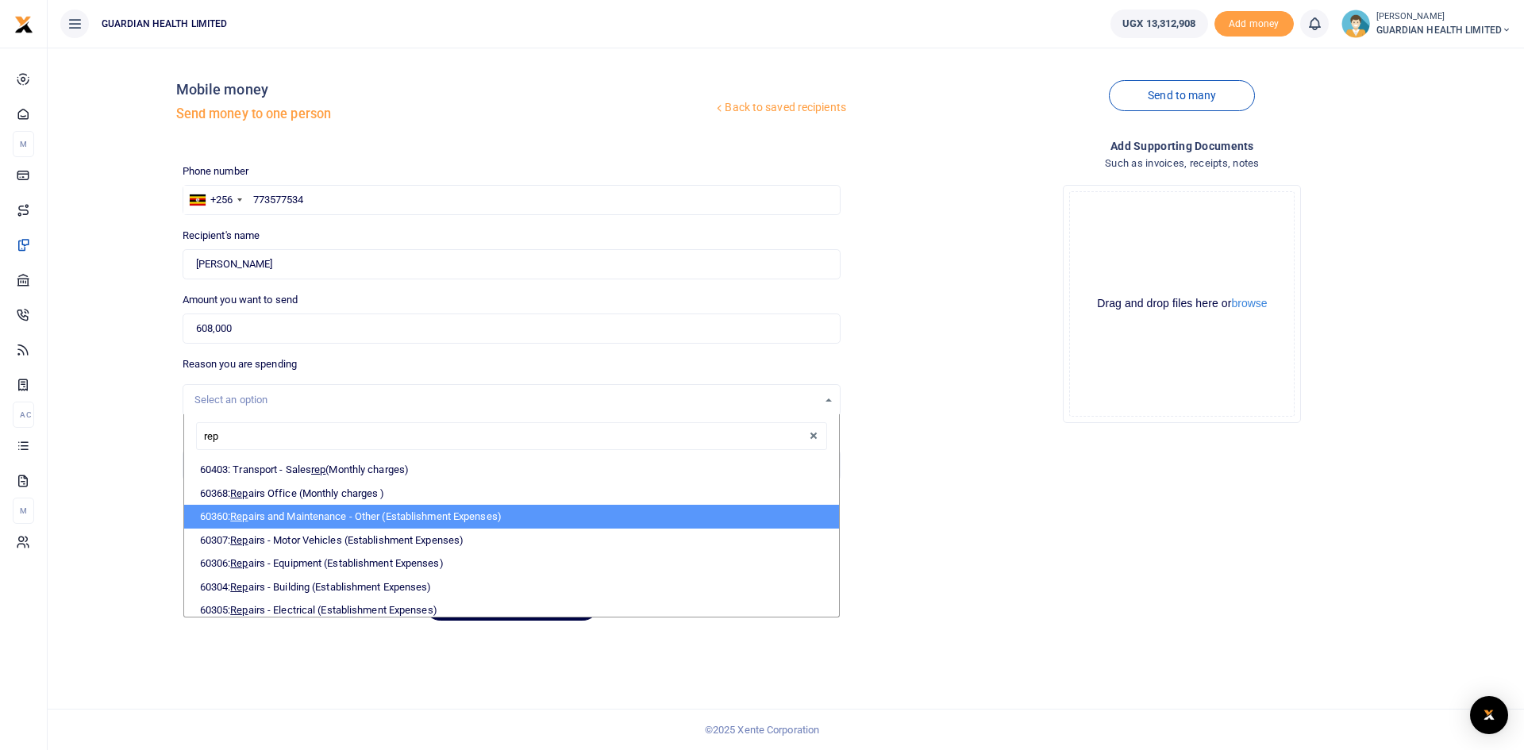
click at [347, 516] on li "60360: Rep airs and Maintenance - Other (Establishment Expenses)" at bounding box center [511, 517] width 655 height 24
select select "5386"
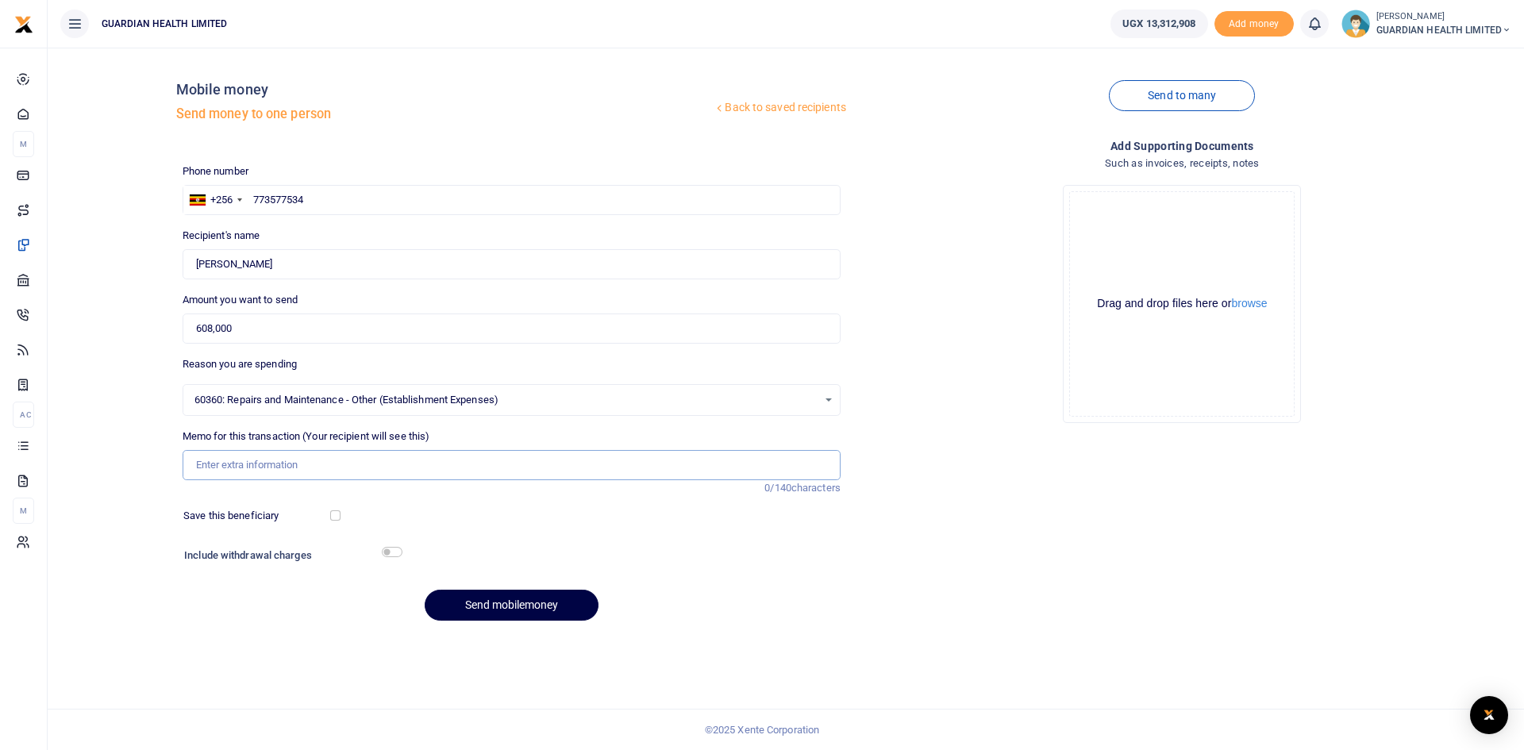
click at [265, 468] on input "Memo for this transaction (Your recipient will see this)" at bounding box center [512, 465] width 658 height 30
type input "Kansanga plumbing works"
click at [332, 511] on input "checkbox" at bounding box center [335, 515] width 10 height 10
checkbox input "true"
click at [389, 555] on input "checkbox" at bounding box center [392, 552] width 21 height 10
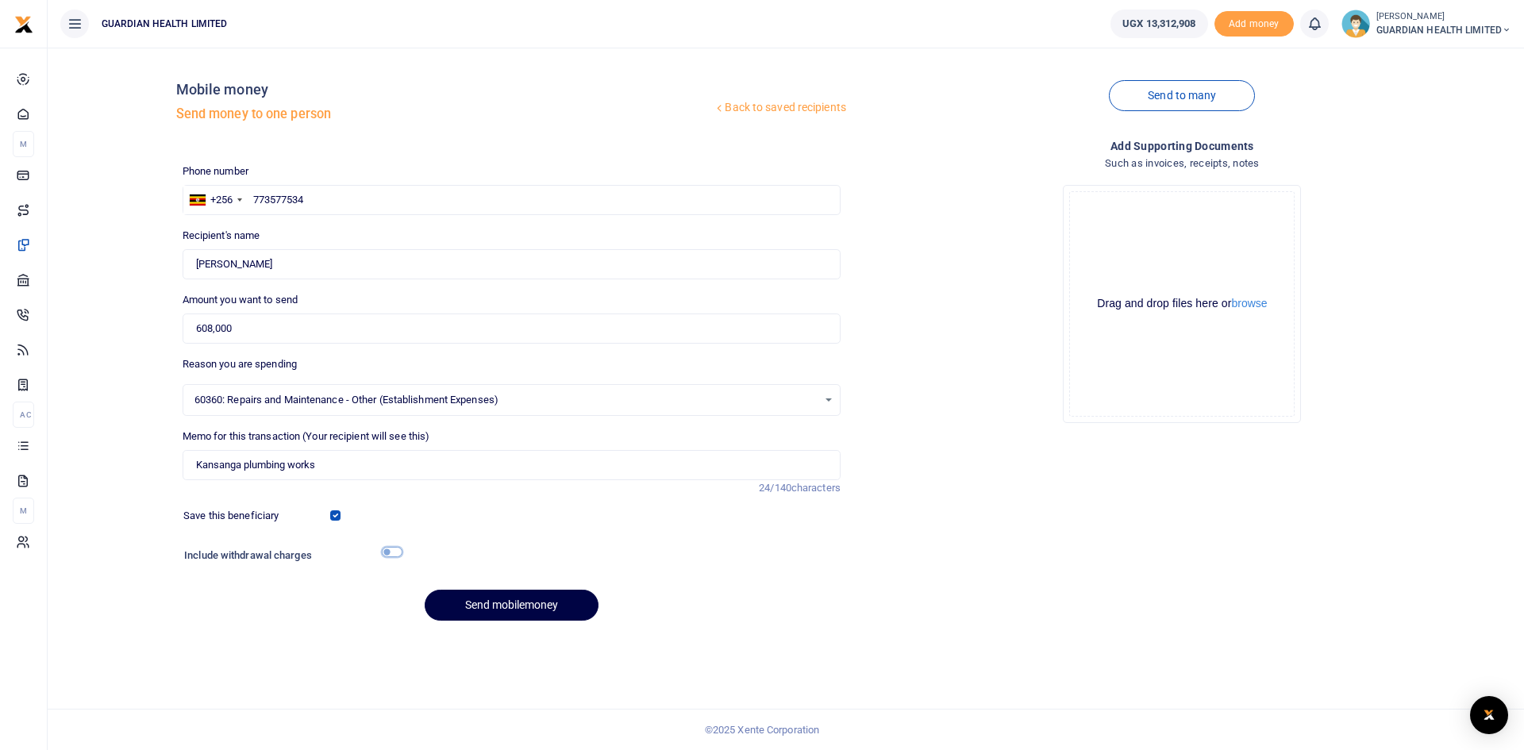
checkbox input "true"
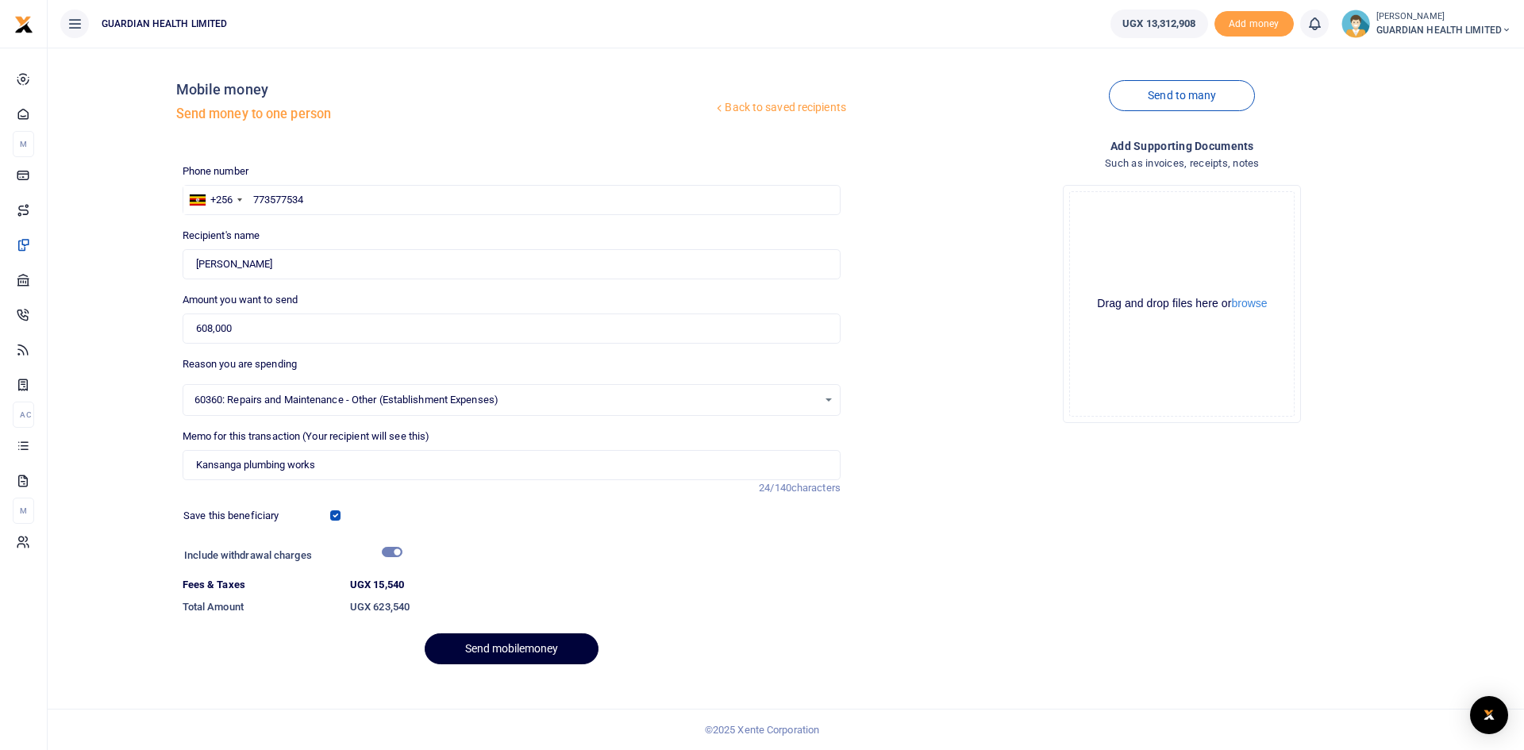
click at [508, 647] on button "Send mobilemoney" at bounding box center [512, 648] width 174 height 31
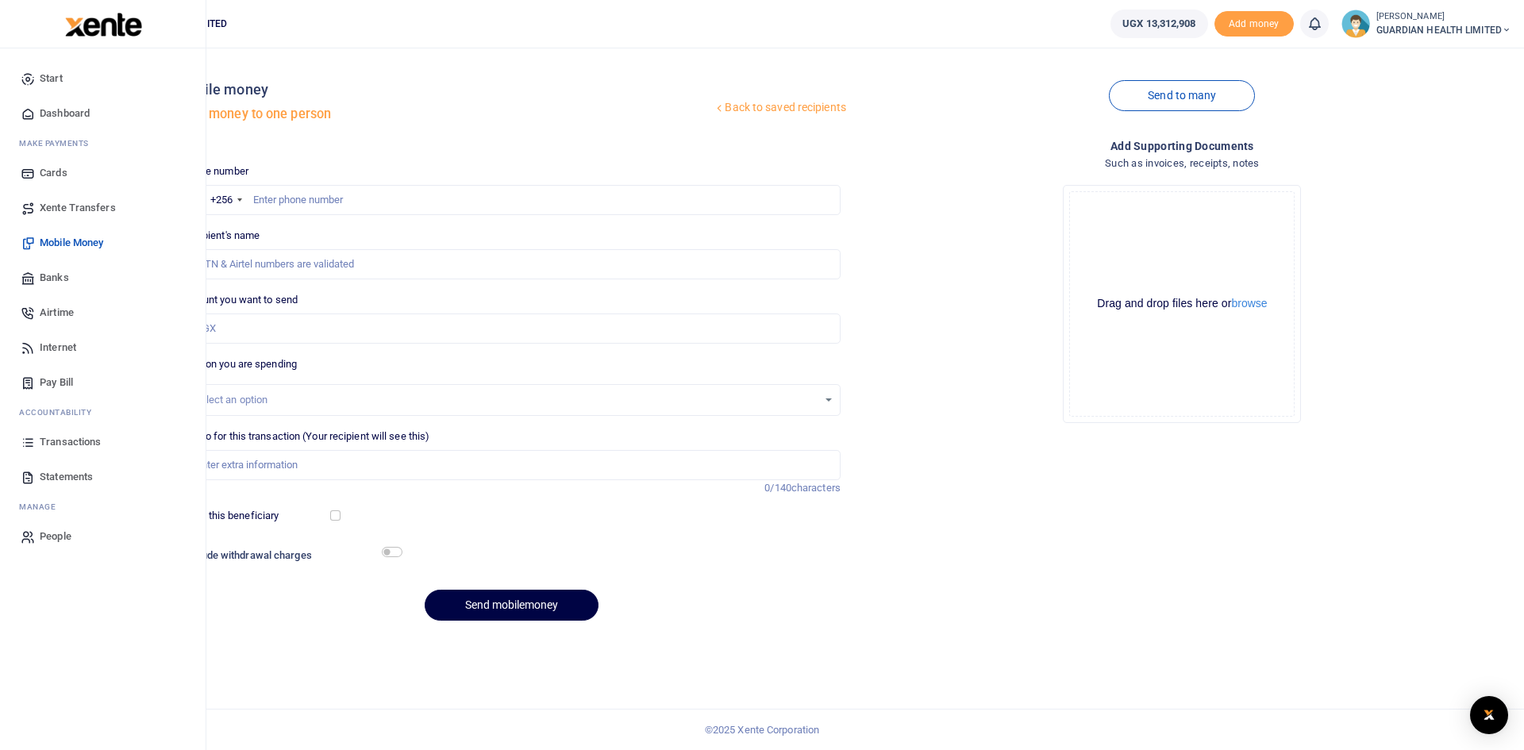
click at [54, 106] on span "Dashboard" at bounding box center [65, 114] width 50 height 16
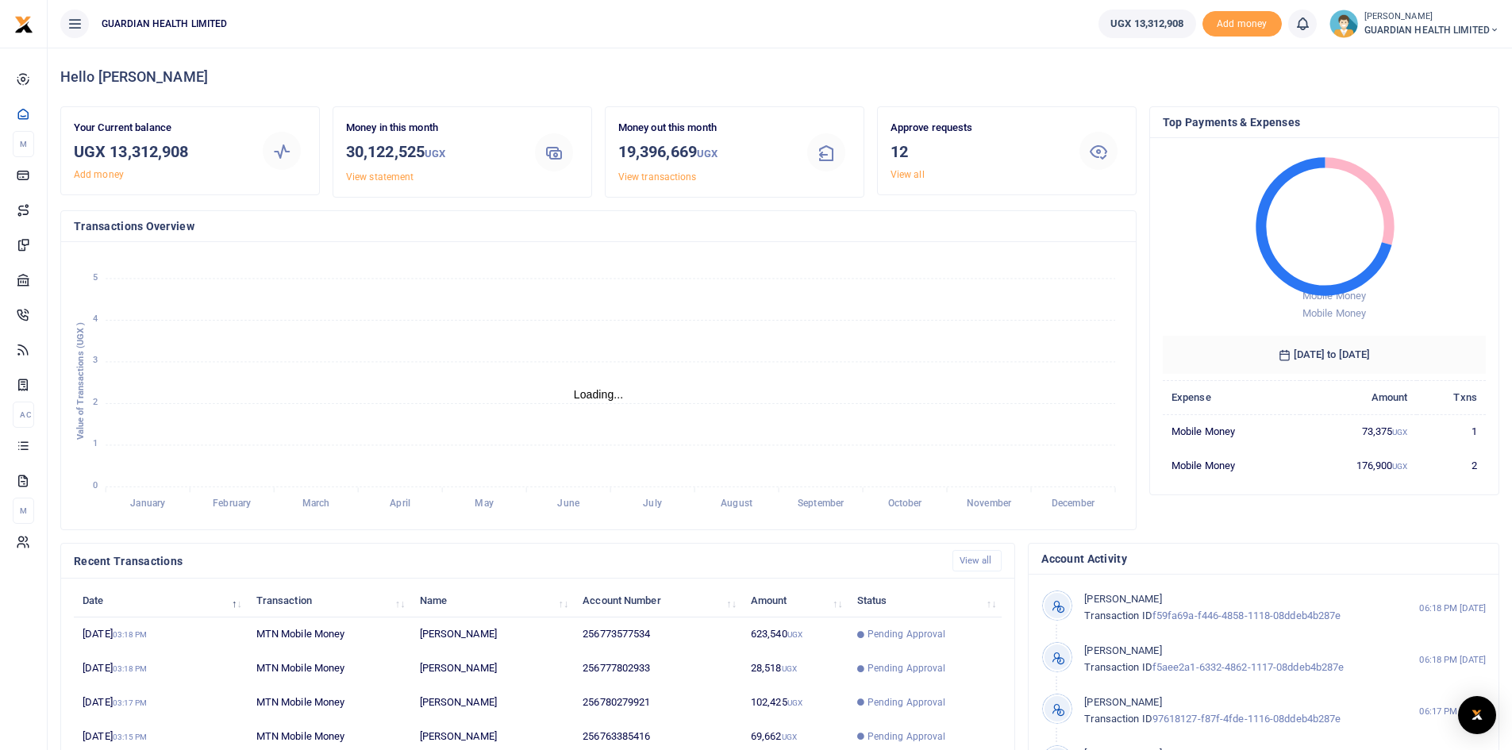
scroll to position [13, 13]
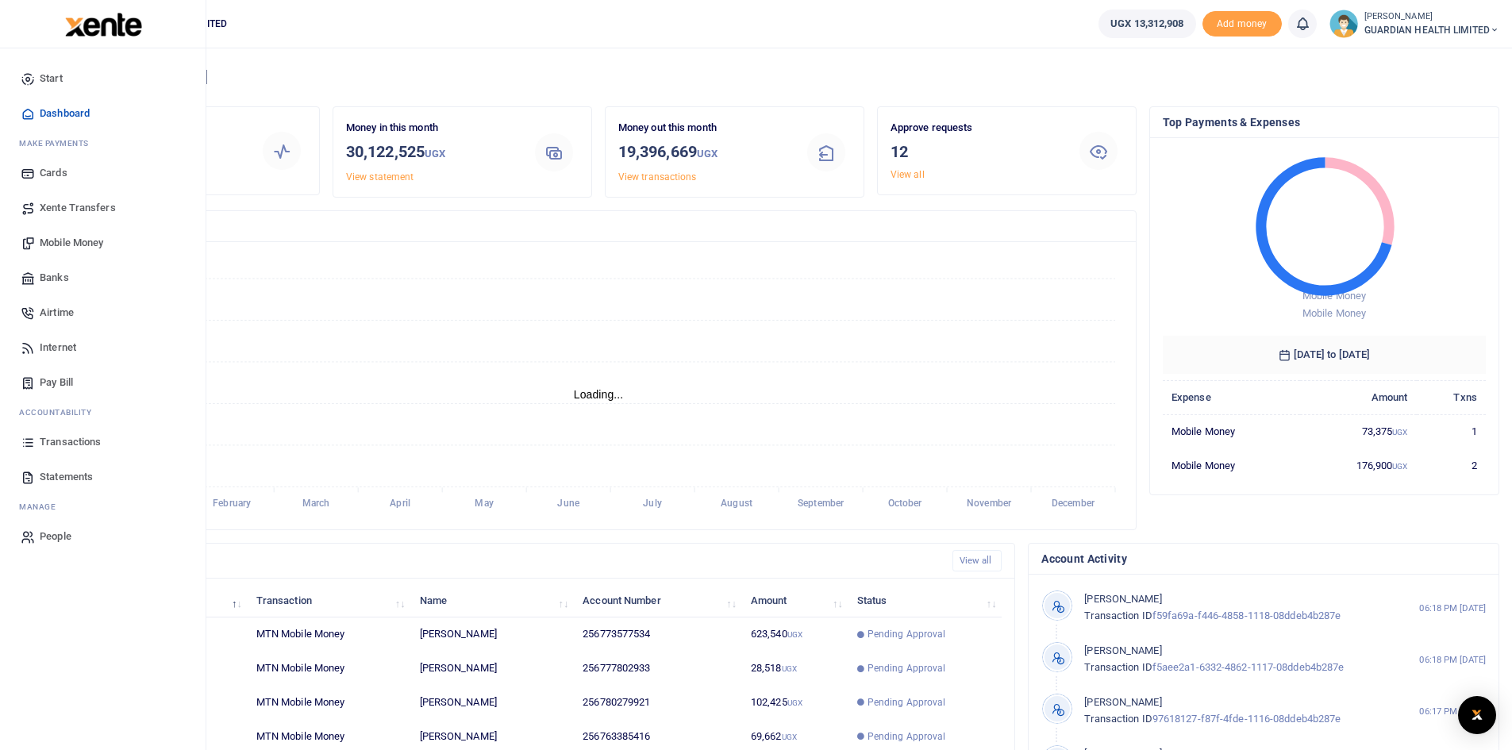
click at [86, 244] on span "Mobile Money" at bounding box center [71, 243] width 63 height 16
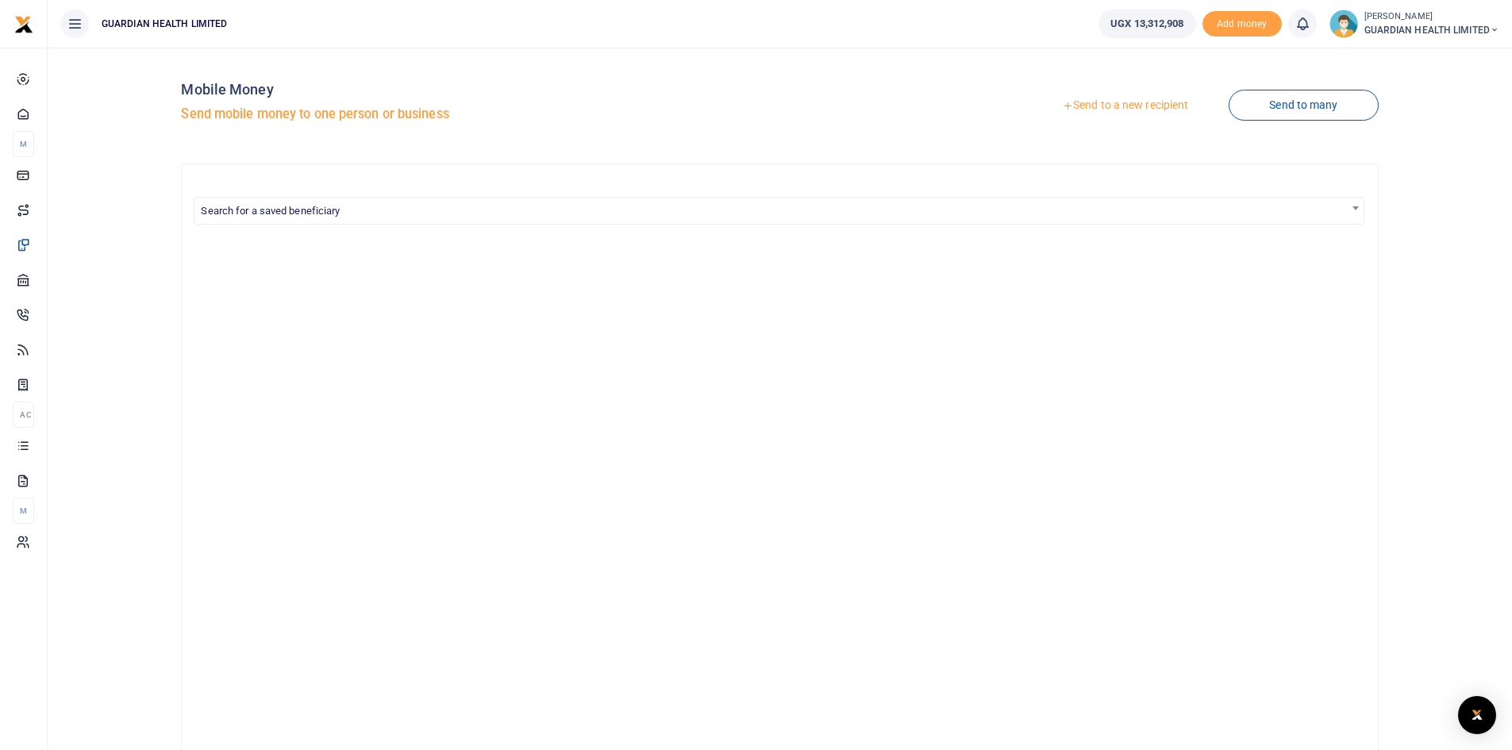
click at [1102, 105] on link "Send to a new recipient" at bounding box center [1124, 105] width 207 height 29
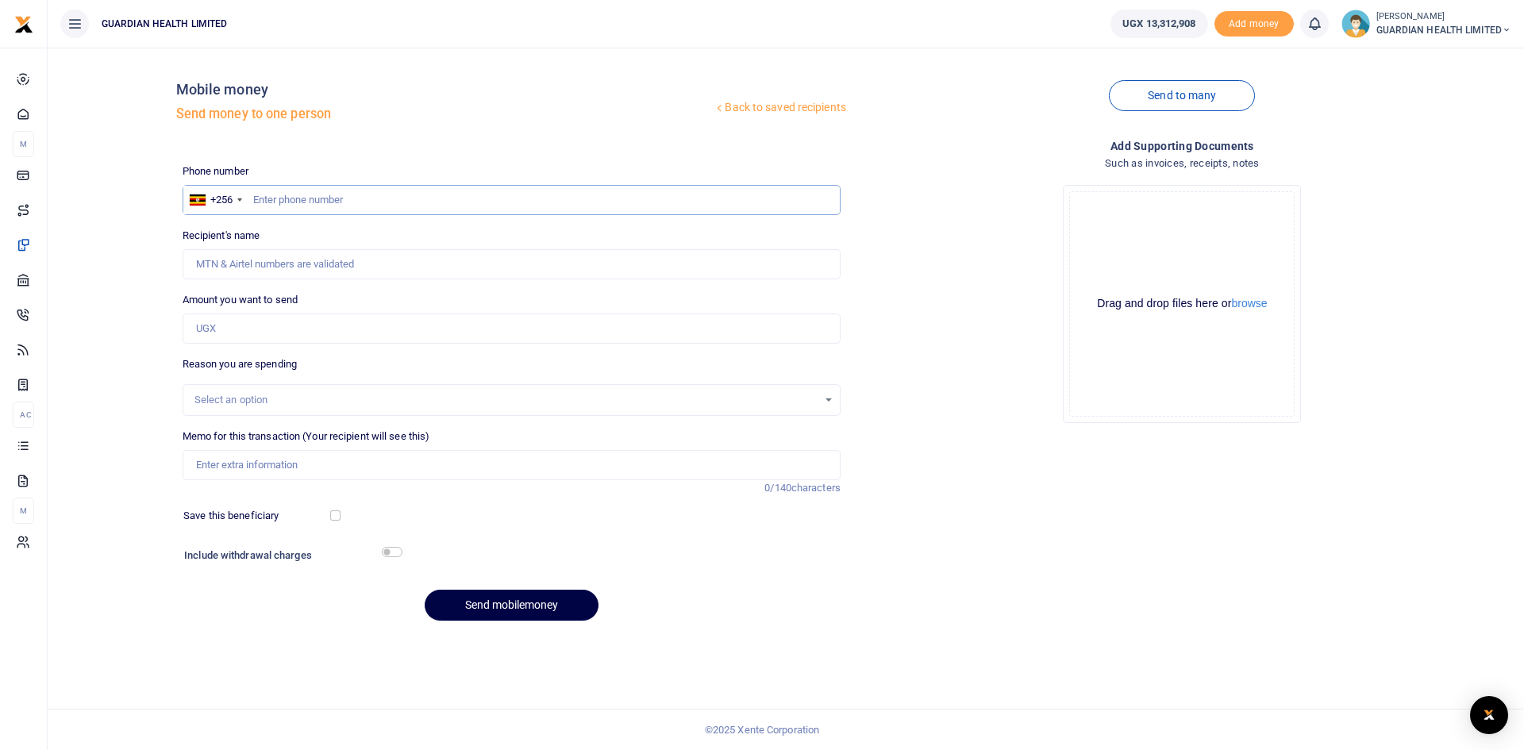
click at [455, 203] on input "text" at bounding box center [512, 200] width 658 height 30
type input "757070499"
click at [315, 327] on input "Amount you want to send" at bounding box center [512, 328] width 658 height 30
type input "Arthur Tumwiine"
type input "3,652,000"
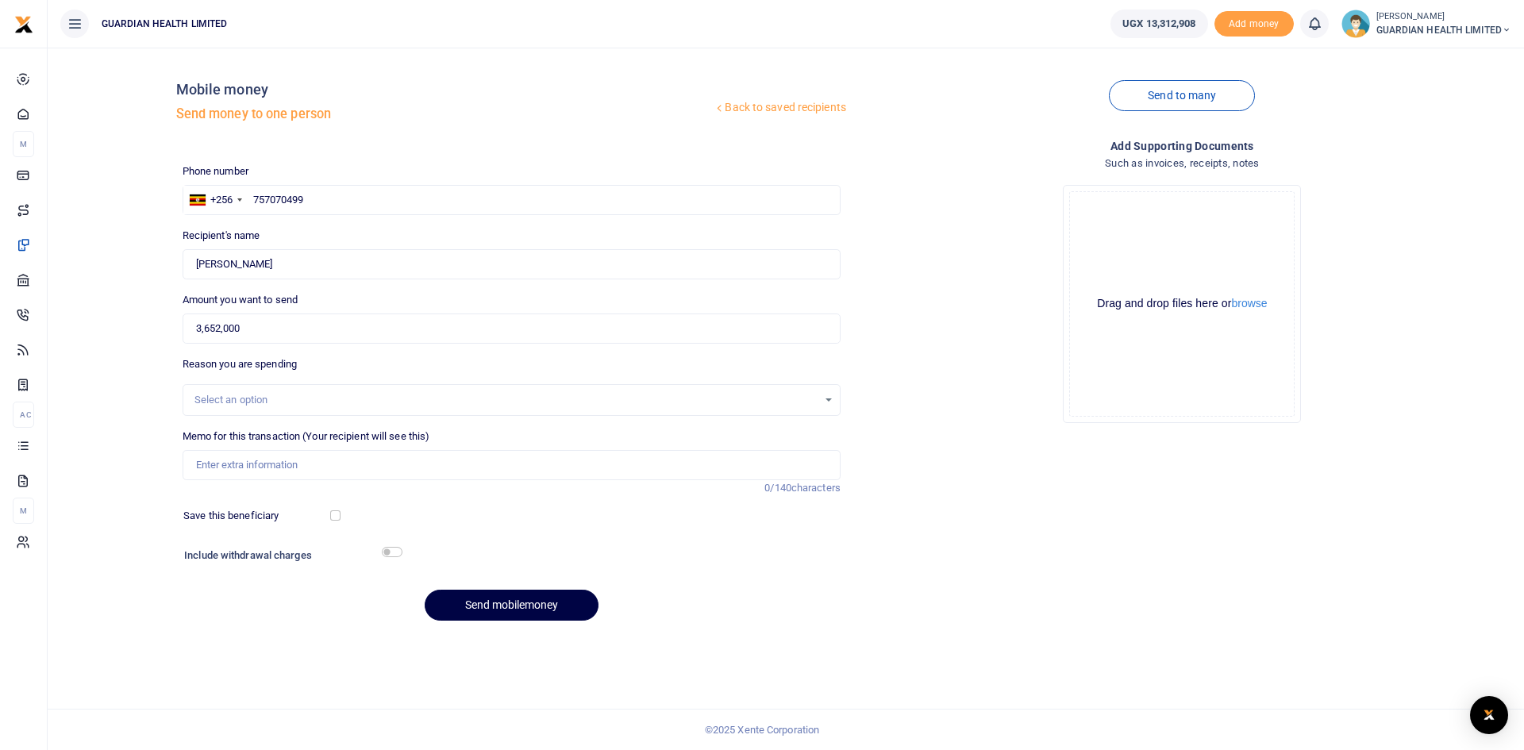
click at [338, 509] on div "Save this beneficiary" at bounding box center [258, 516] width 162 height 16
click at [333, 514] on input "checkbox" at bounding box center [335, 515] width 10 height 10
checkbox input "true"
click at [386, 551] on input "checkbox" at bounding box center [392, 552] width 21 height 10
checkbox input "true"
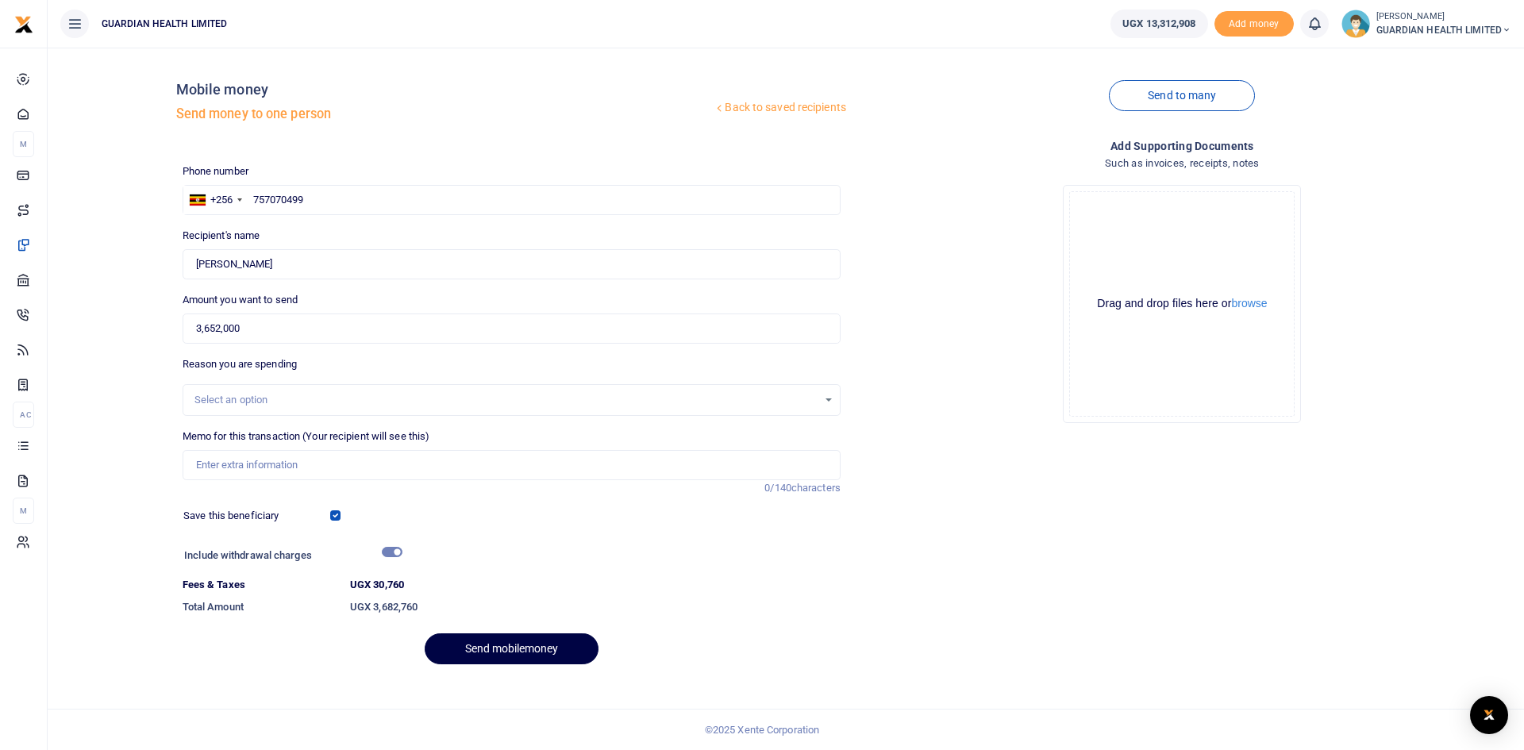
click at [292, 391] on div "Select an option" at bounding box center [511, 399] width 656 height 17
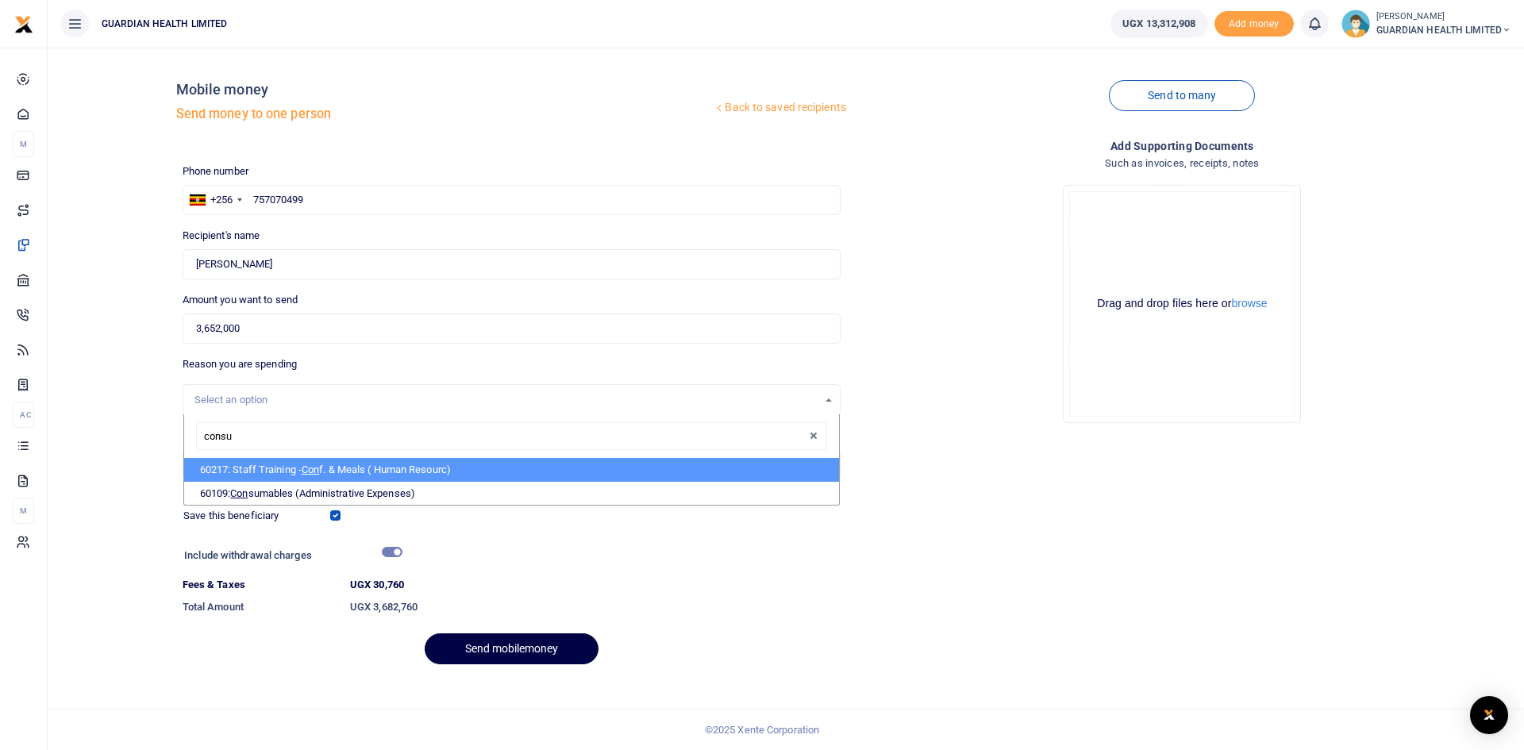
type input "consum"
click at [268, 473] on span "Consum" at bounding box center [249, 469] width 38 height 12
select select "5428"
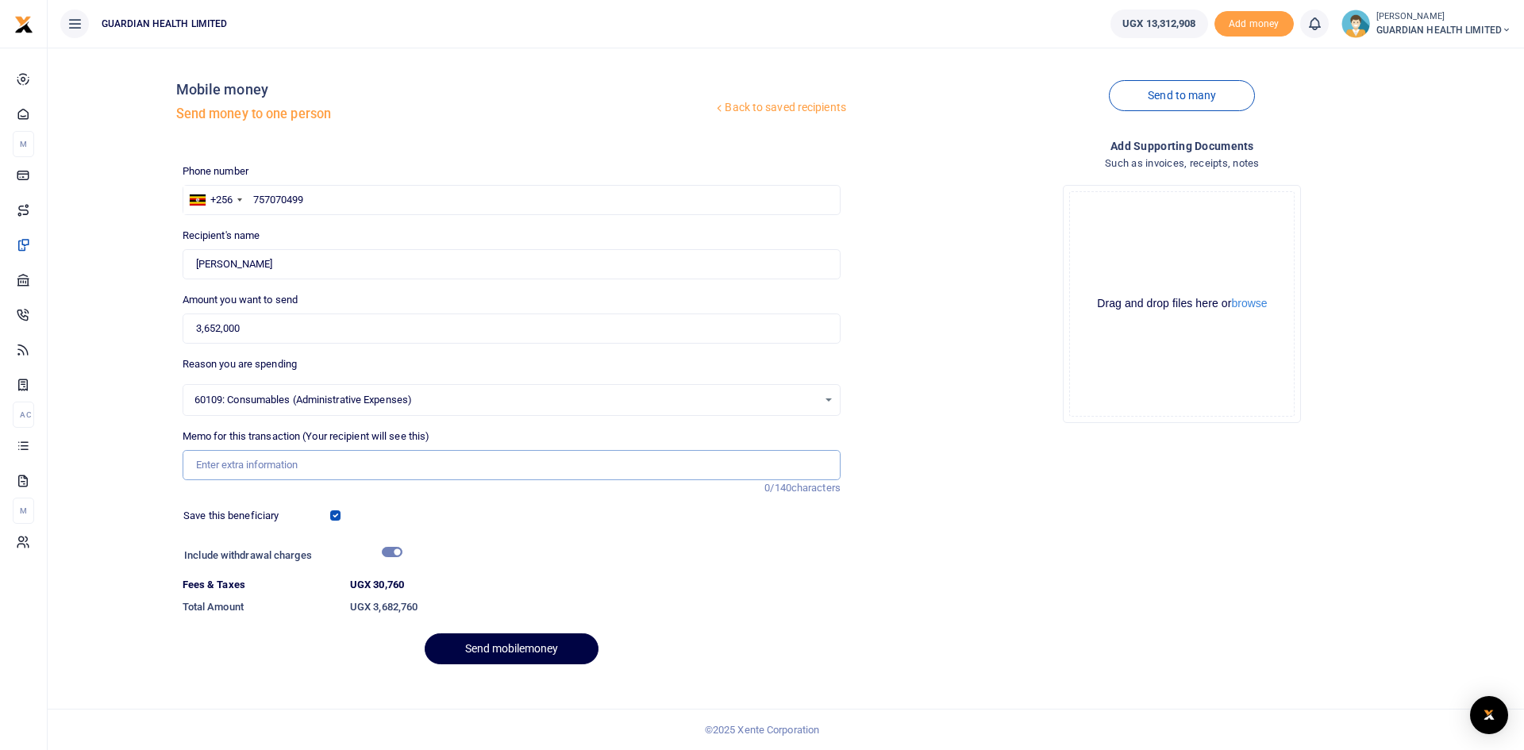
click at [259, 467] on input "Memo for this transaction (Your recipient will see this)" at bounding box center [512, 465] width 658 height 30
click at [249, 462] on input "Cash consuumables for September" at bounding box center [512, 465] width 658 height 30
type input "Cash consumables for September"
click at [503, 648] on button "Send mobilemoney" at bounding box center [512, 648] width 174 height 31
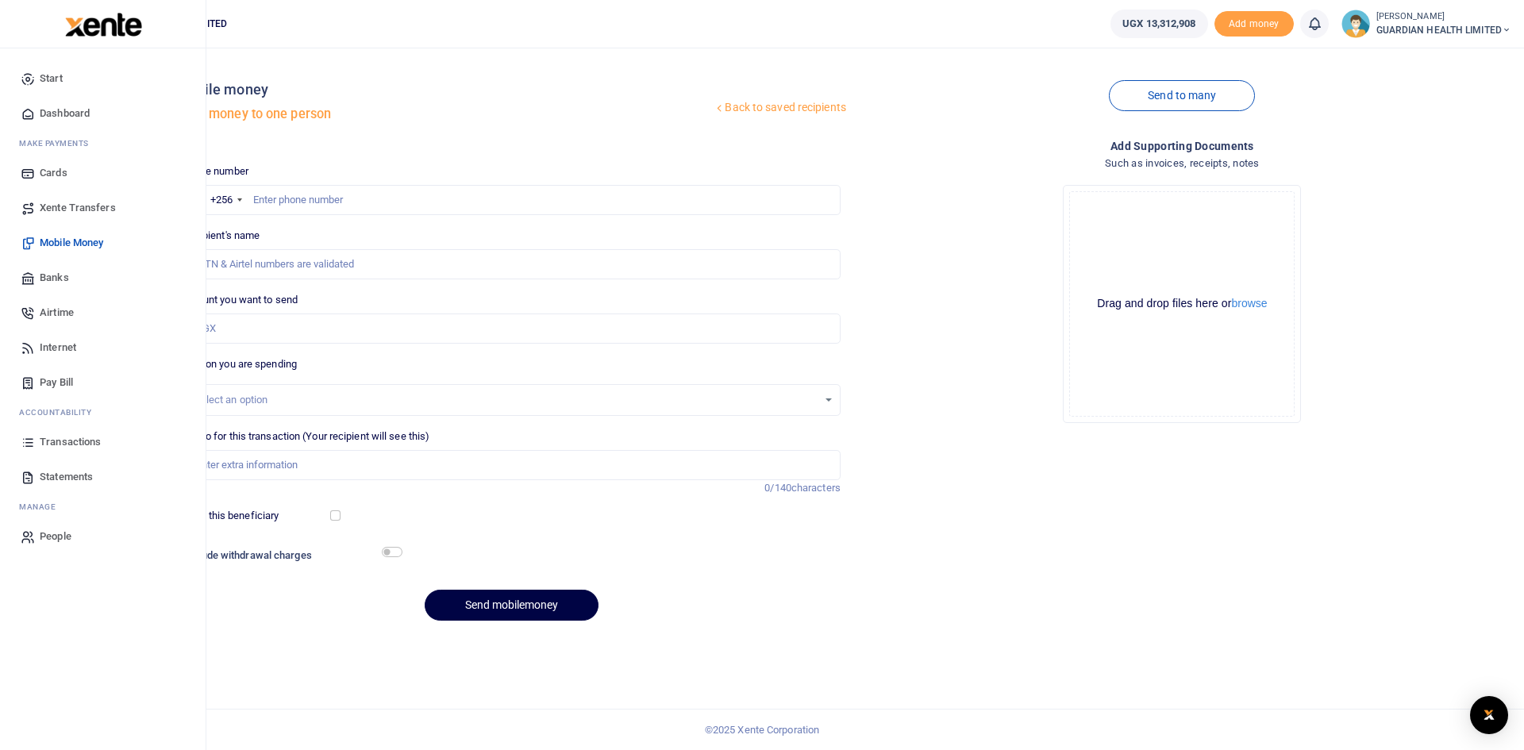
click at [43, 115] on span "Dashboard" at bounding box center [65, 114] width 50 height 16
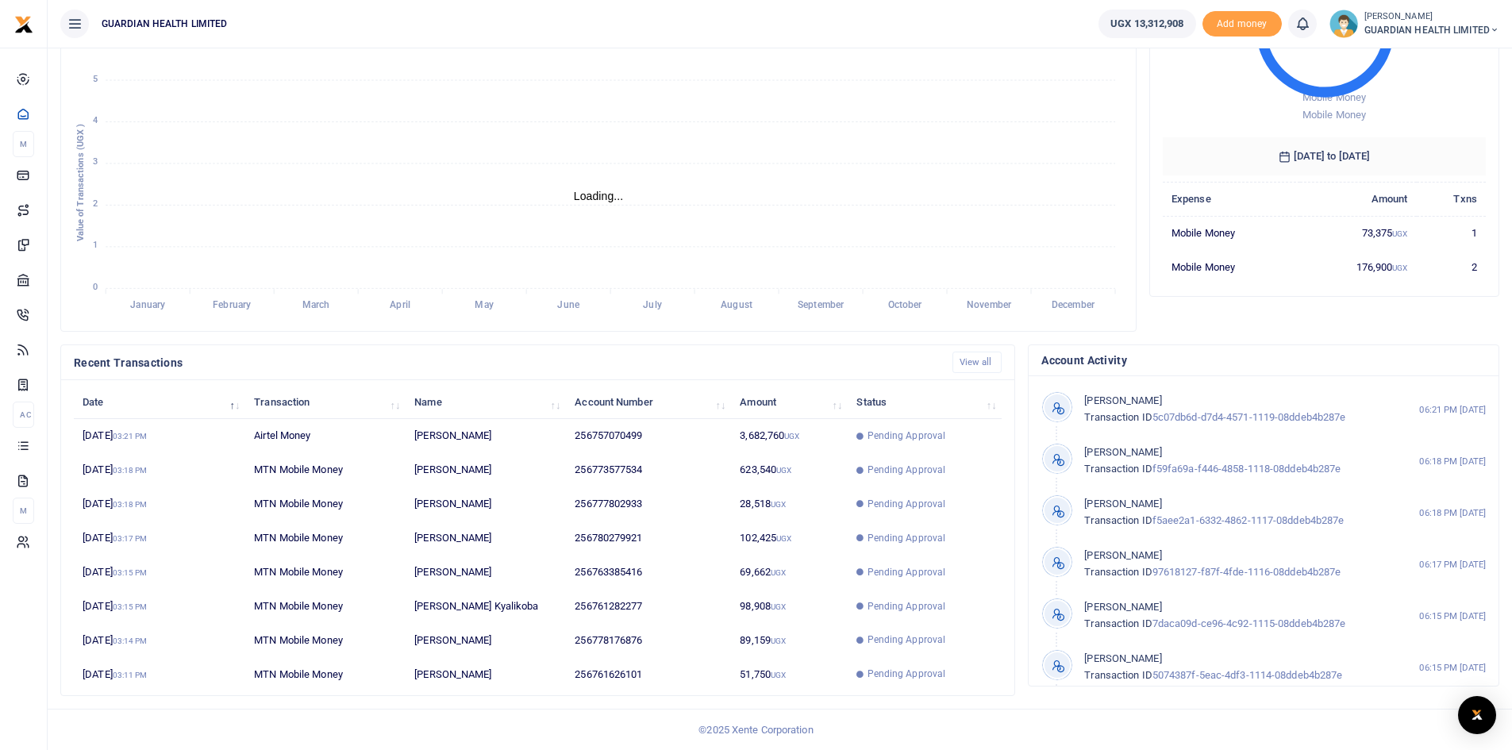
scroll to position [13, 13]
